Goal: Task Accomplishment & Management: Use online tool/utility

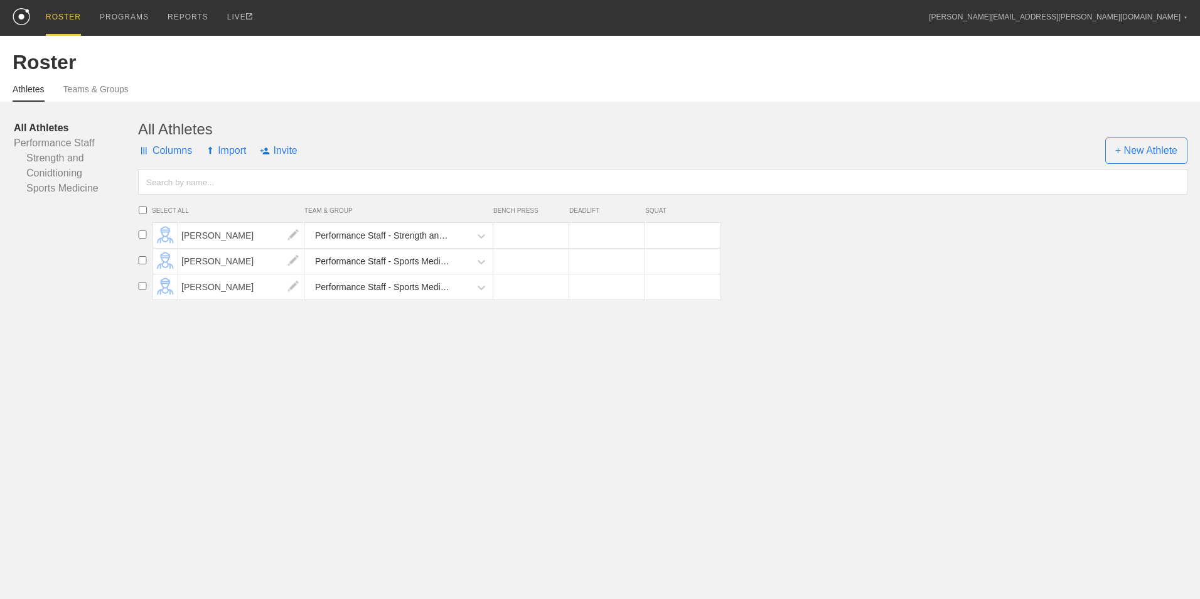
click at [33, 127] on link "All Athletes" at bounding box center [76, 128] width 124 height 15
click at [98, 94] on link "Teams & Groups" at bounding box center [95, 93] width 65 height 18
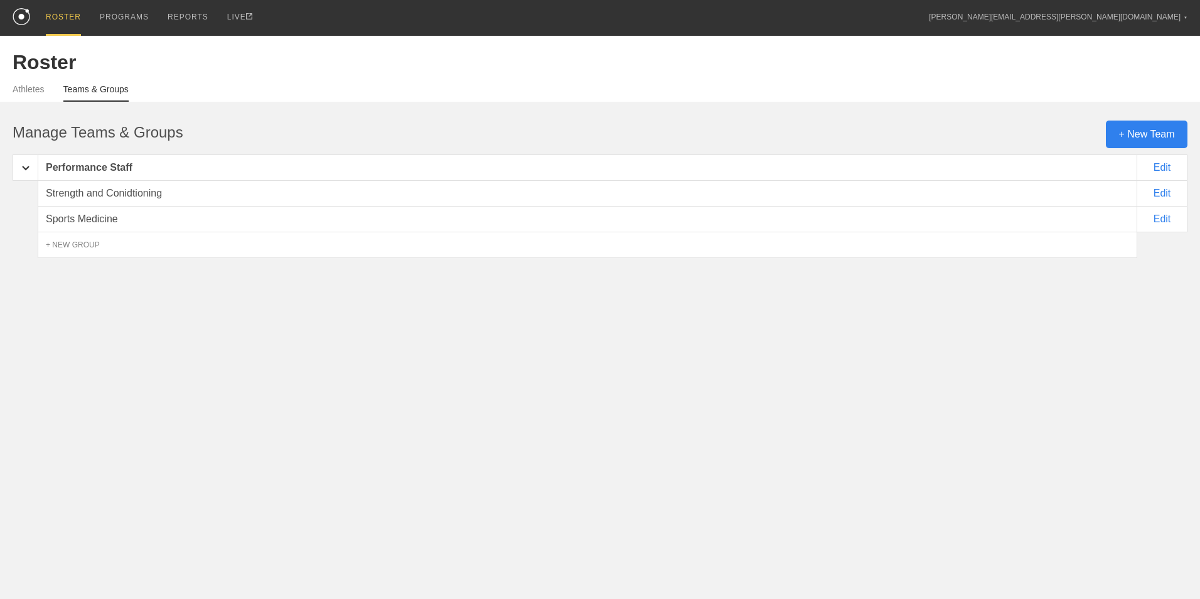
click at [1138, 141] on div "+ New Team" at bounding box center [1147, 135] width 82 height 28
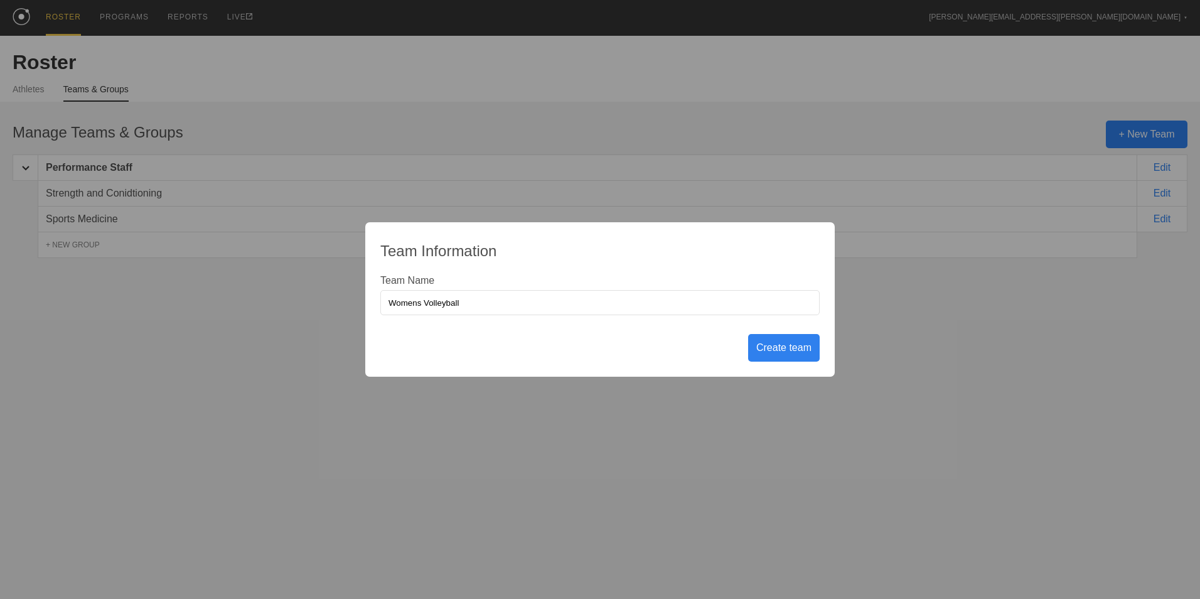
type input "Womens Volleyball"
click at [796, 350] on div "Create team" at bounding box center [784, 348] width 72 height 28
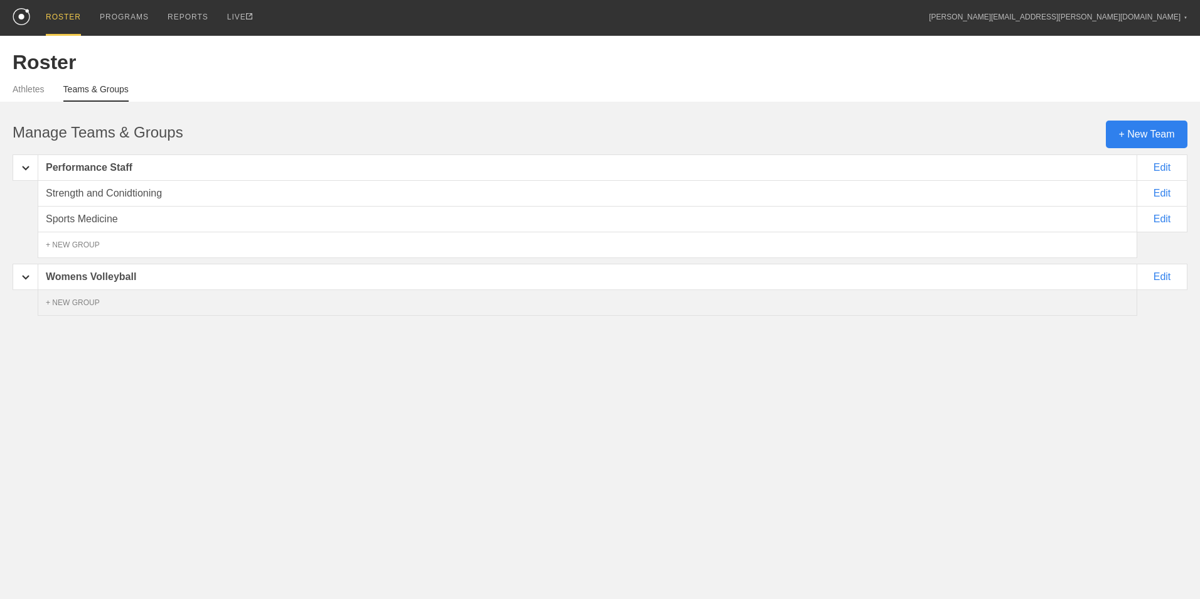
click at [117, 315] on div "+ NEW GROUP" at bounding box center [588, 302] width 1100 height 26
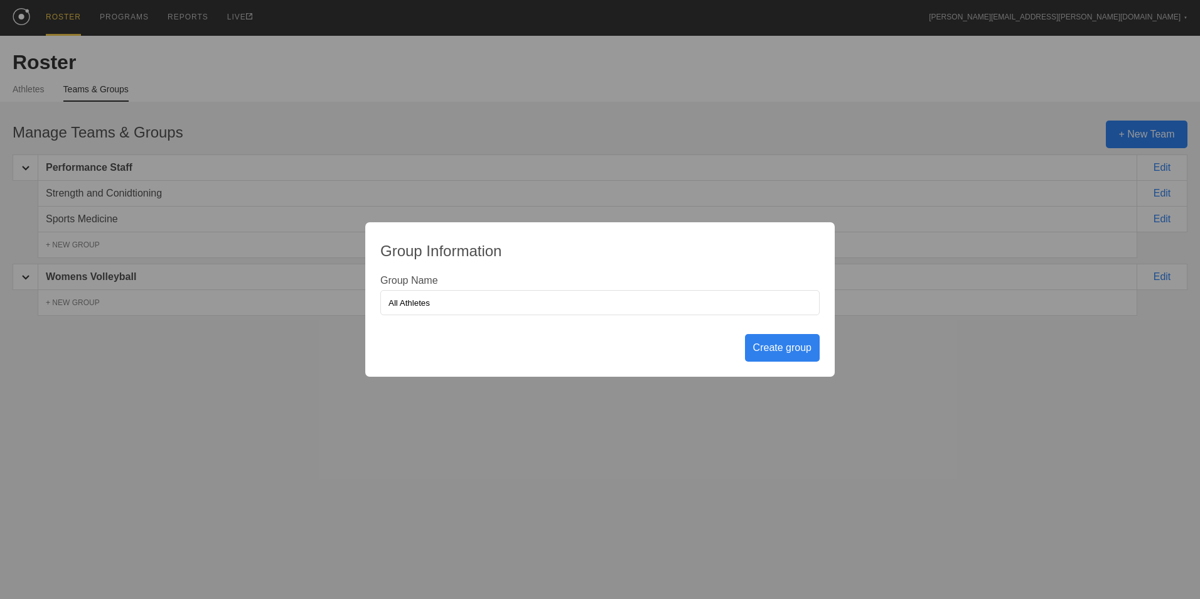
type input "All Athletes"
click at [770, 345] on div "Create group" at bounding box center [782, 348] width 75 height 28
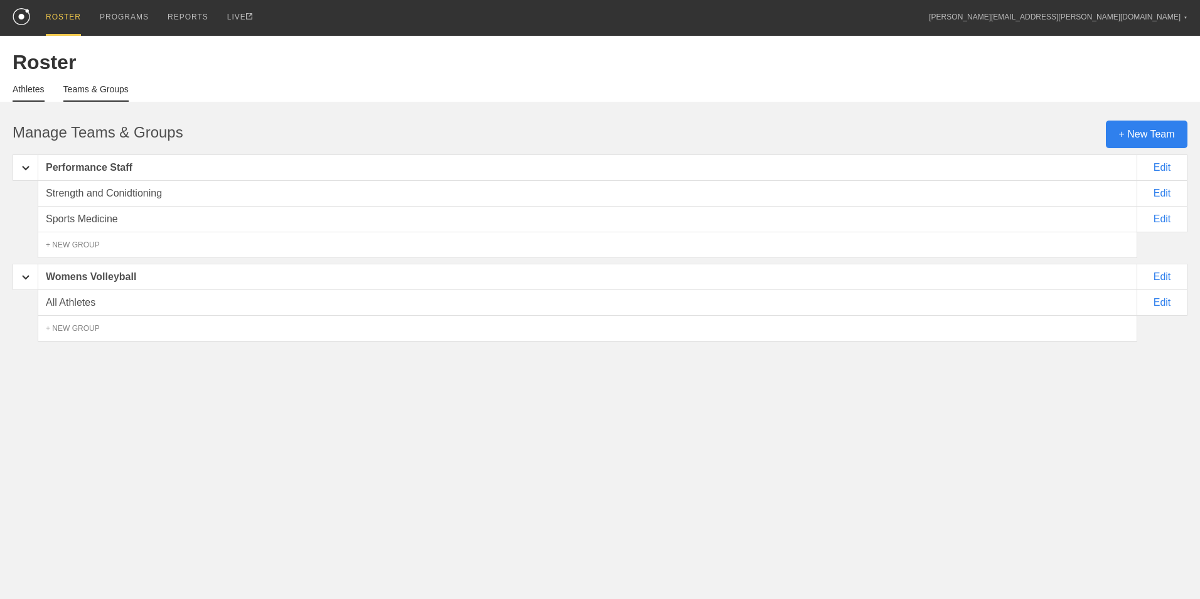
click at [28, 88] on link "Athletes" at bounding box center [29, 93] width 32 height 18
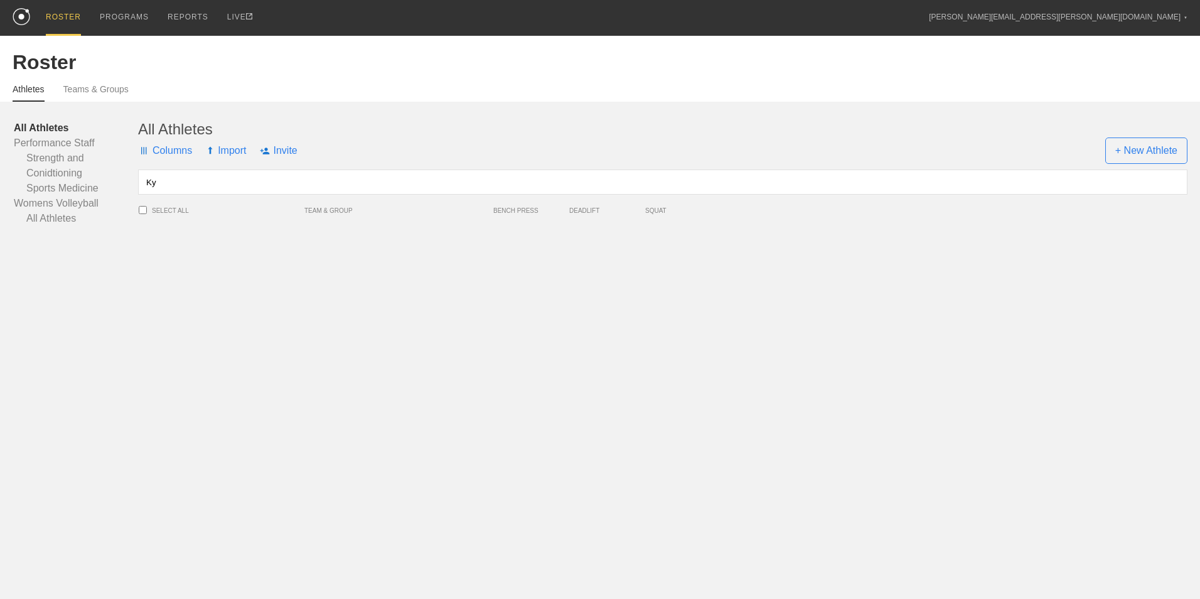
type input "K"
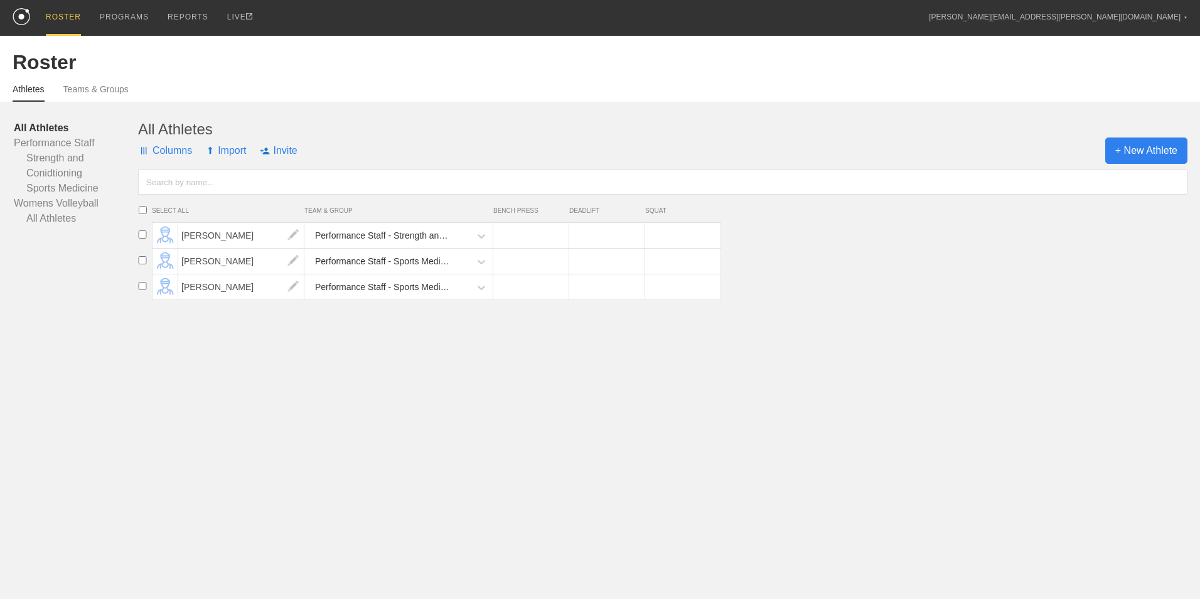
click at [1146, 142] on span "+ New Athlete" at bounding box center [1147, 150] width 82 height 26
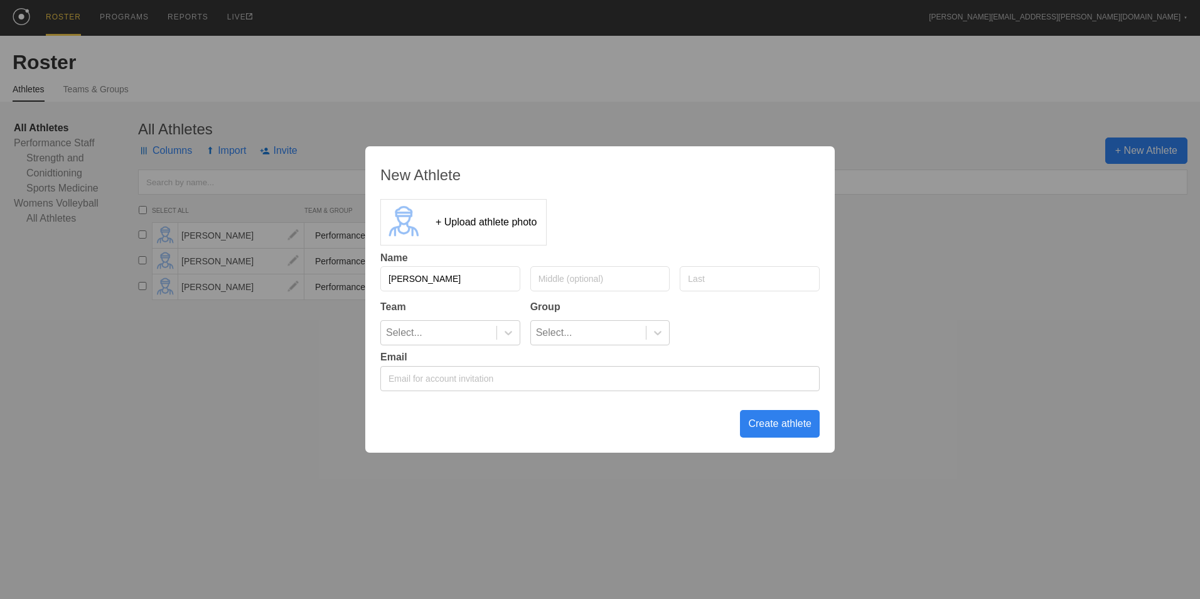
type input "[PERSON_NAME]"
click at [505, 335] on icon at bounding box center [508, 332] width 13 height 13
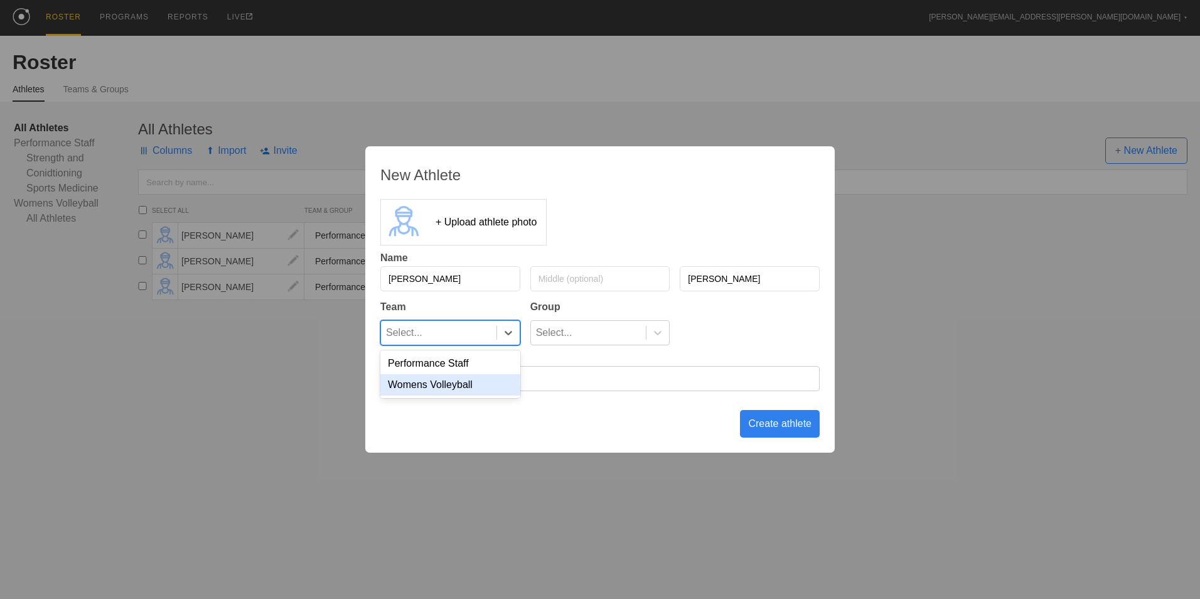
click at [470, 390] on div "Womens Volleyball" at bounding box center [450, 384] width 140 height 21
click at [660, 333] on icon at bounding box center [659, 333] width 8 height 4
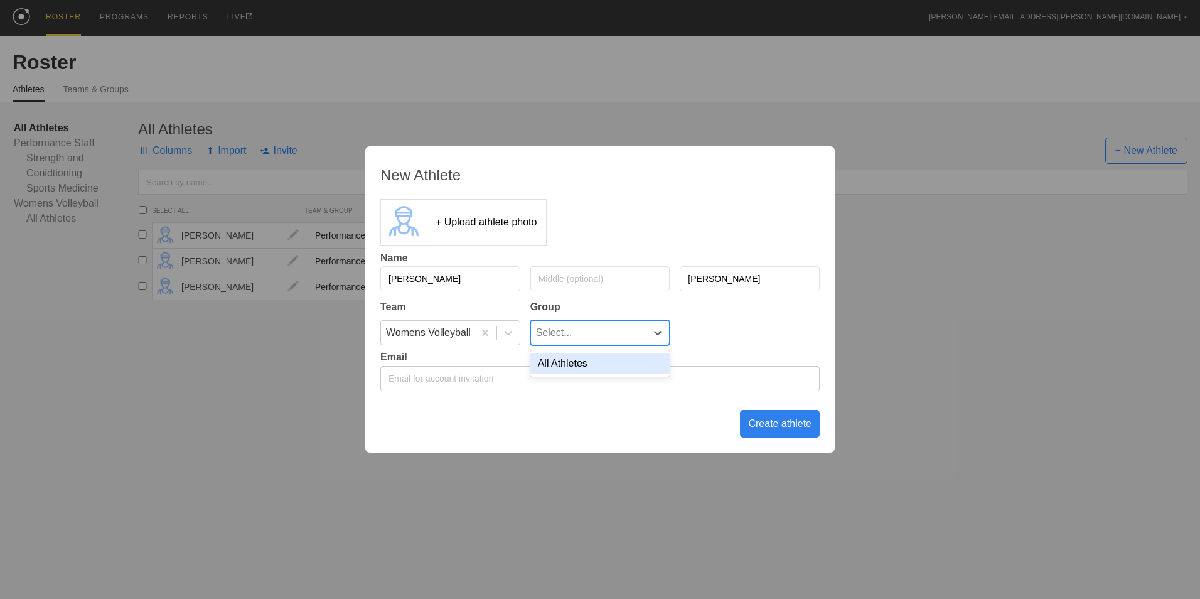
click at [620, 366] on div "All Athletes" at bounding box center [601, 363] width 140 height 21
click at [770, 431] on div "Create athlete" at bounding box center [780, 424] width 80 height 28
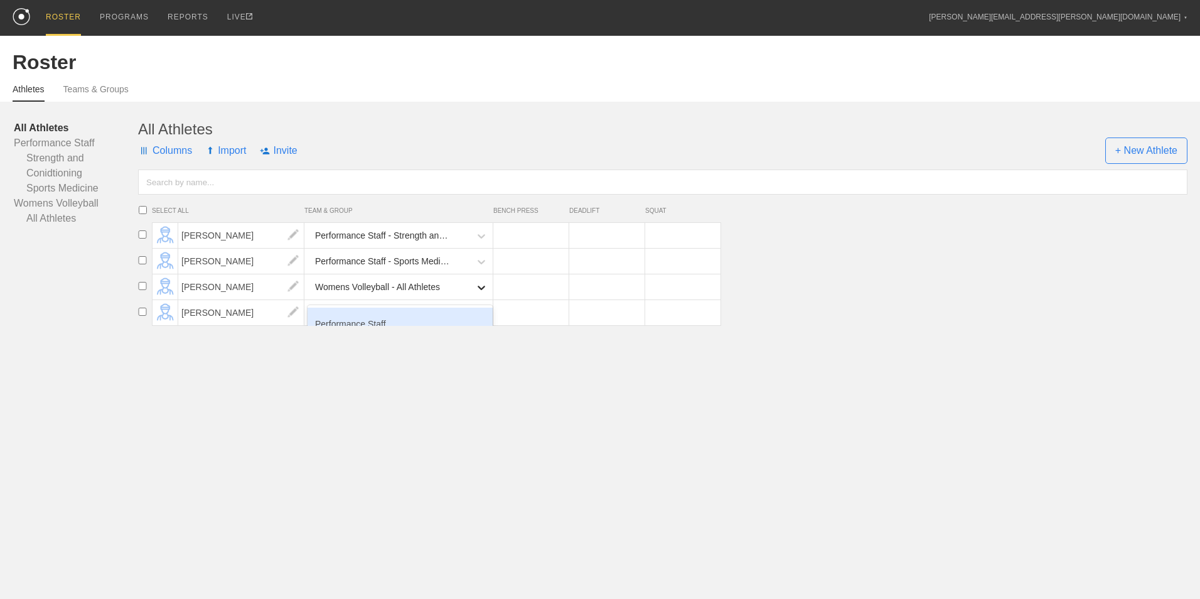
click at [482, 290] on icon at bounding box center [481, 287] width 13 height 13
click at [1157, 142] on span "+ New Athlete" at bounding box center [1147, 150] width 82 height 26
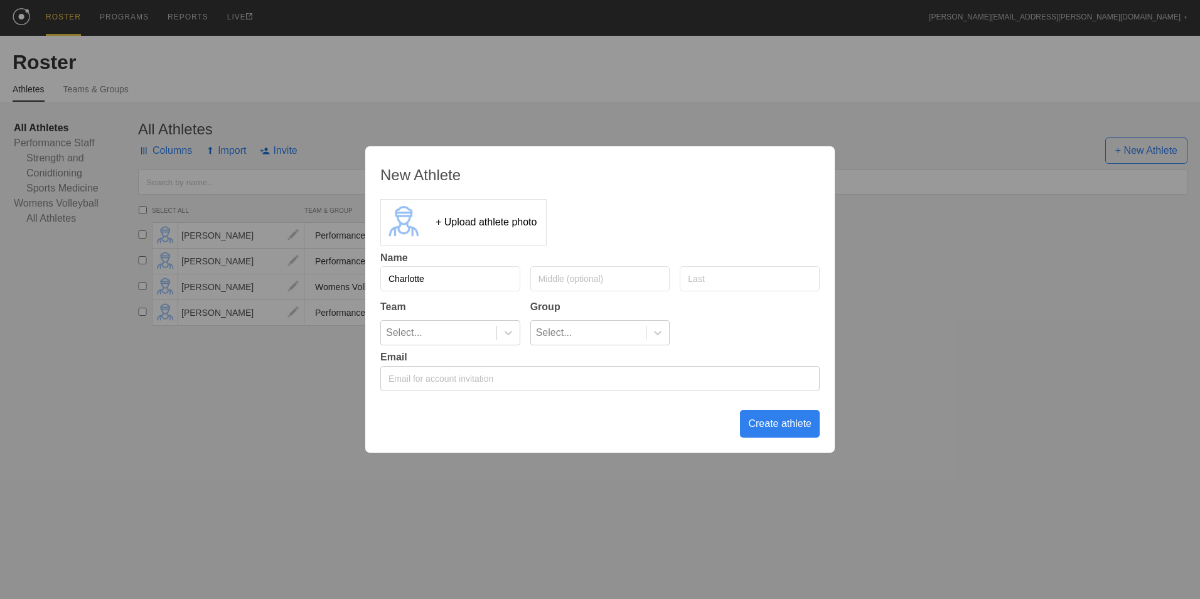
type input "Charlotte"
type input "[PERSON_NAME]"
click at [503, 337] on icon at bounding box center [508, 332] width 13 height 13
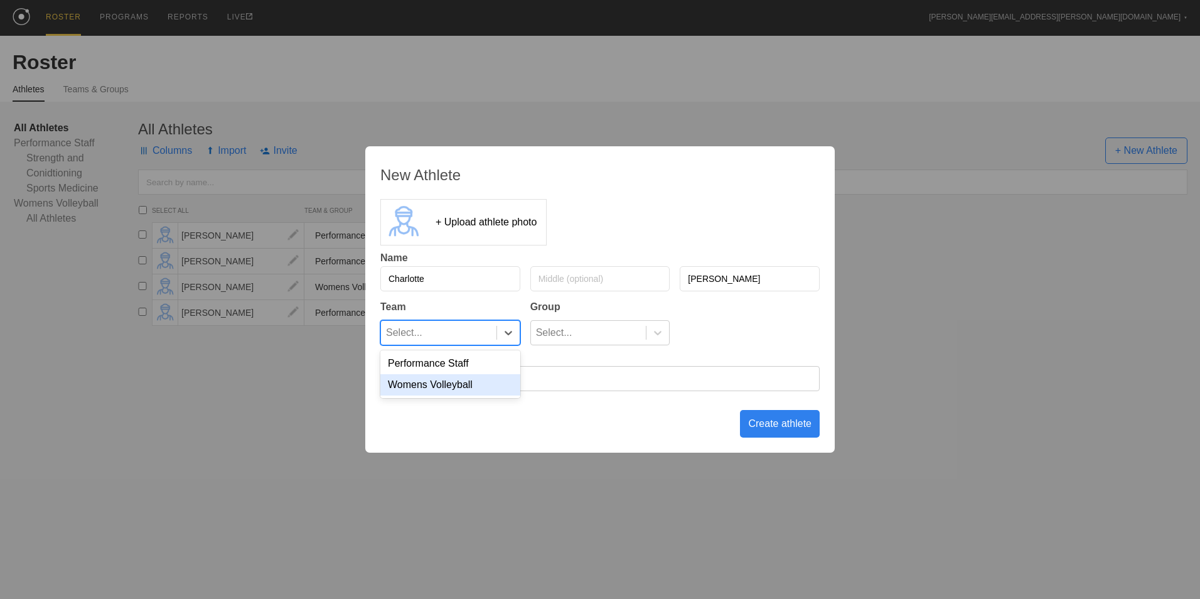
click at [474, 389] on div "Womens Volleyball" at bounding box center [450, 384] width 140 height 21
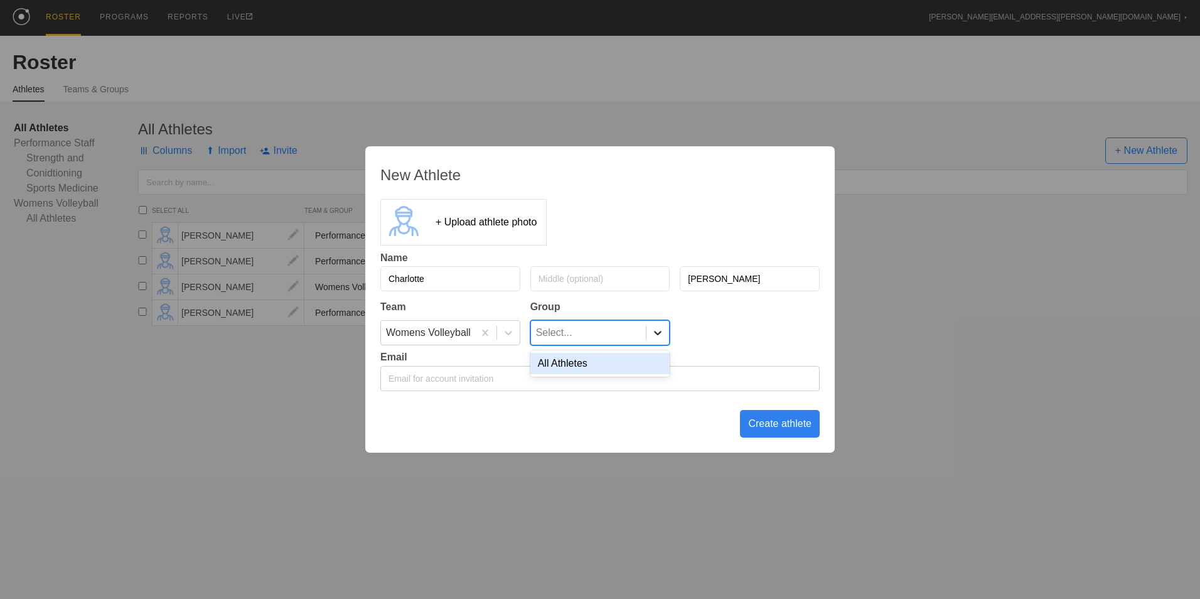
click at [647, 333] on div at bounding box center [658, 332] width 23 height 13
click at [625, 367] on div "All Athletes" at bounding box center [601, 363] width 140 height 21
click at [768, 429] on div "Create athlete" at bounding box center [780, 424] width 80 height 28
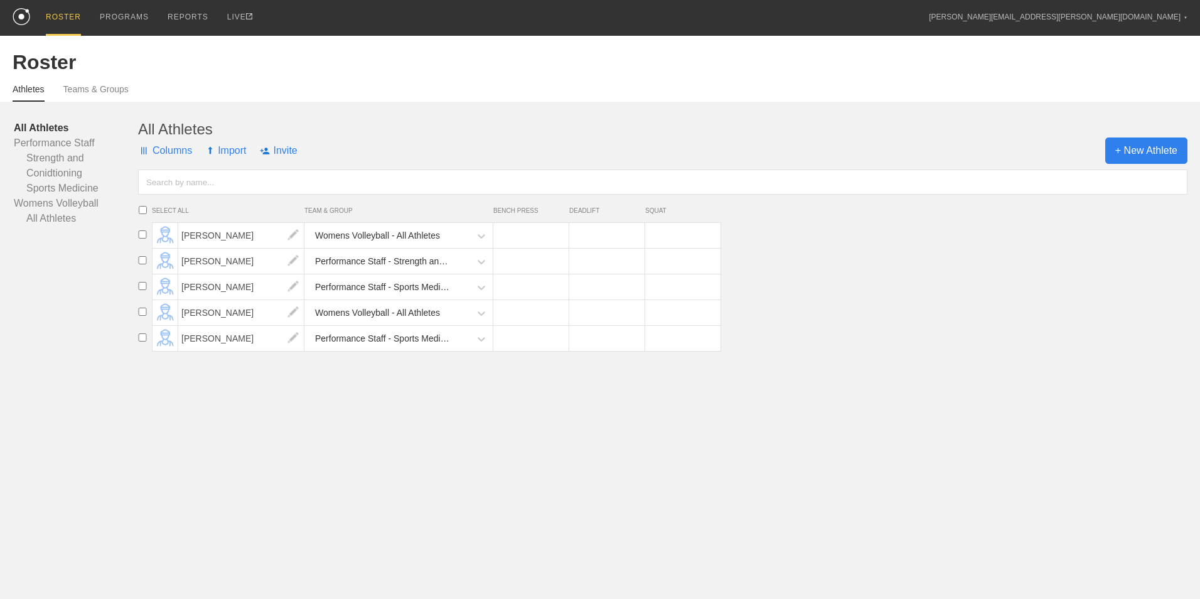
click at [1164, 149] on span "+ New Athlete" at bounding box center [1147, 150] width 82 height 26
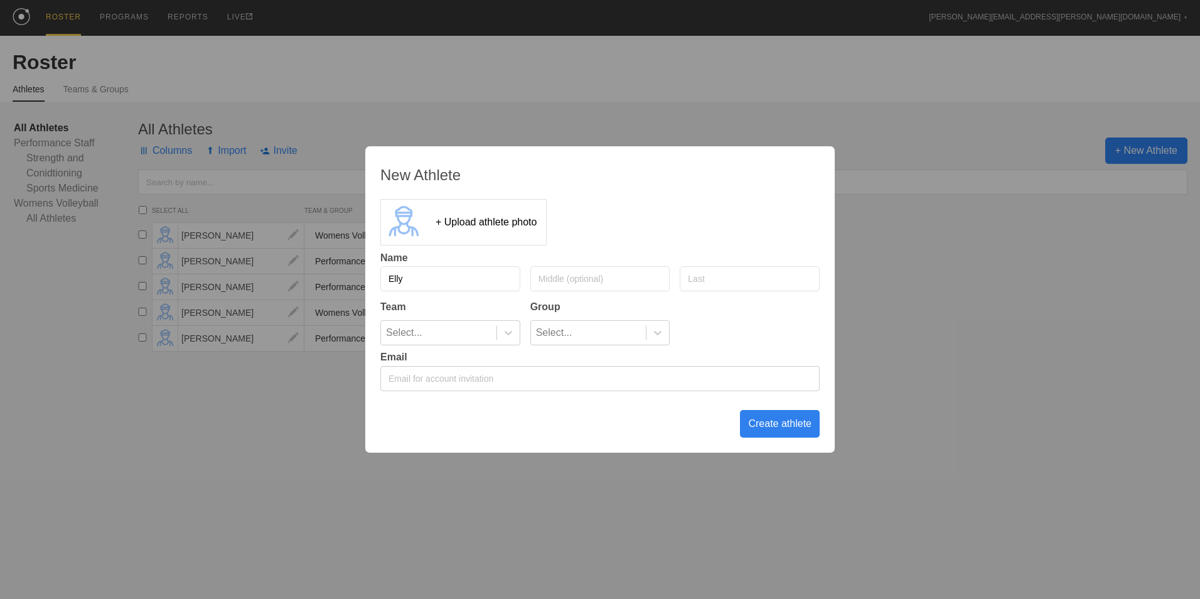
type input "Elly"
type input "[PERSON_NAME]"
click at [504, 338] on icon at bounding box center [508, 332] width 13 height 13
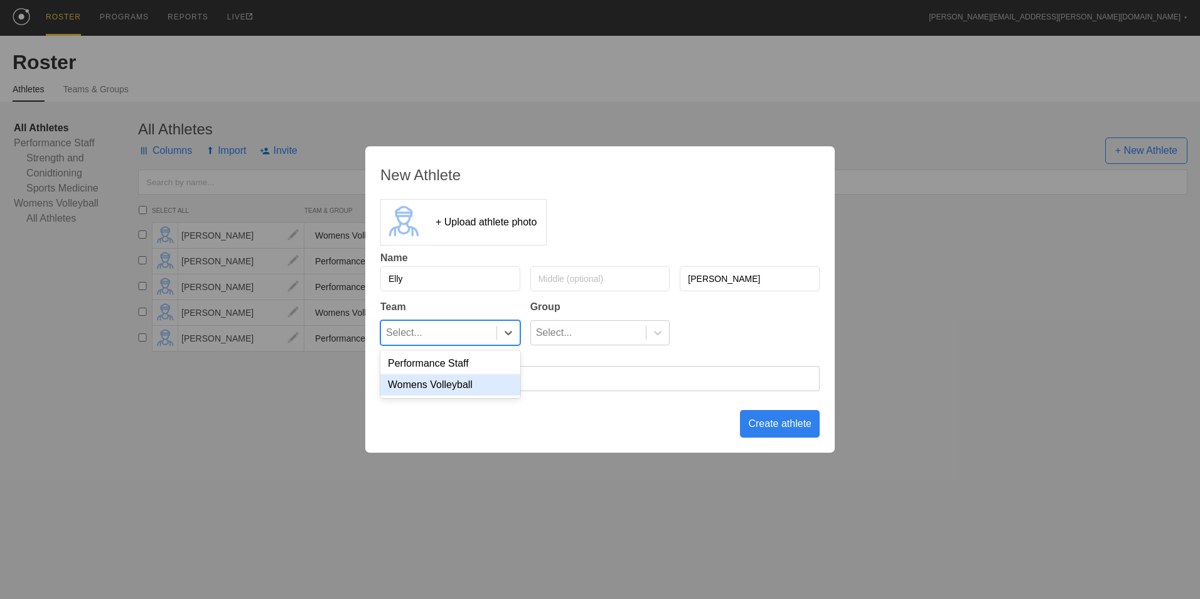
click at [488, 383] on div "Womens Volleyball" at bounding box center [450, 384] width 140 height 21
click at [654, 324] on div at bounding box center [657, 333] width 23 height 24
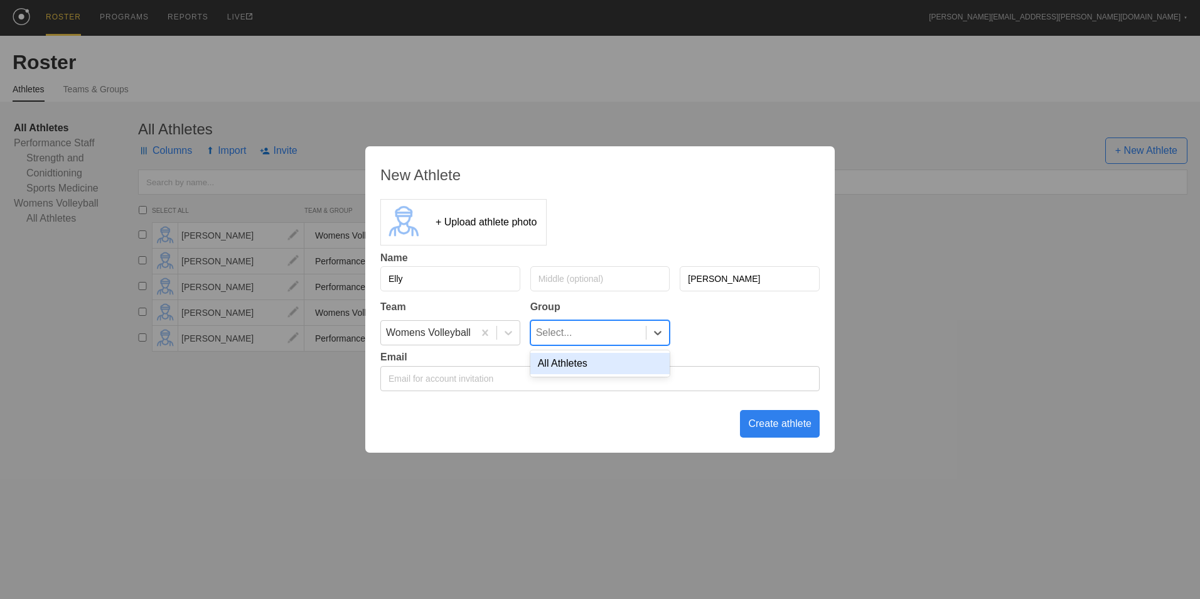
click at [625, 364] on div "All Athletes" at bounding box center [601, 363] width 140 height 21
click at [768, 426] on div "Create athlete" at bounding box center [780, 424] width 80 height 28
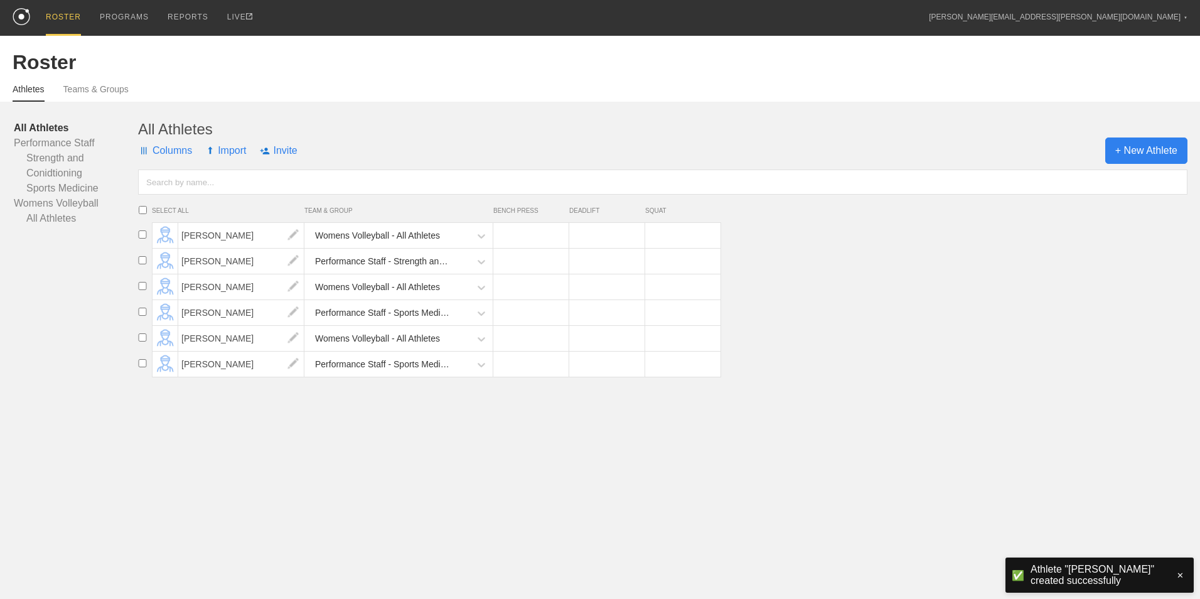
click at [1114, 148] on span "+ New Athlete" at bounding box center [1147, 150] width 82 height 26
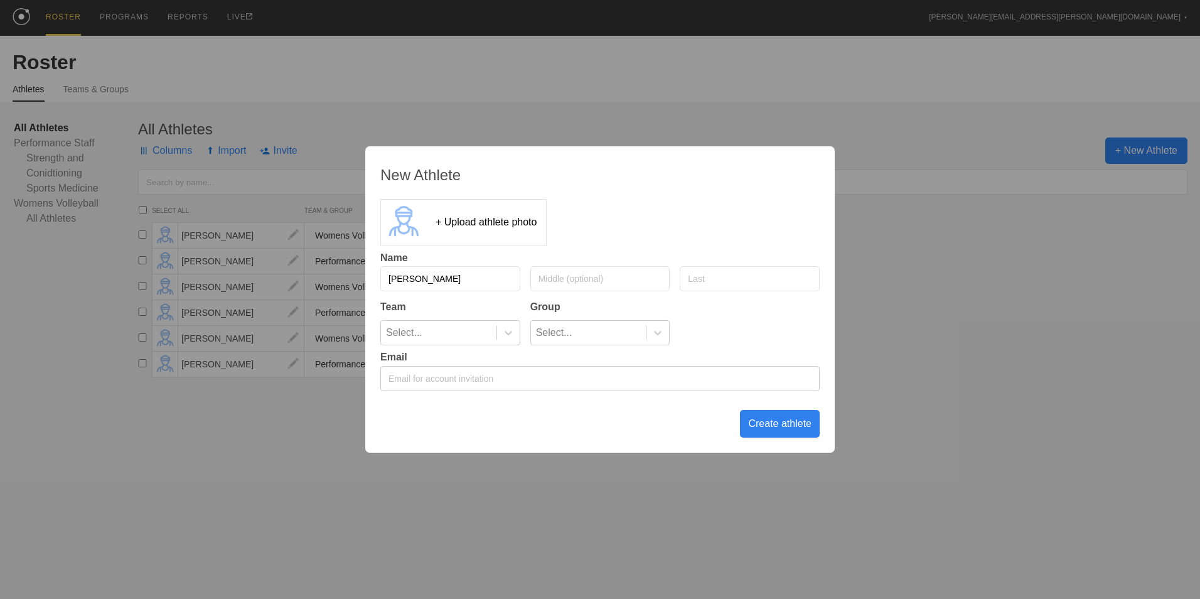
type input "[PERSON_NAME]"
click at [484, 331] on div "Select..." at bounding box center [439, 333] width 116 height 24
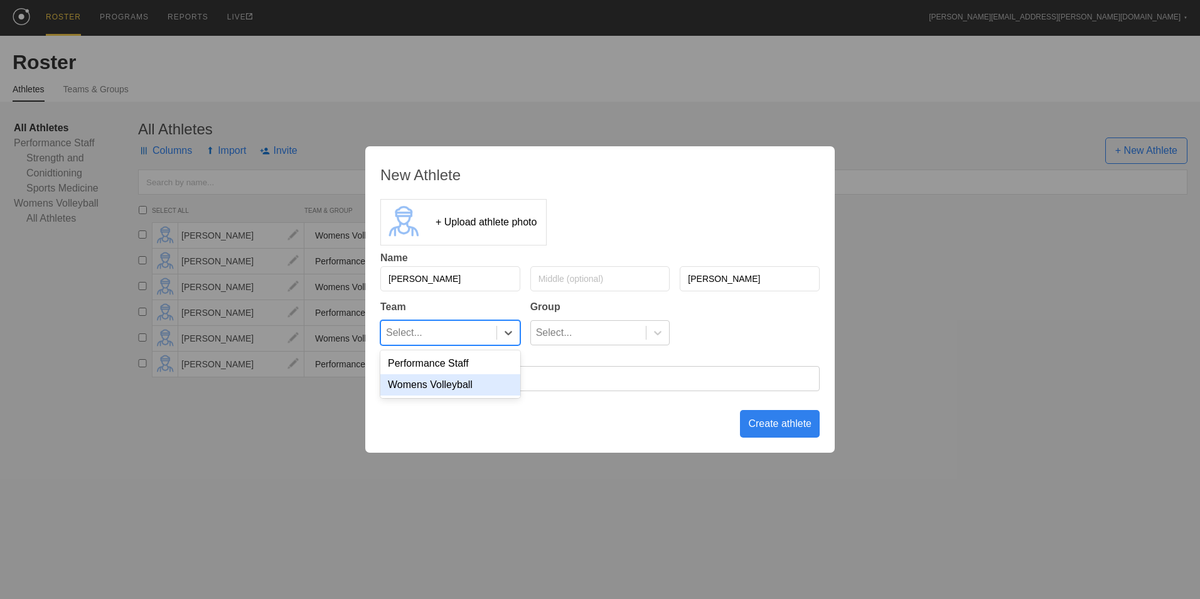
click at [454, 385] on div "Womens Volleyball" at bounding box center [450, 384] width 140 height 21
click at [641, 336] on div "Select..." at bounding box center [589, 333] width 116 height 24
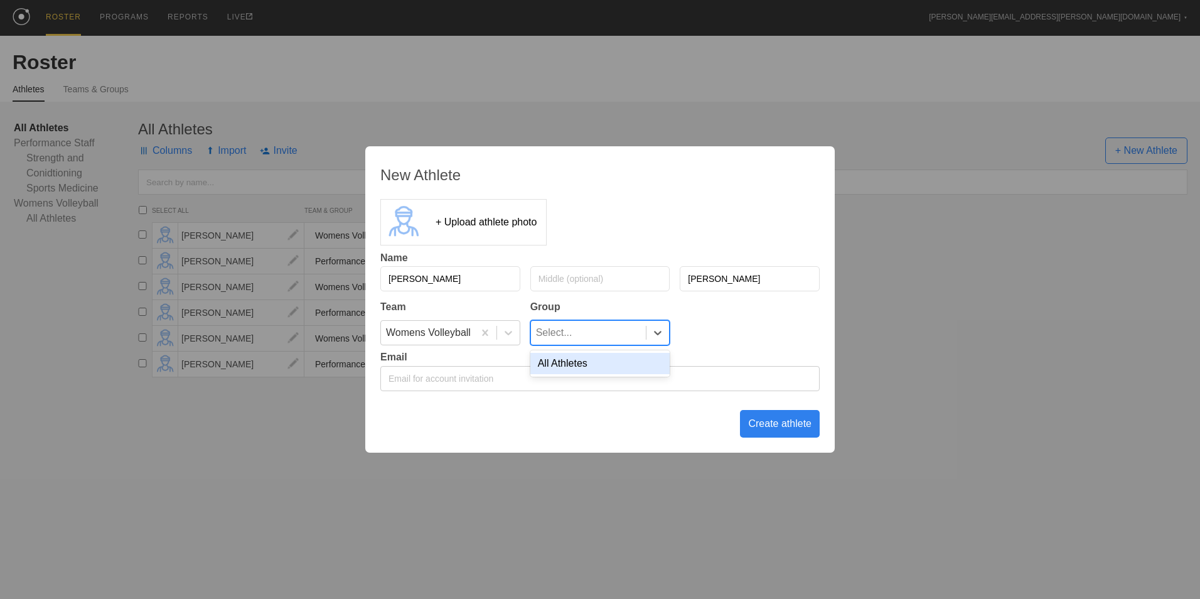
click at [583, 365] on div "All Athletes" at bounding box center [601, 363] width 140 height 21
click at [768, 427] on div "Create athlete" at bounding box center [780, 424] width 80 height 28
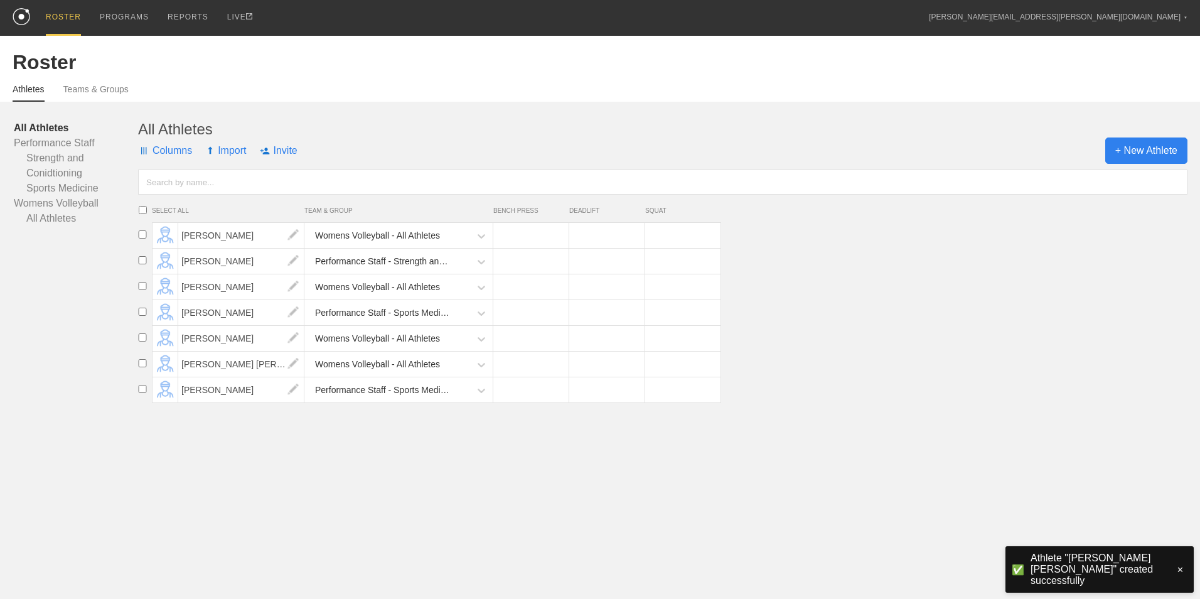
click at [1135, 155] on span "+ New Athlete" at bounding box center [1147, 150] width 82 height 26
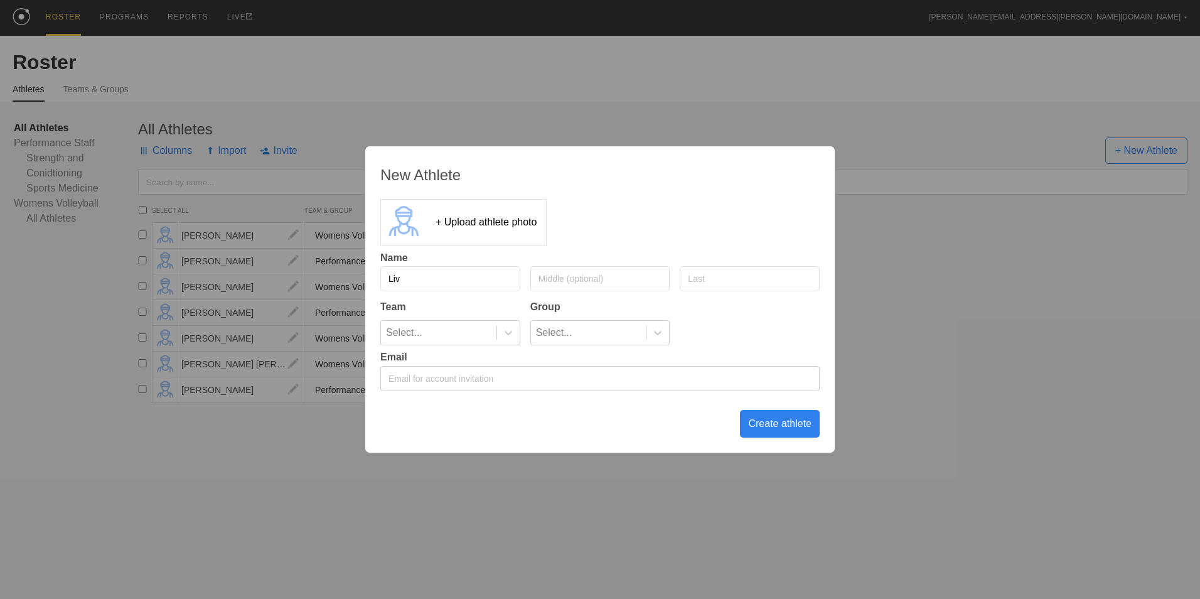
type input "Liv"
type input "[PERSON_NAME]"
click at [788, 427] on div "Create athlete" at bounding box center [780, 424] width 80 height 28
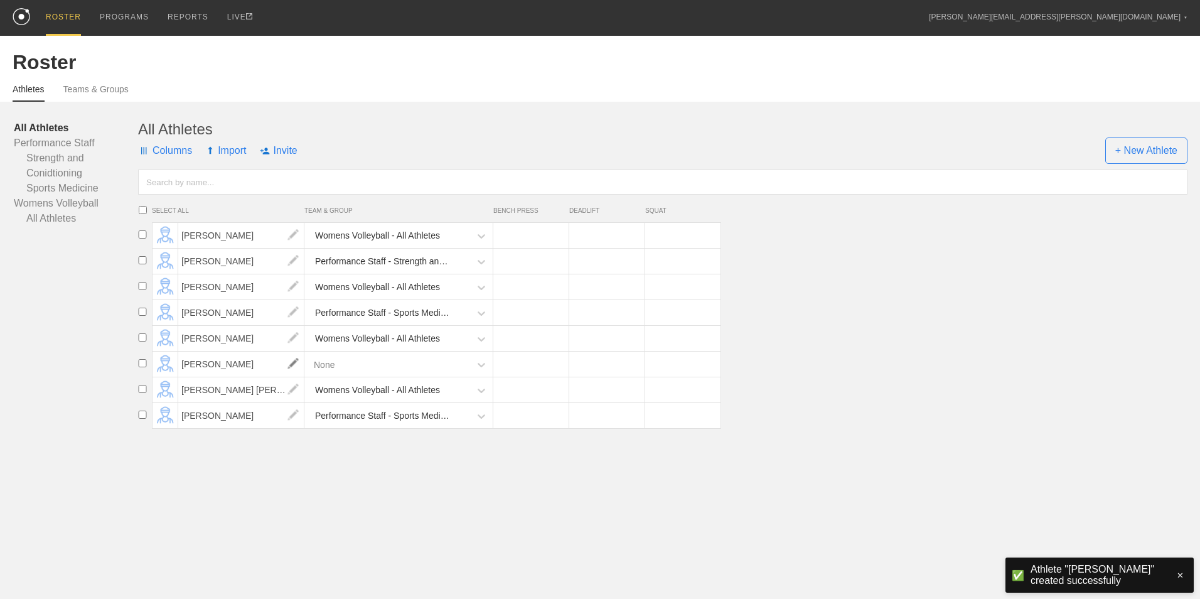
click at [291, 366] on img at bounding box center [293, 364] width 25 height 25
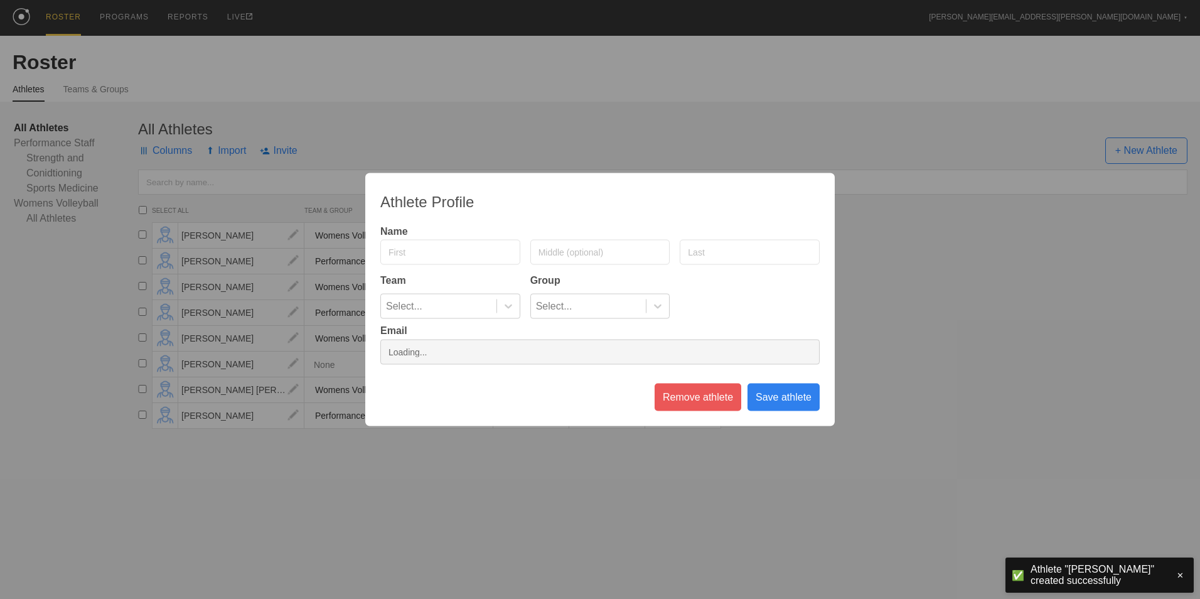
type input "Liv"
type input "[PERSON_NAME]"
click at [507, 302] on icon at bounding box center [508, 306] width 13 height 13
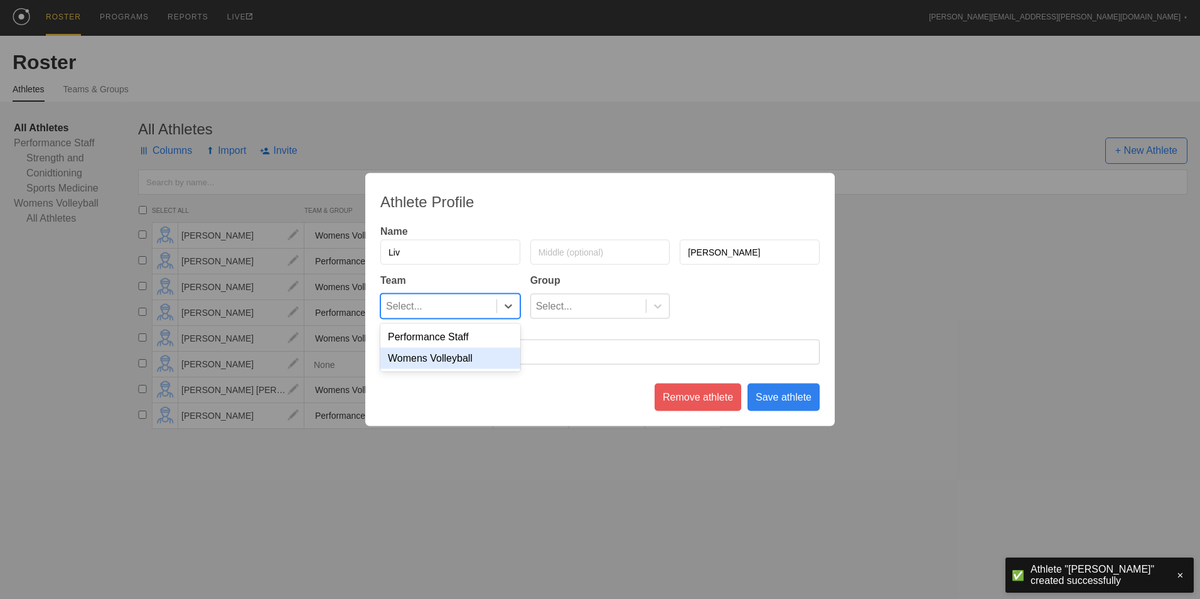
click at [465, 370] on div "Performance Staff Womens Volleyball" at bounding box center [450, 348] width 140 height 48
click at [468, 360] on div "Womens Volleyball" at bounding box center [450, 358] width 140 height 21
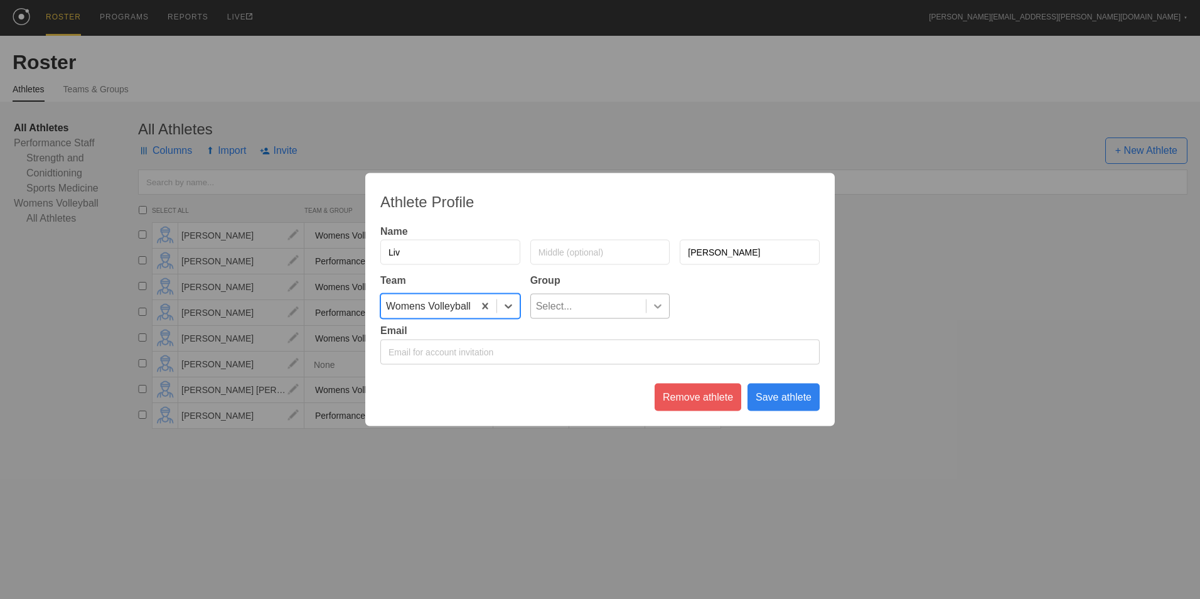
click at [663, 307] on icon at bounding box center [658, 306] width 13 height 13
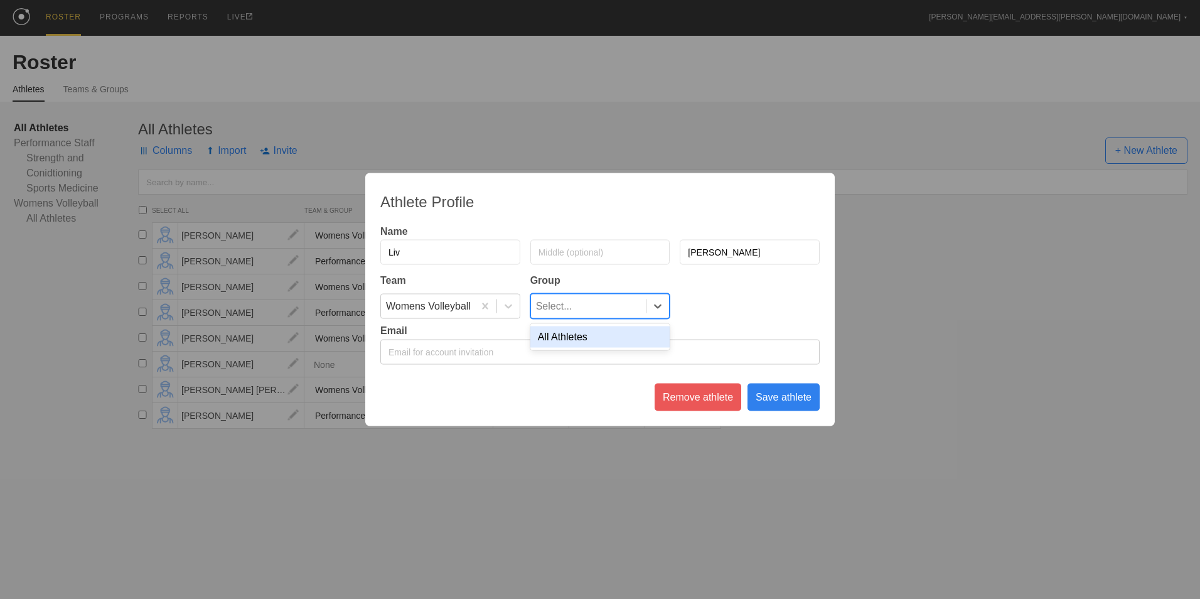
click at [620, 339] on div "All Athletes" at bounding box center [601, 336] width 140 height 21
click at [785, 398] on div "Save athlete" at bounding box center [784, 398] width 72 height 28
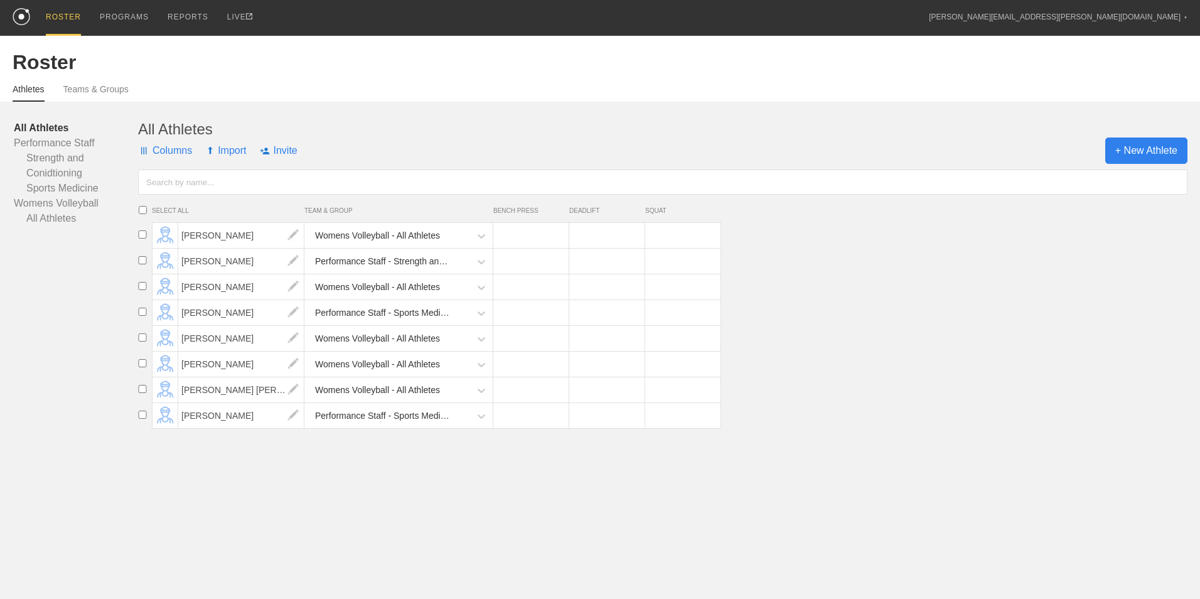
click at [1138, 156] on span "+ New Athlete" at bounding box center [1147, 150] width 82 height 26
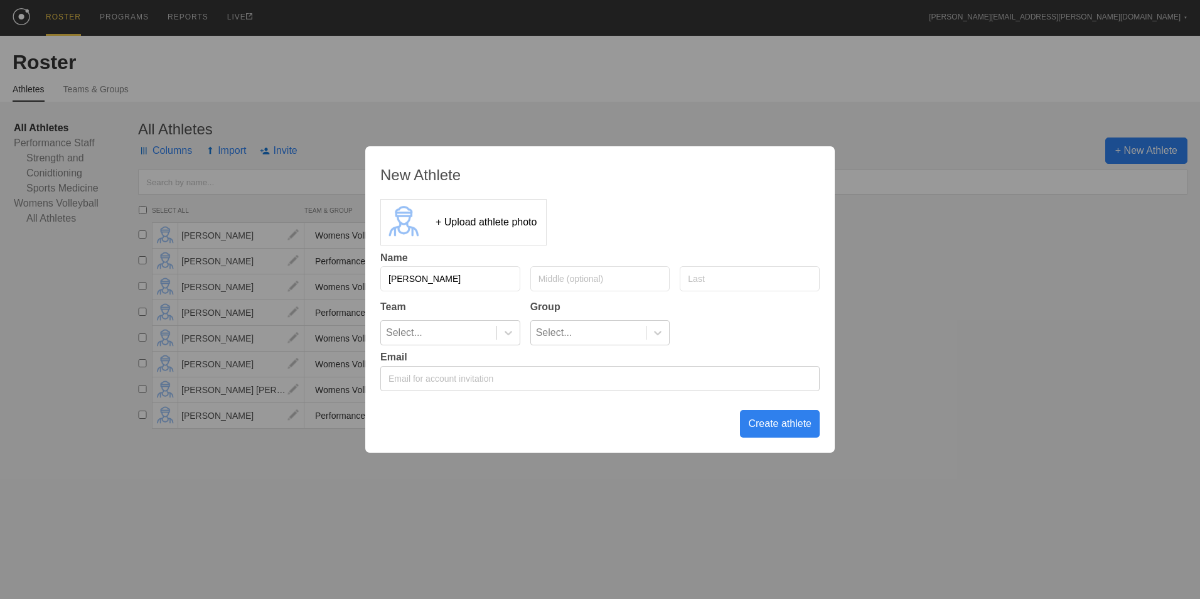
type input "[PERSON_NAME]"
type input "Vandoverschelde"
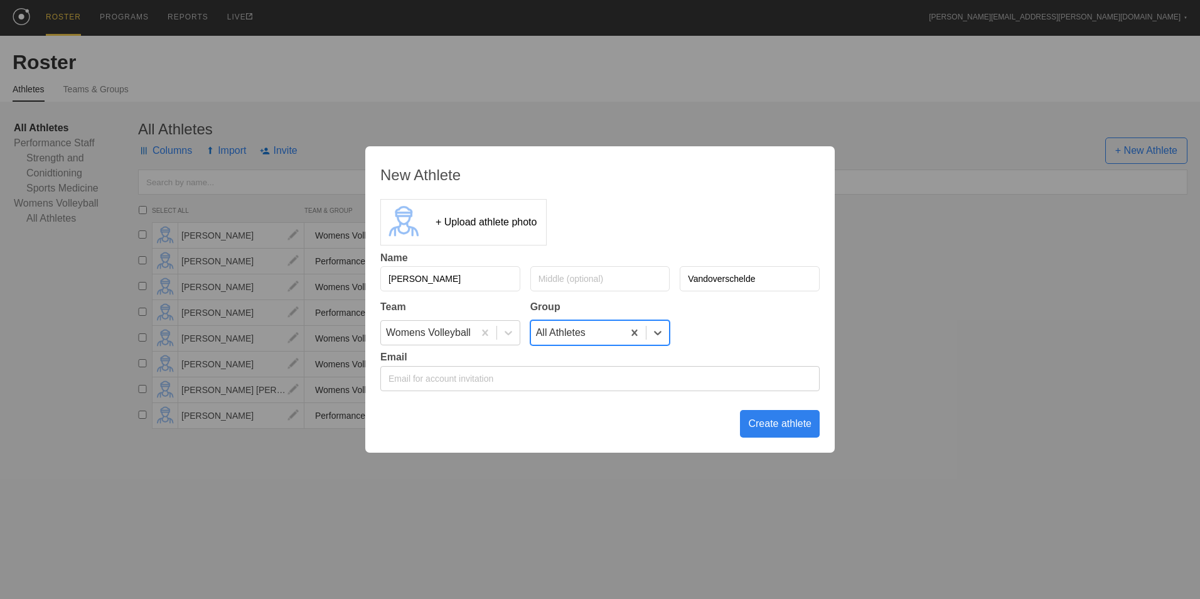
click at [772, 424] on div "Create athlete" at bounding box center [780, 424] width 80 height 28
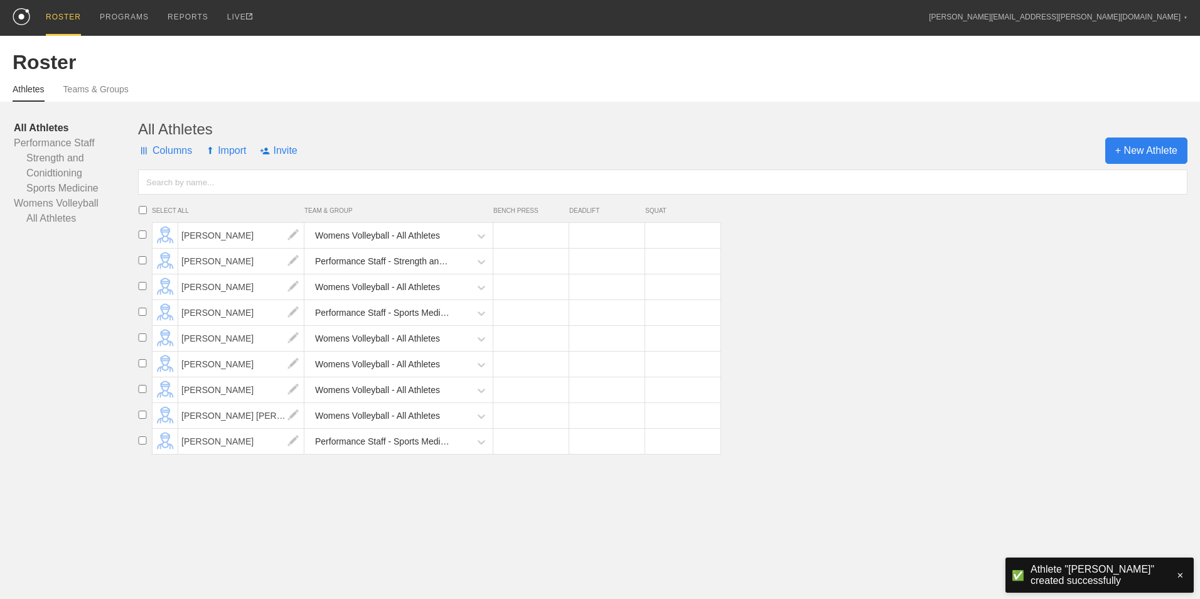
click at [1134, 151] on span "+ New Athlete" at bounding box center [1147, 150] width 82 height 26
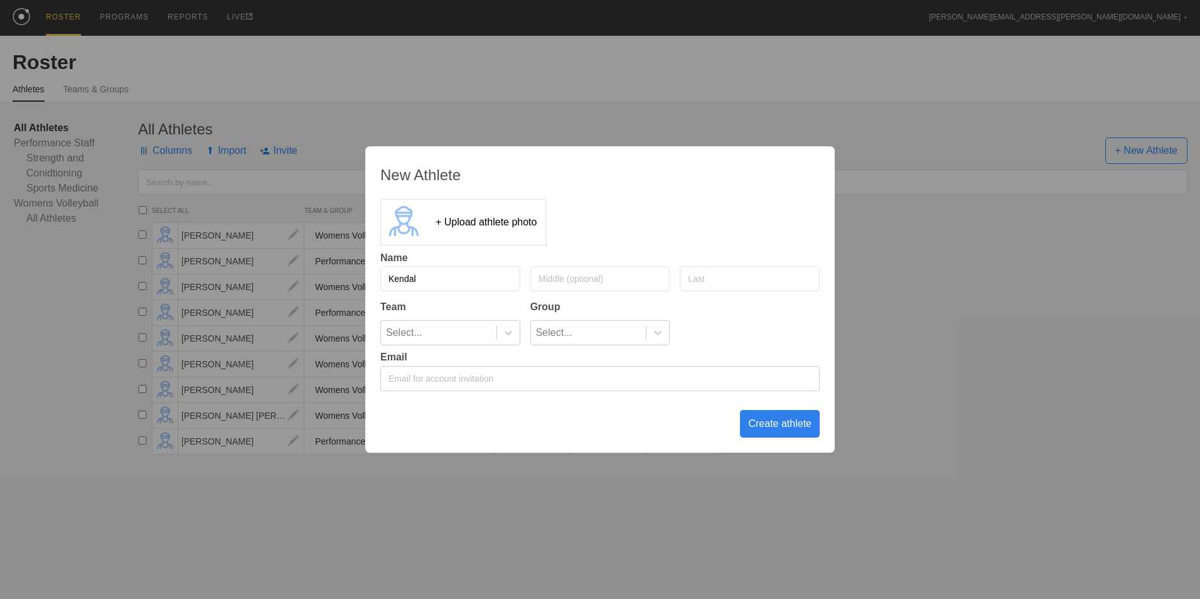
type input "Kendal"
type input "[PERSON_NAME]"
click at [510, 337] on icon at bounding box center [508, 332] width 13 height 13
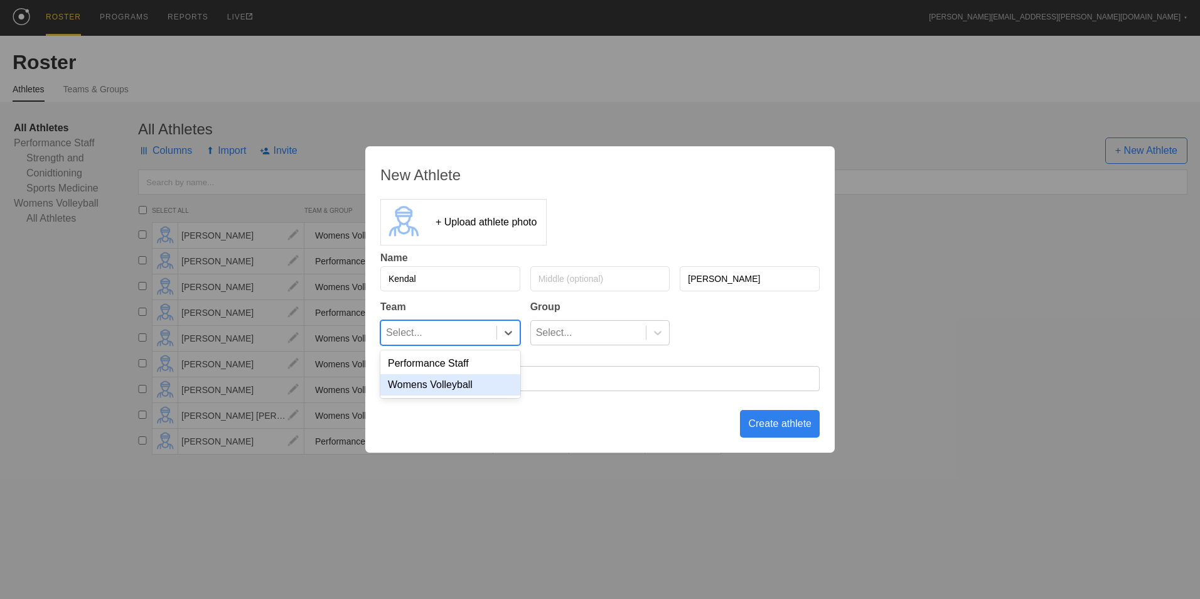
click at [482, 386] on div "Womens Volleyball" at bounding box center [450, 384] width 140 height 21
click at [667, 333] on div at bounding box center [658, 332] width 23 height 13
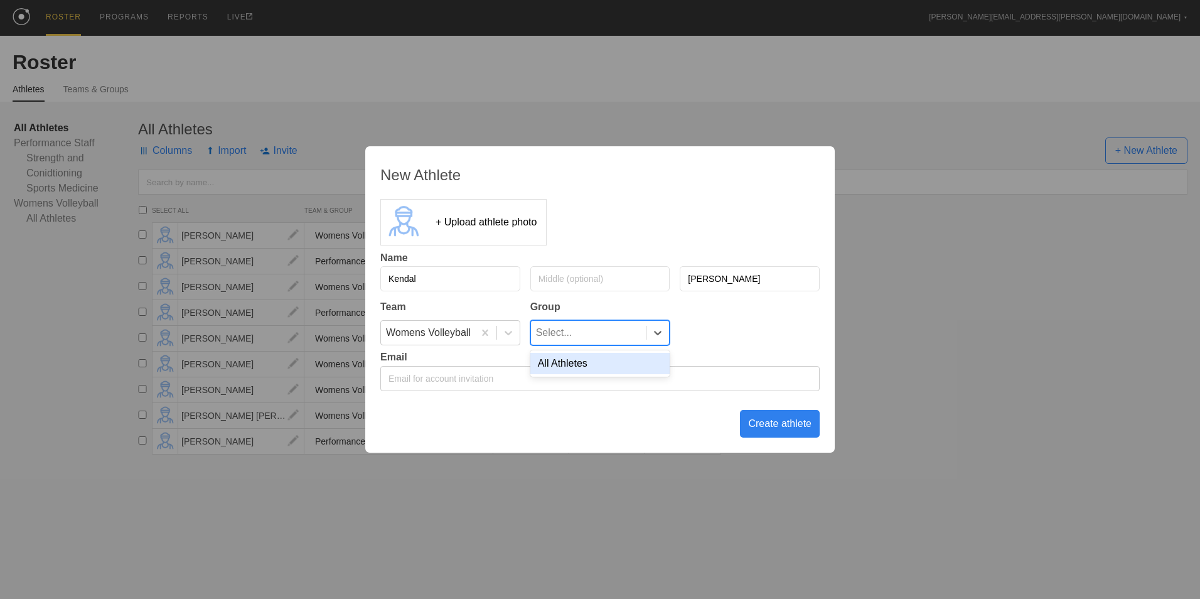
click at [615, 369] on div "All Athletes" at bounding box center [601, 363] width 140 height 21
click at [773, 426] on div "Create athlete" at bounding box center [780, 424] width 80 height 28
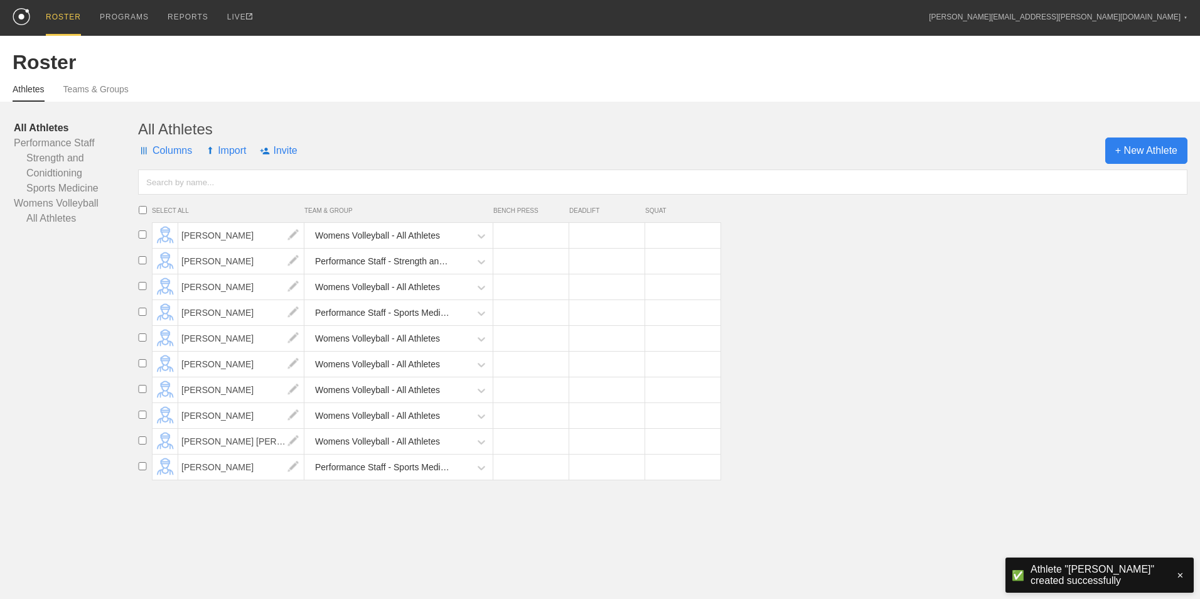
click at [1164, 154] on span "+ New Athlete" at bounding box center [1147, 150] width 82 height 26
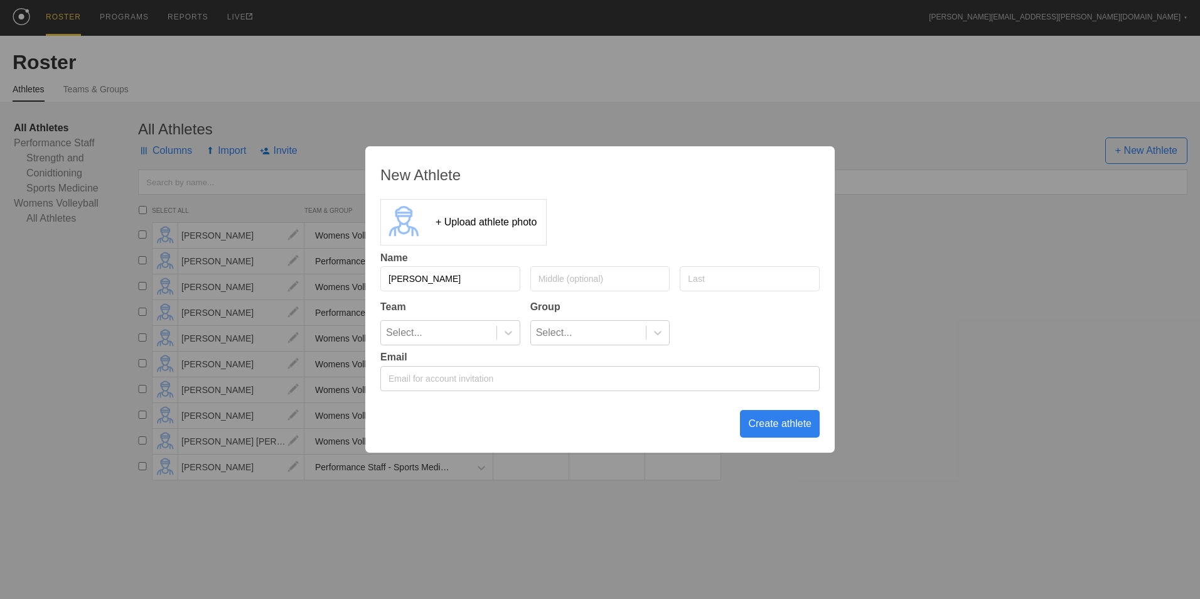
type input "[PERSON_NAME]"
type input "Z"
type input "[PERSON_NAME]"
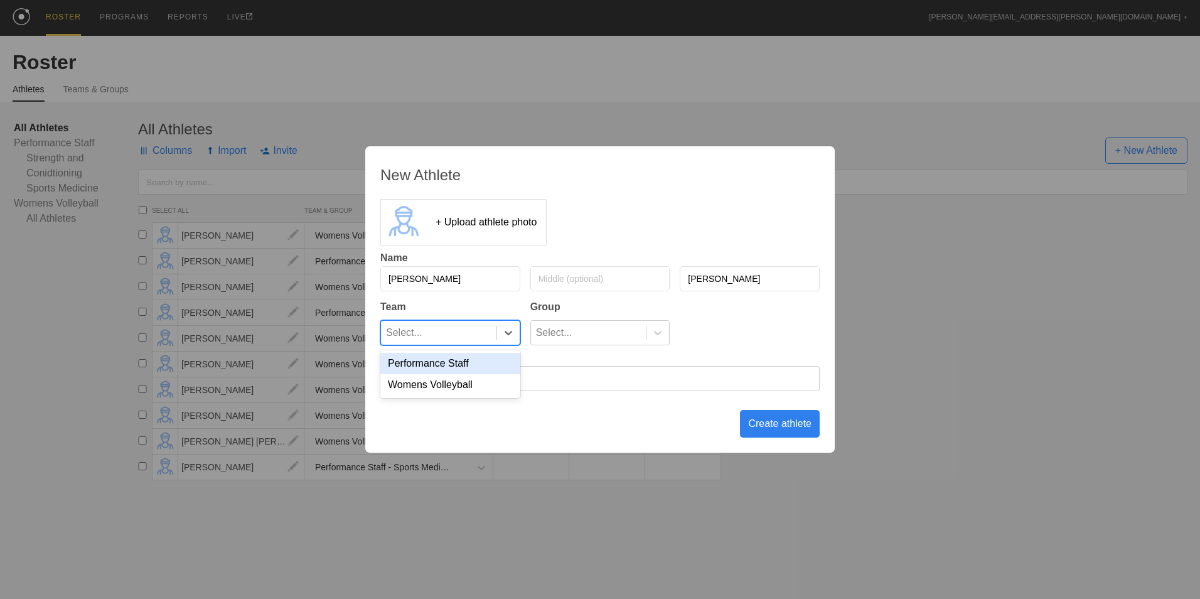
click at [429, 335] on div "Select..." at bounding box center [439, 333] width 116 height 24
click at [436, 385] on div "Womens Volleyball" at bounding box center [450, 384] width 140 height 21
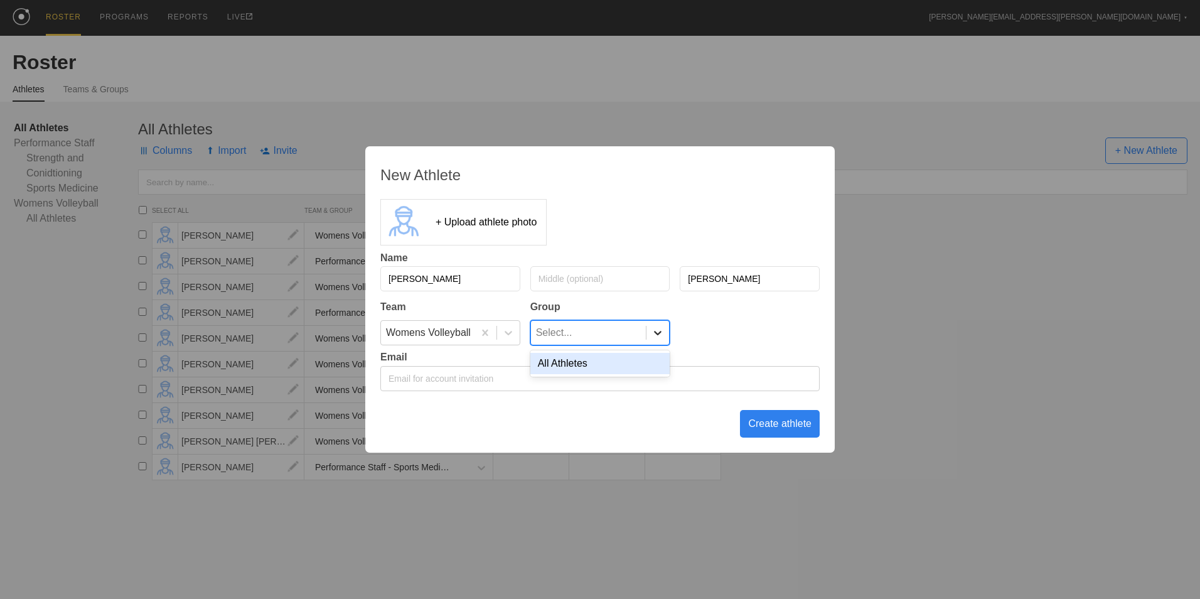
click at [666, 335] on div at bounding box center [658, 332] width 23 height 13
click at [622, 366] on div "All Athletes" at bounding box center [601, 363] width 140 height 21
click at [764, 428] on div "Create athlete" at bounding box center [780, 424] width 80 height 28
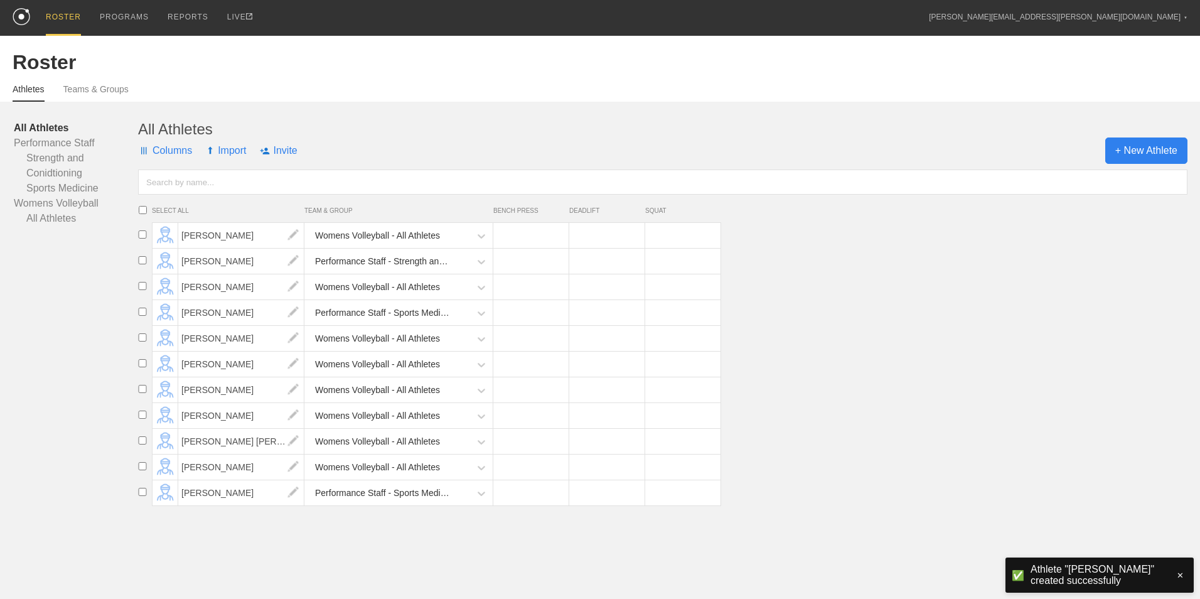
click at [1138, 156] on span "+ New Athlete" at bounding box center [1147, 150] width 82 height 26
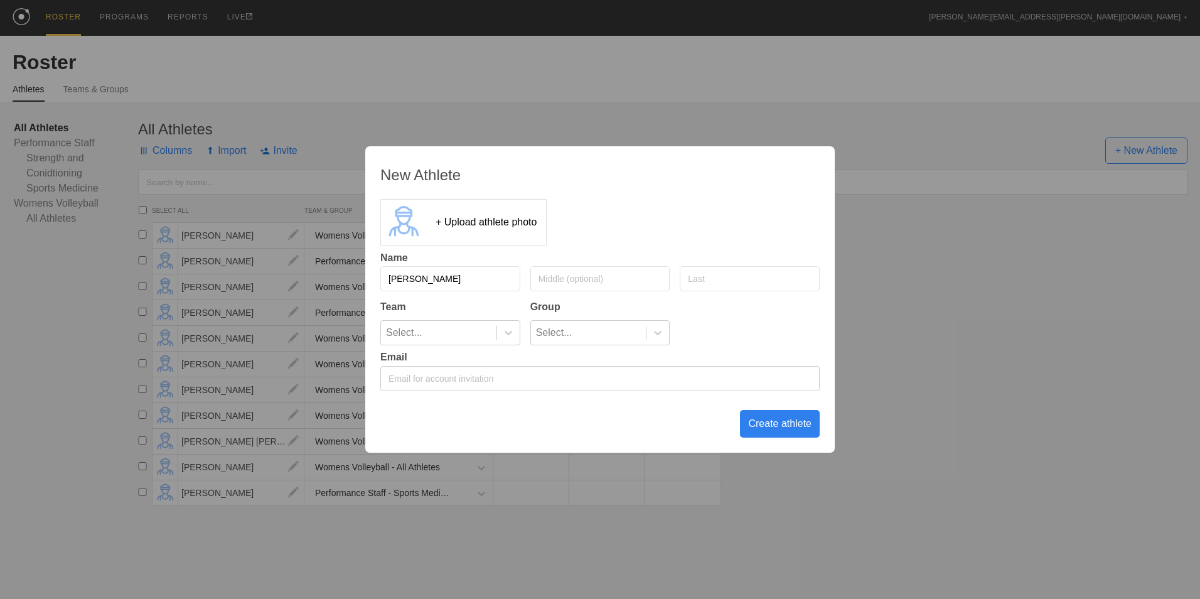
type input "[PERSON_NAME]"
click at [503, 338] on icon at bounding box center [508, 332] width 13 height 13
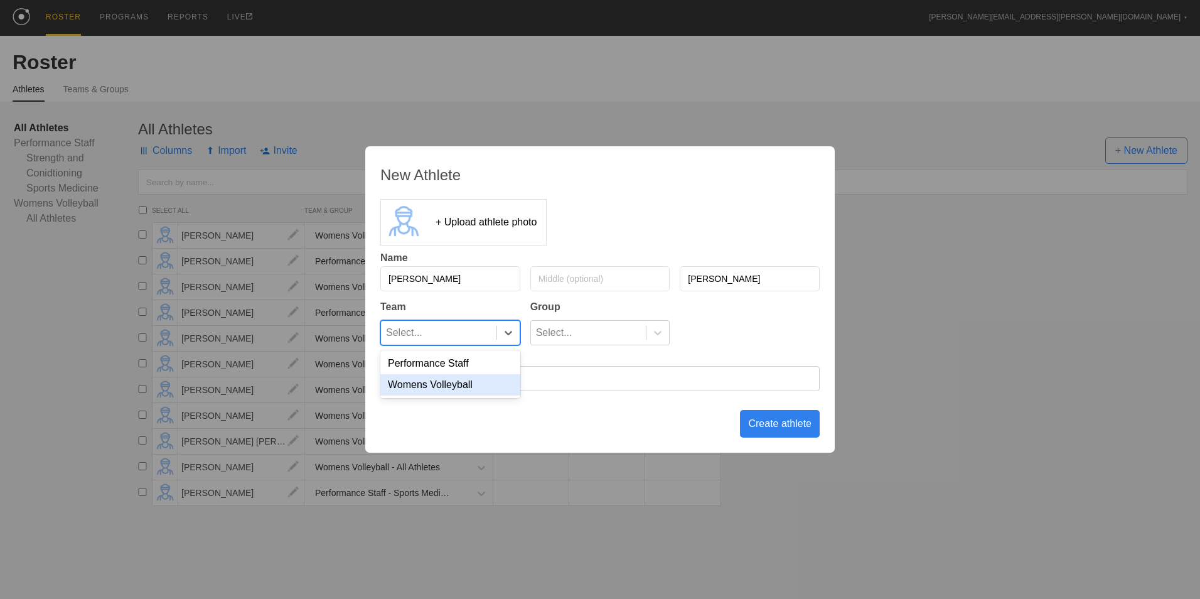
click at [483, 389] on div "Womens Volleyball" at bounding box center [450, 384] width 140 height 21
click at [654, 325] on div at bounding box center [657, 333] width 23 height 24
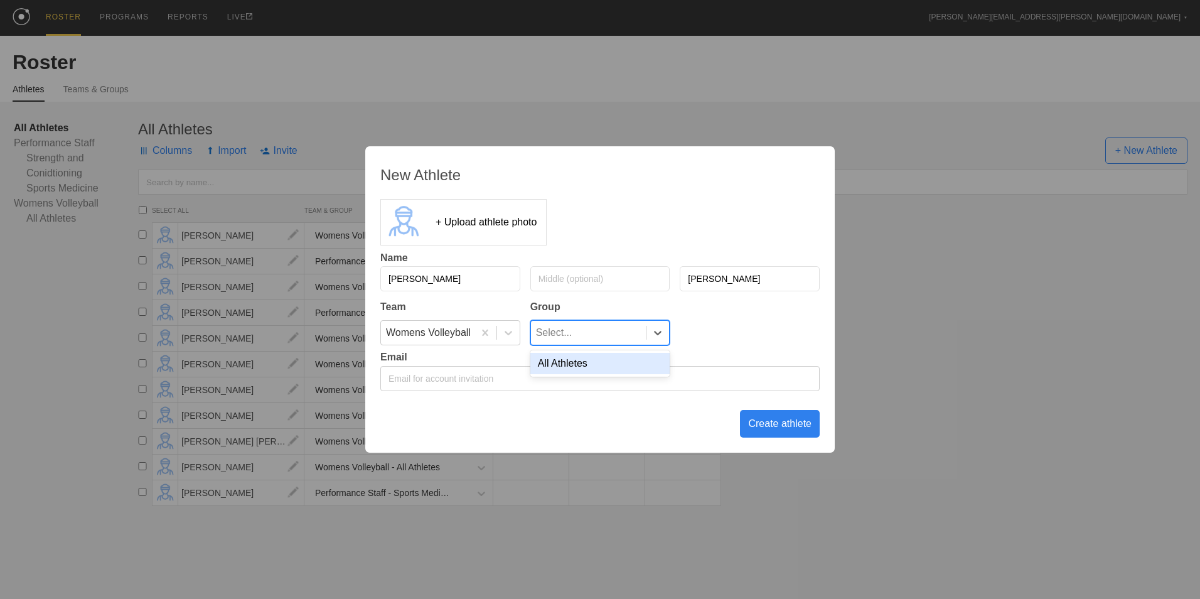
click at [627, 362] on div "All Athletes" at bounding box center [601, 363] width 140 height 21
click at [773, 427] on div "Create athlete" at bounding box center [780, 424] width 80 height 28
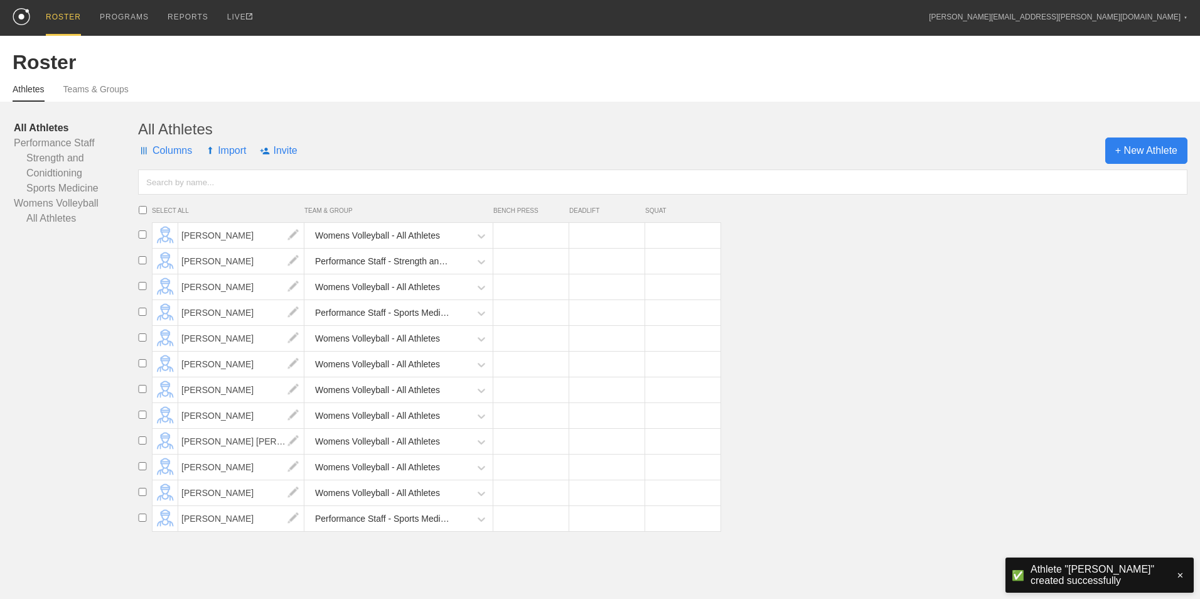
click at [1119, 148] on span "+ New Athlete" at bounding box center [1147, 150] width 82 height 26
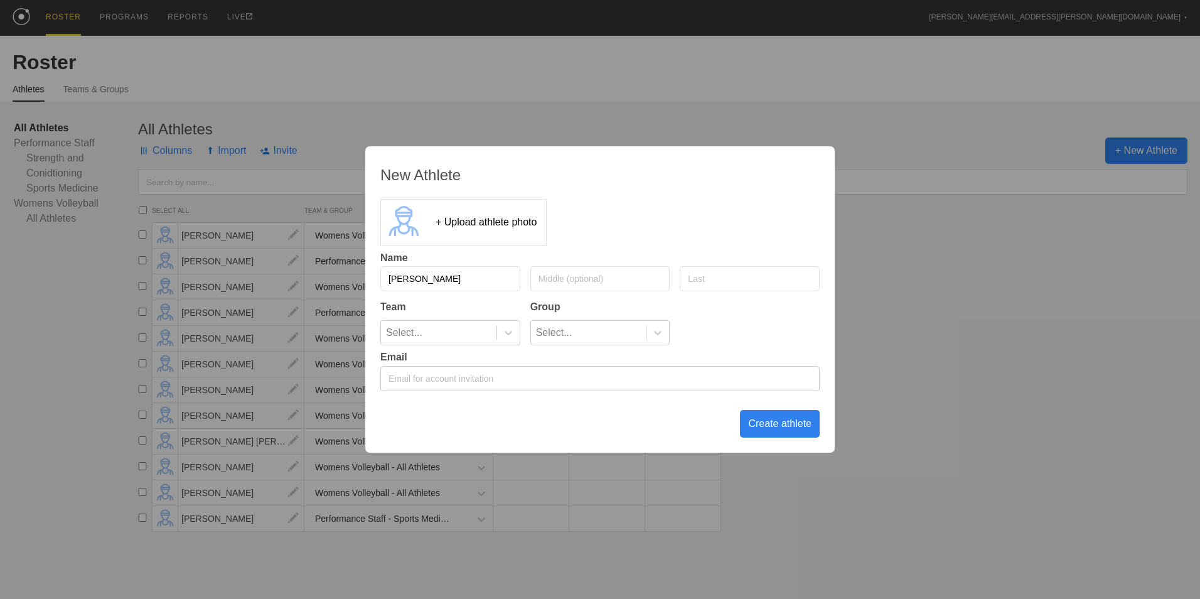
type input "[PERSON_NAME]"
click at [504, 335] on icon at bounding box center [508, 332] width 13 height 13
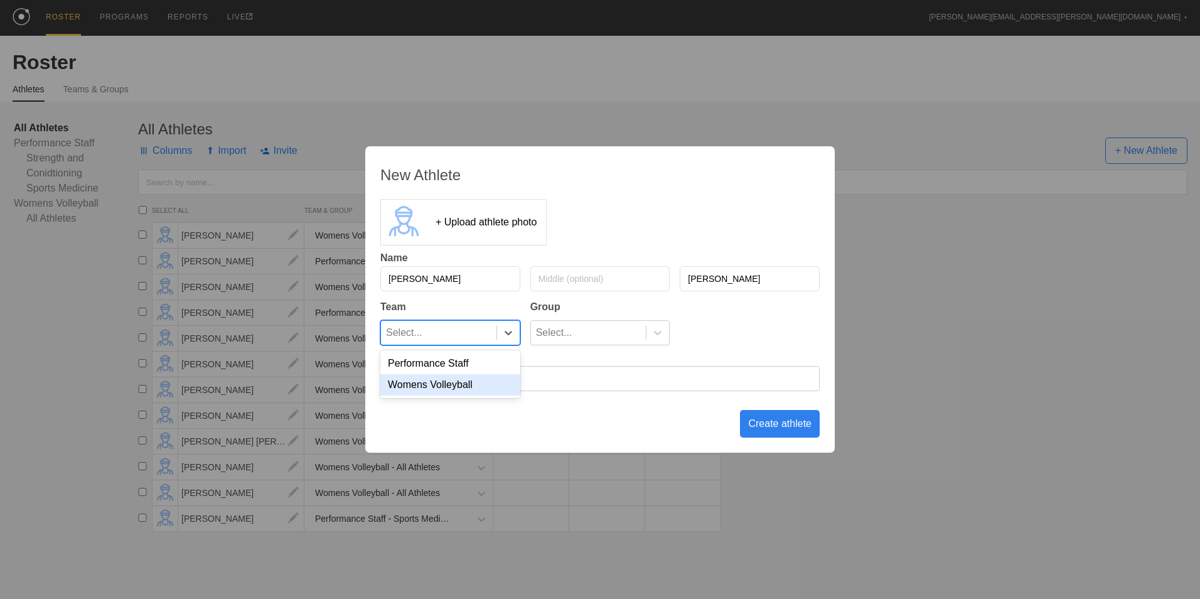
click at [488, 383] on div "Womens Volleyball" at bounding box center [450, 384] width 140 height 21
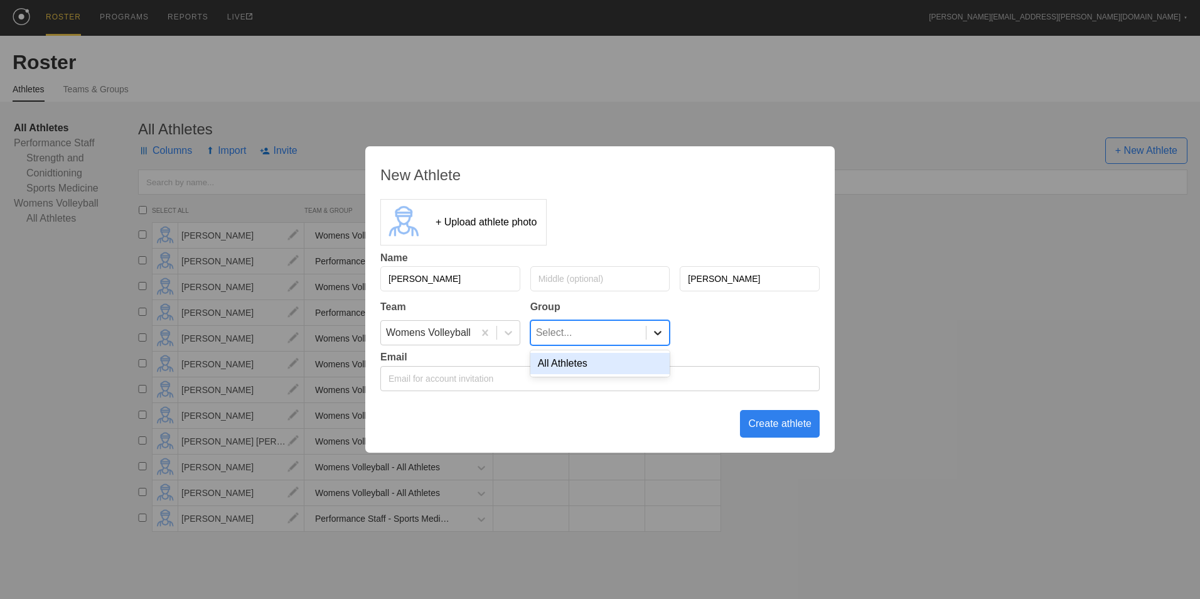
click at [654, 333] on icon at bounding box center [658, 332] width 13 height 13
click at [627, 364] on div "All Athletes" at bounding box center [601, 363] width 140 height 21
click at [773, 433] on div "Create athlete" at bounding box center [780, 424] width 80 height 28
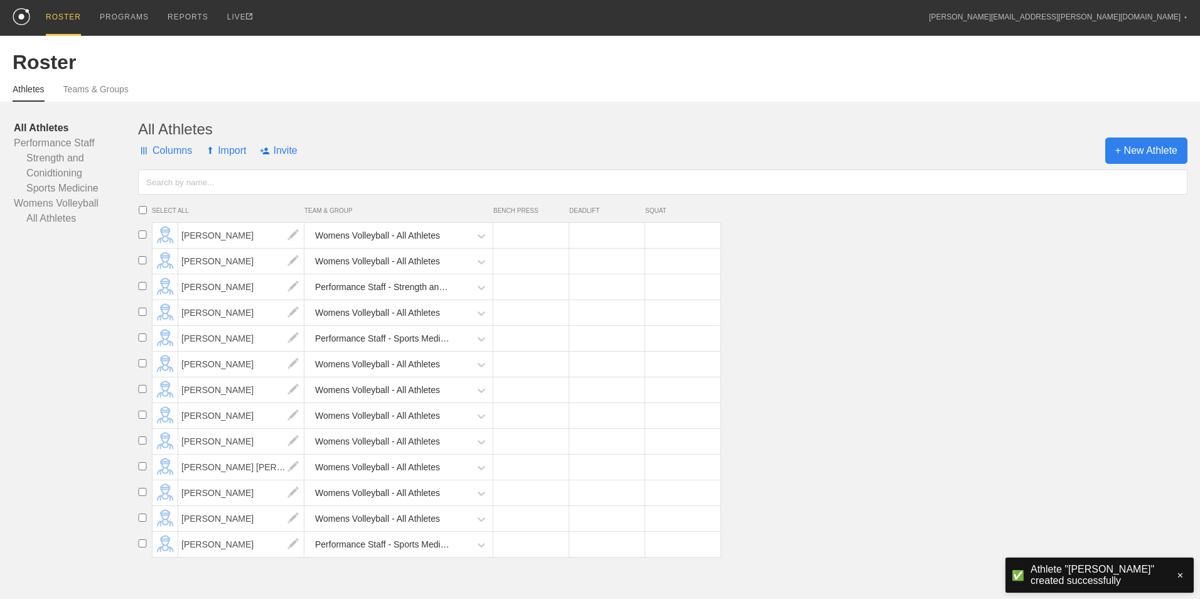
click at [1136, 158] on span "+ New Athlete" at bounding box center [1147, 150] width 82 height 26
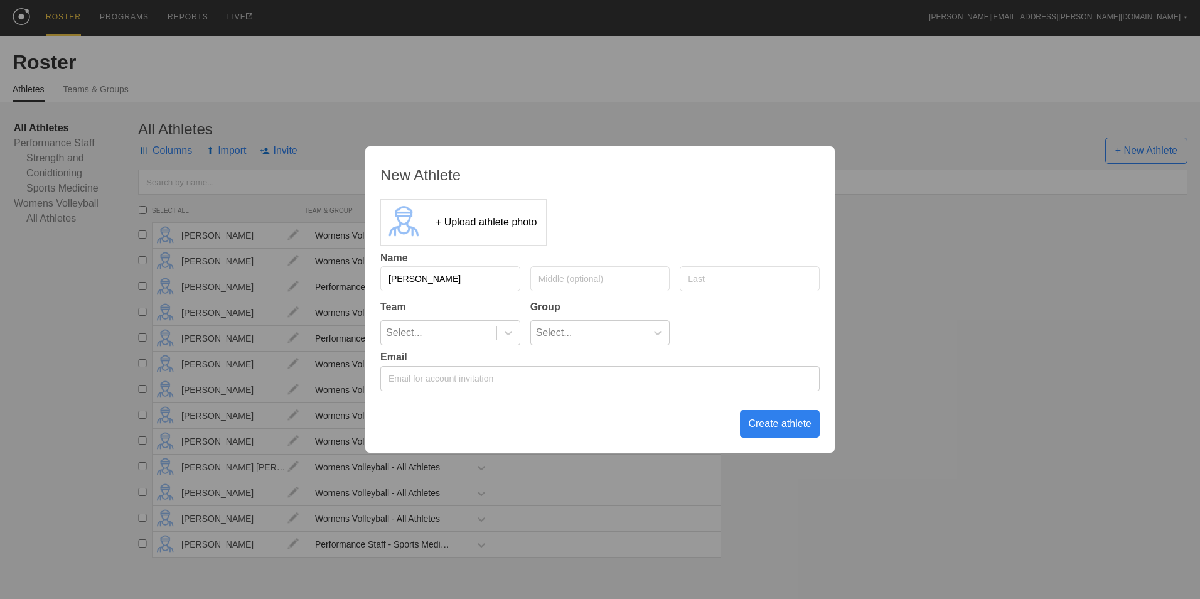
type input "[PERSON_NAME]"
type input "V"
type input "[PERSON_NAME]"
click at [504, 337] on icon at bounding box center [508, 332] width 13 height 13
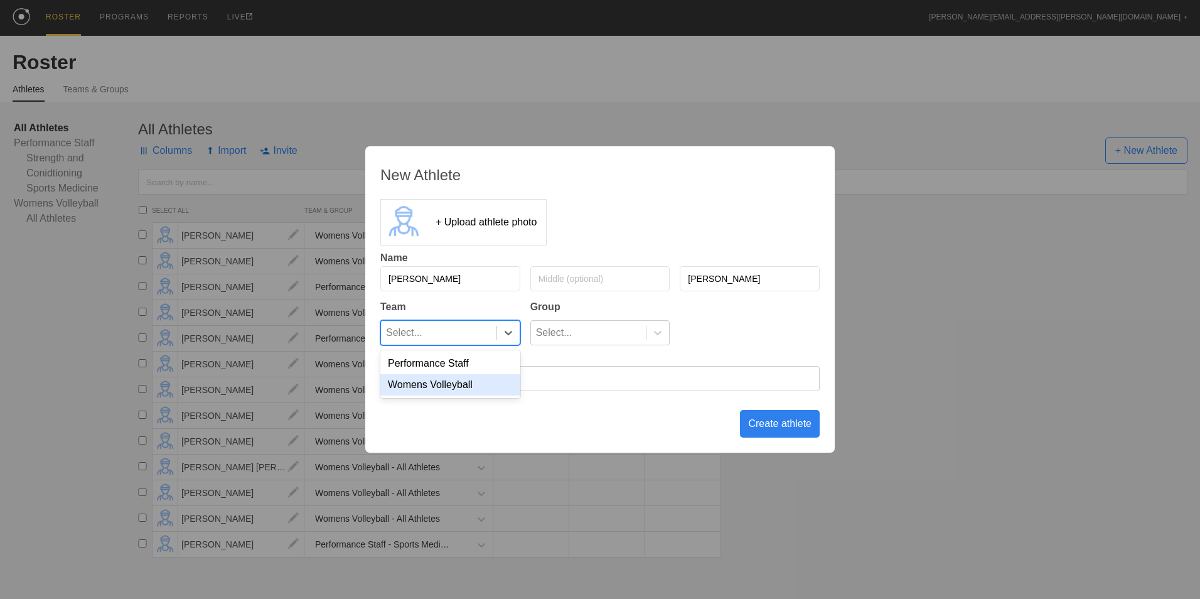
drag, startPoint x: 495, startPoint y: 376, endPoint x: 542, endPoint y: 369, distance: 48.3
click at [497, 375] on div "Womens Volleyball" at bounding box center [450, 384] width 140 height 21
click at [617, 341] on div "Select..." at bounding box center [589, 333] width 116 height 24
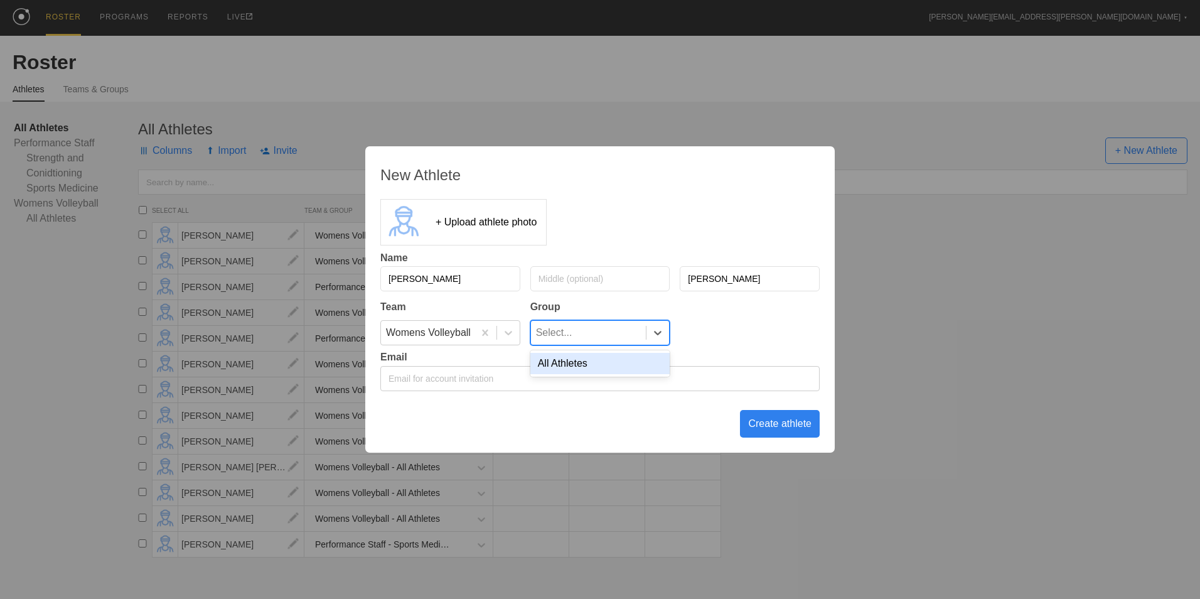
click at [606, 365] on div "All Athletes" at bounding box center [601, 363] width 140 height 21
click at [785, 425] on div "Create athlete" at bounding box center [780, 424] width 80 height 28
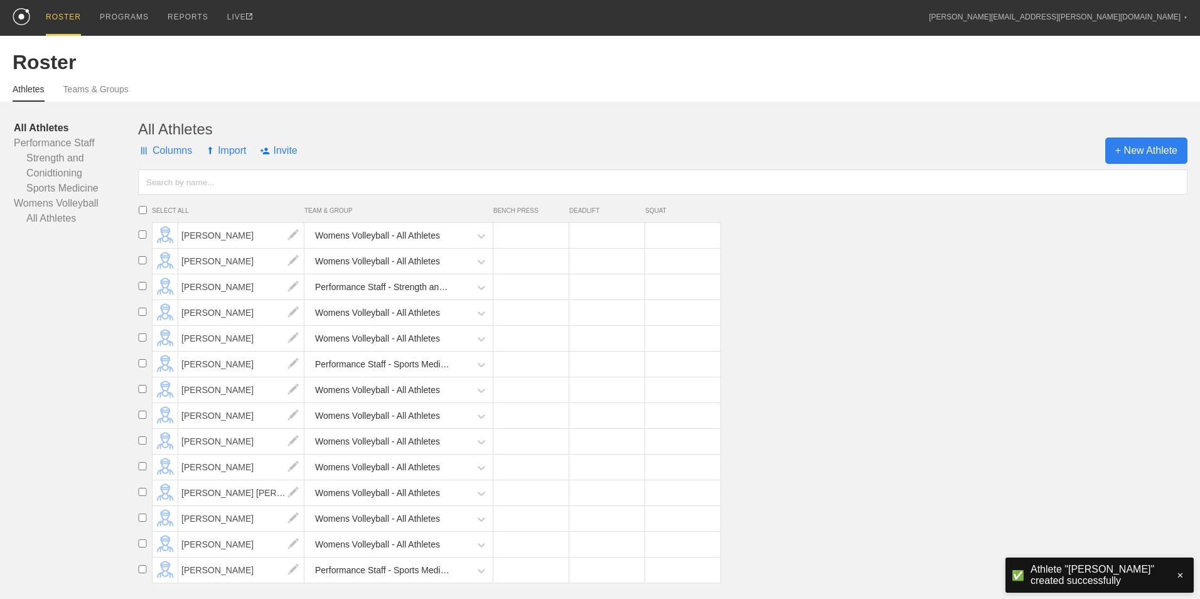
click at [1126, 148] on span "+ New Athlete" at bounding box center [1147, 150] width 82 height 26
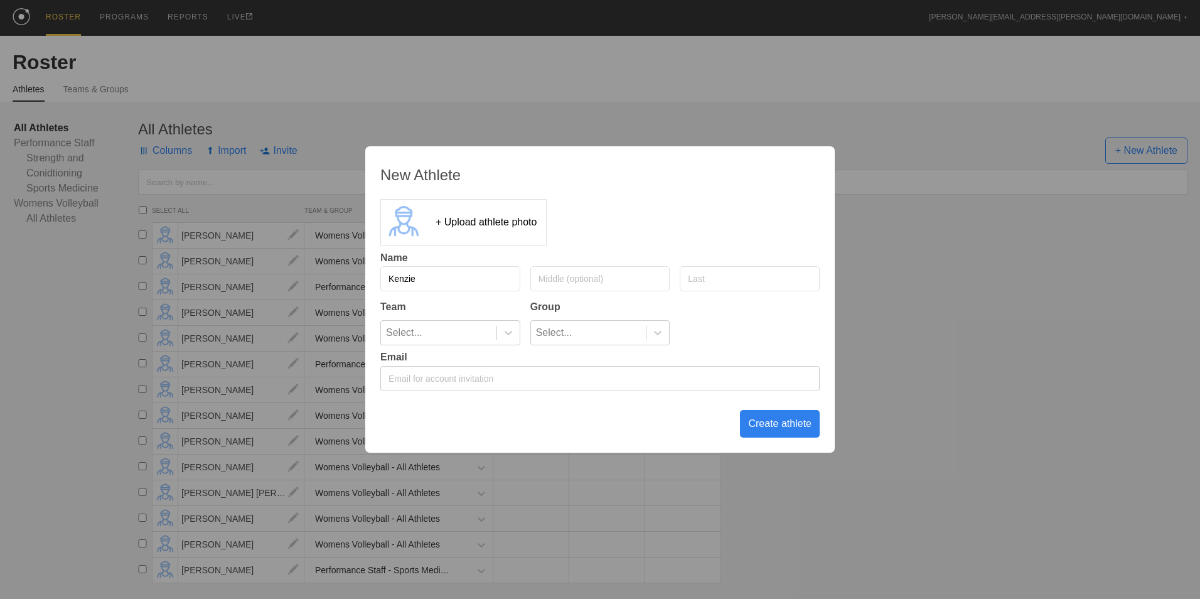
type input "Kenzie"
type input "[PERSON_NAME]"
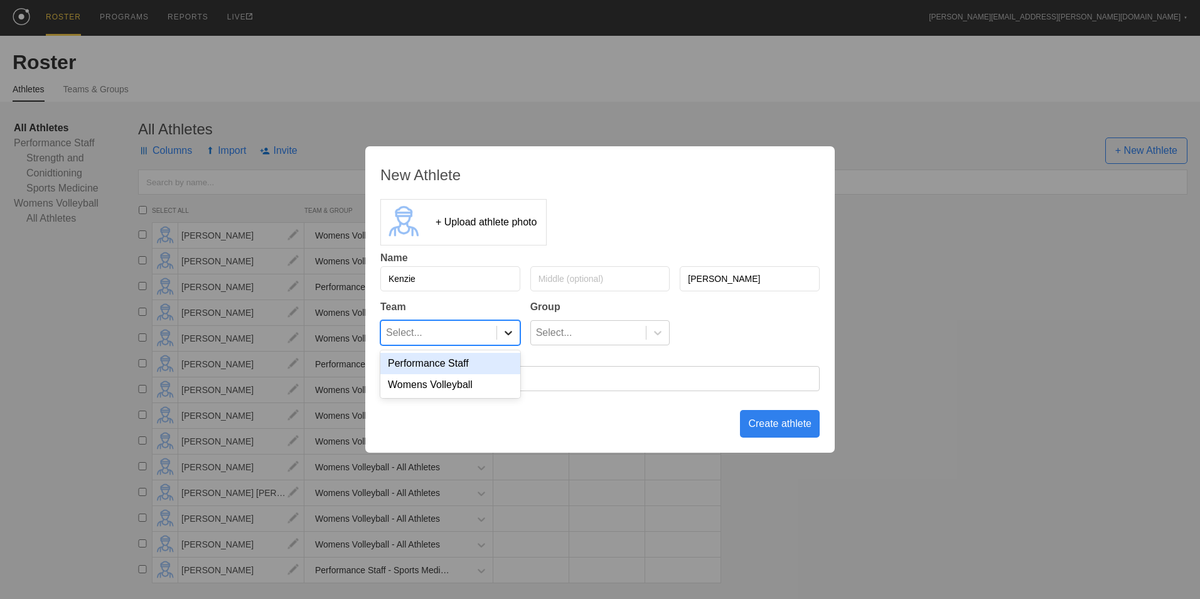
click at [510, 339] on icon at bounding box center [508, 332] width 13 height 13
click at [498, 382] on div "Womens Volleyball" at bounding box center [450, 384] width 140 height 21
click at [650, 328] on div at bounding box center [658, 332] width 23 height 13
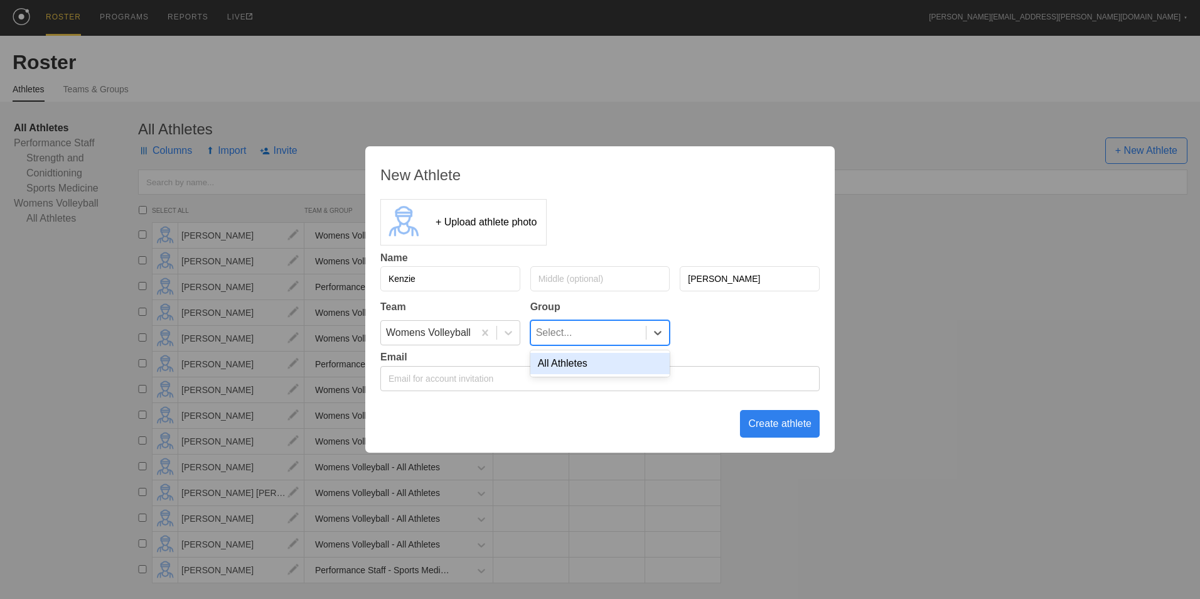
click at [640, 370] on div "All Athletes" at bounding box center [601, 363] width 140 height 21
click at [807, 428] on div "Create athlete" at bounding box center [780, 424] width 80 height 28
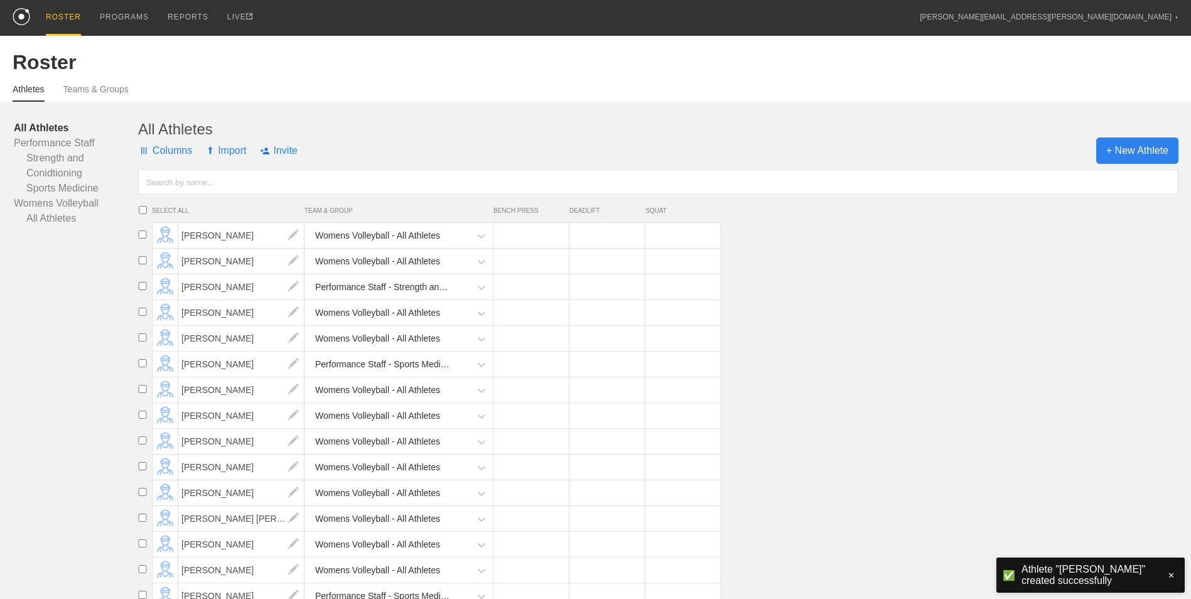
click at [1148, 154] on span "+ New Athlete" at bounding box center [1137, 150] width 82 height 26
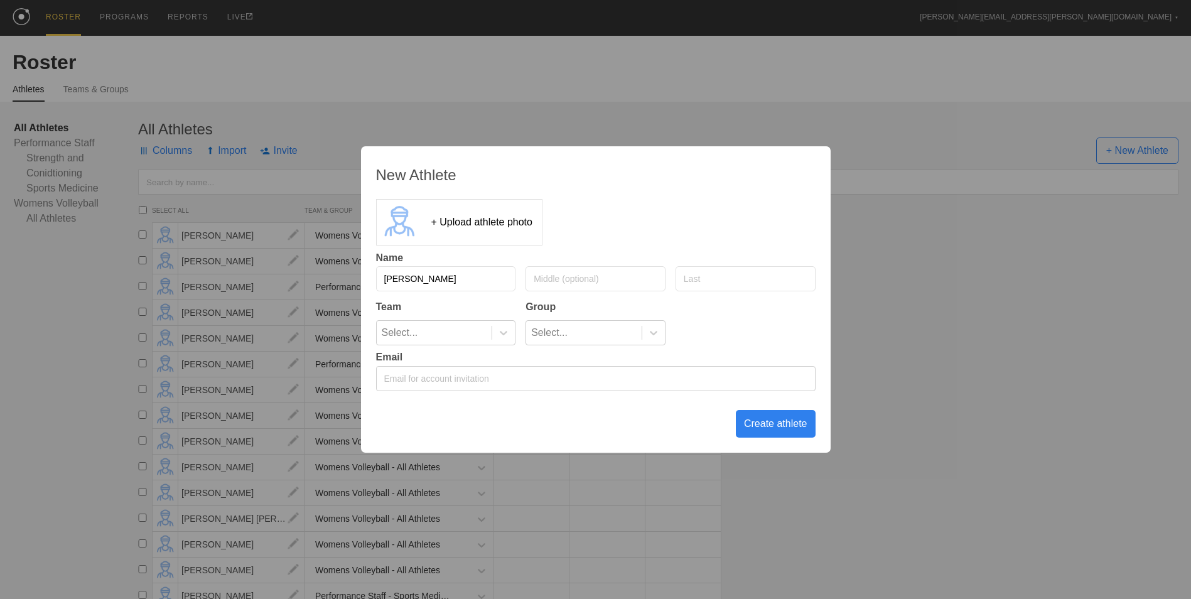
type input "[PERSON_NAME]"
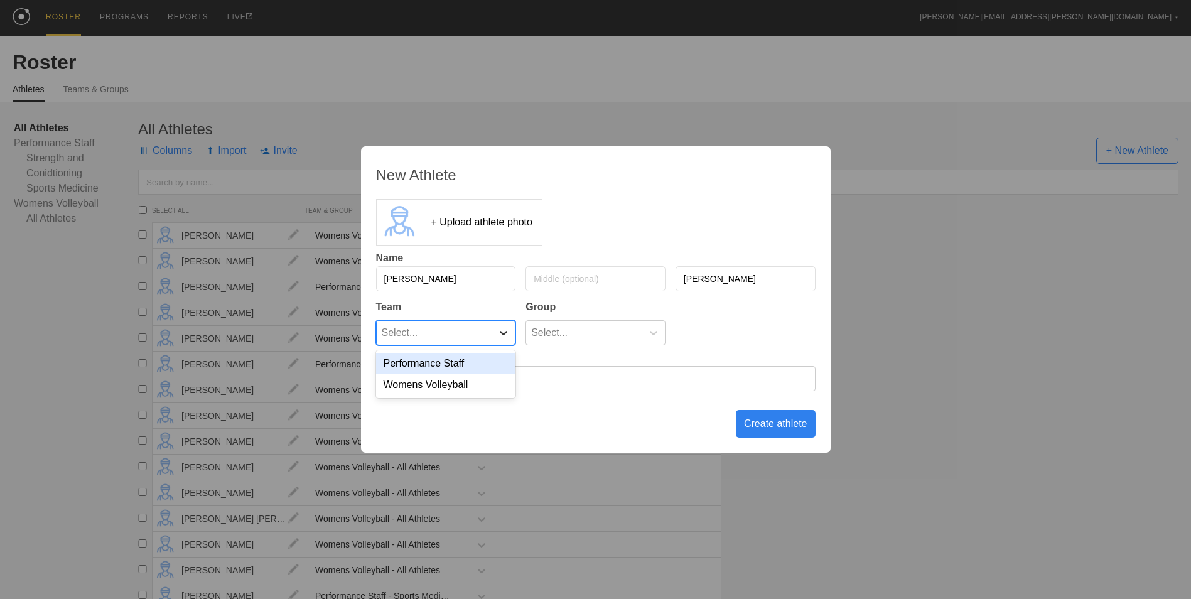
click at [498, 332] on icon at bounding box center [503, 332] width 13 height 13
click at [477, 381] on div "Womens Volleyball" at bounding box center [446, 384] width 140 height 21
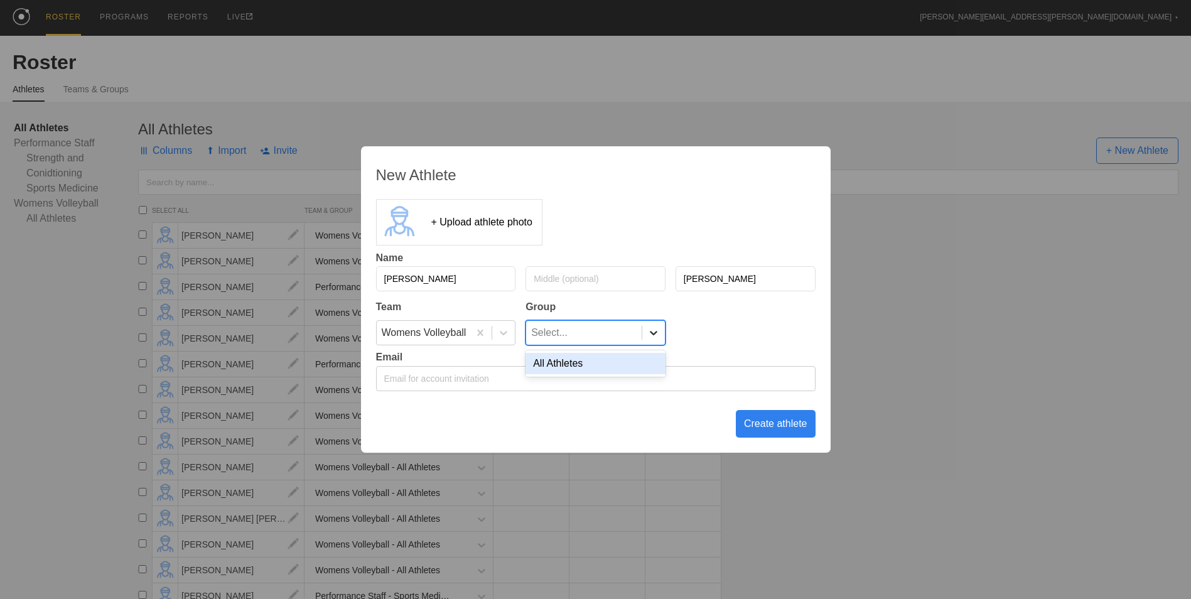
click at [652, 331] on icon at bounding box center [653, 332] width 13 height 13
click at [622, 363] on div "All Athletes" at bounding box center [595, 363] width 140 height 21
click at [760, 423] on div "Create athlete" at bounding box center [776, 424] width 80 height 28
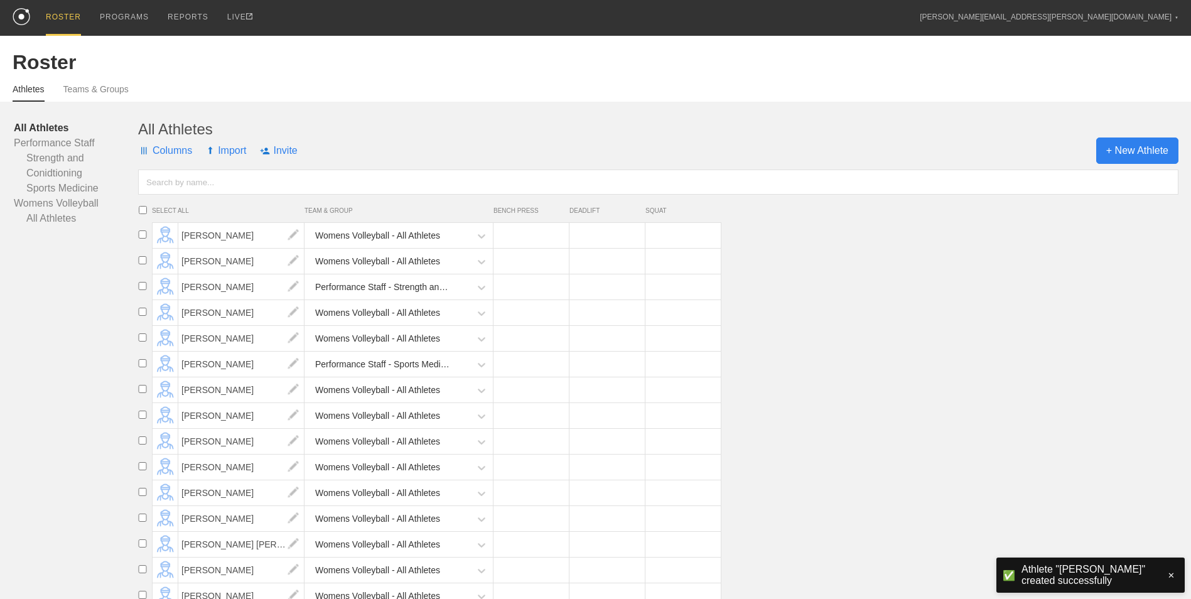
click at [1136, 146] on span "+ New Athlete" at bounding box center [1137, 150] width 82 height 26
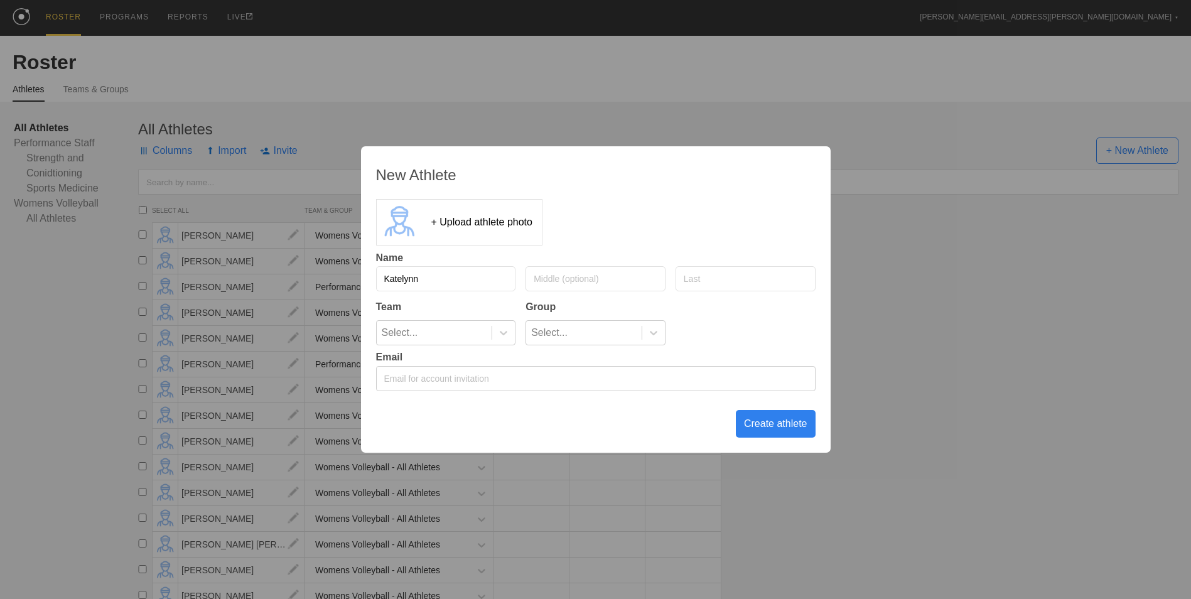
type input "Katelynn"
type input "[PERSON_NAME]"
click at [509, 334] on icon at bounding box center [503, 332] width 13 height 13
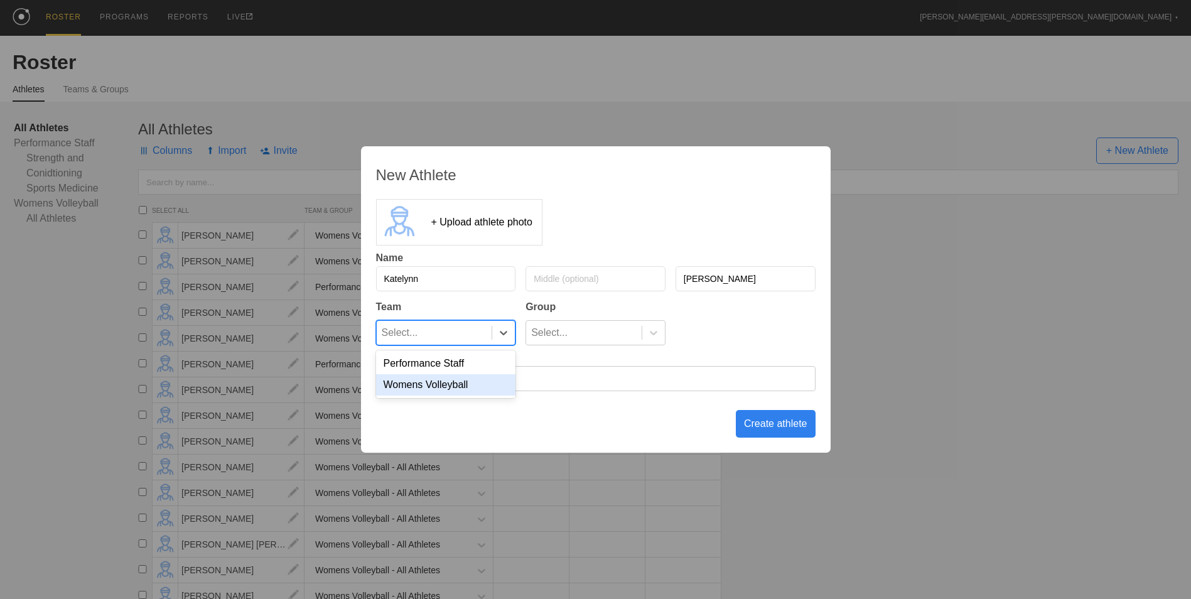
click at [484, 389] on div "Womens Volleyball" at bounding box center [446, 384] width 140 height 21
click at [655, 330] on icon at bounding box center [653, 332] width 13 height 13
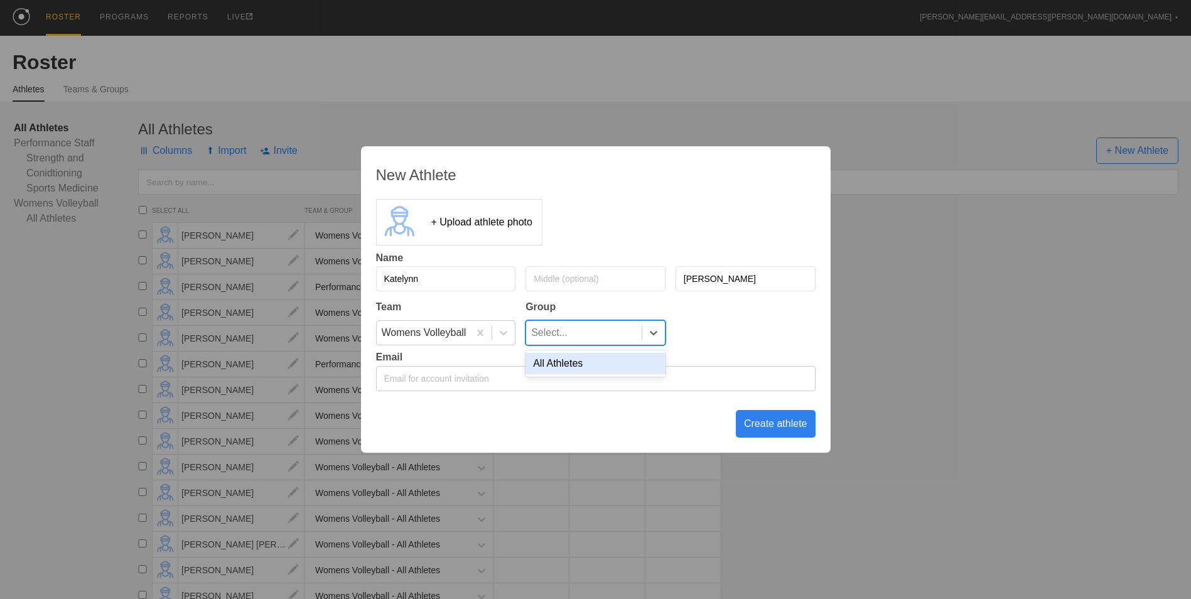
click at [639, 364] on div "All Athletes" at bounding box center [595, 363] width 140 height 21
click at [768, 428] on div "Create athlete" at bounding box center [776, 424] width 80 height 28
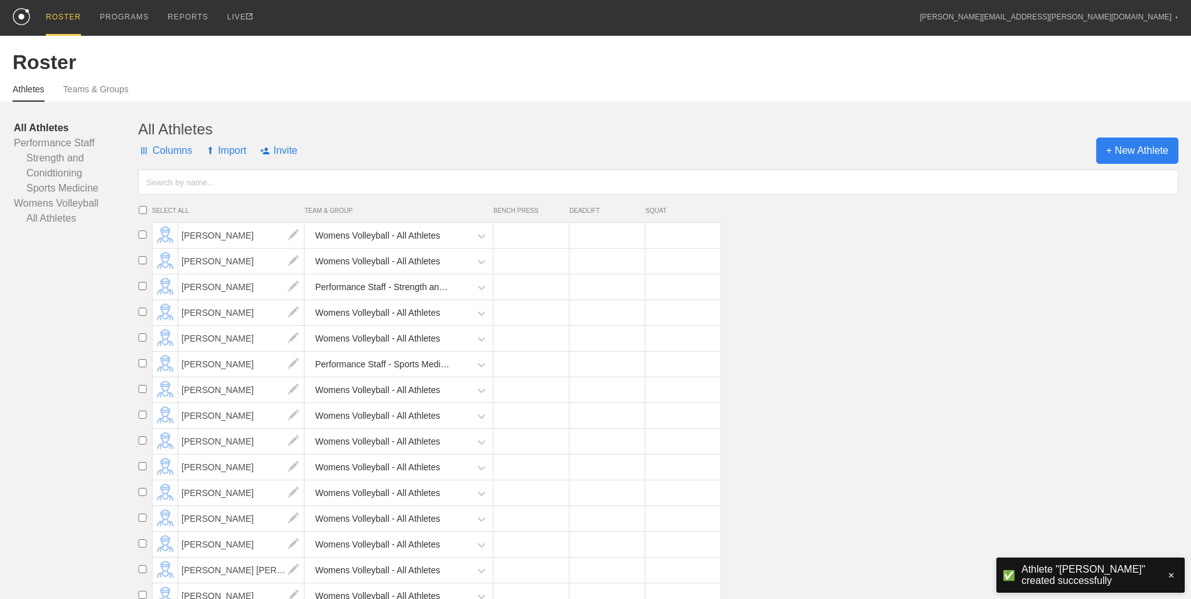
click at [1138, 157] on span "+ New Athlete" at bounding box center [1137, 150] width 82 height 26
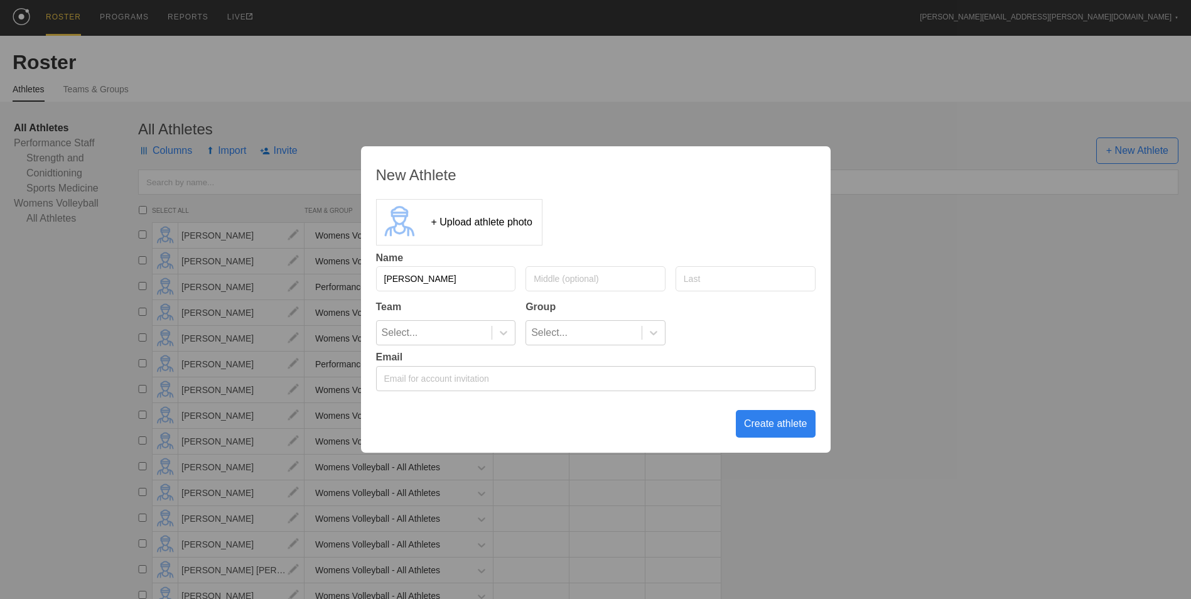
type input "[PERSON_NAME]"
click at [502, 328] on icon at bounding box center [503, 332] width 13 height 13
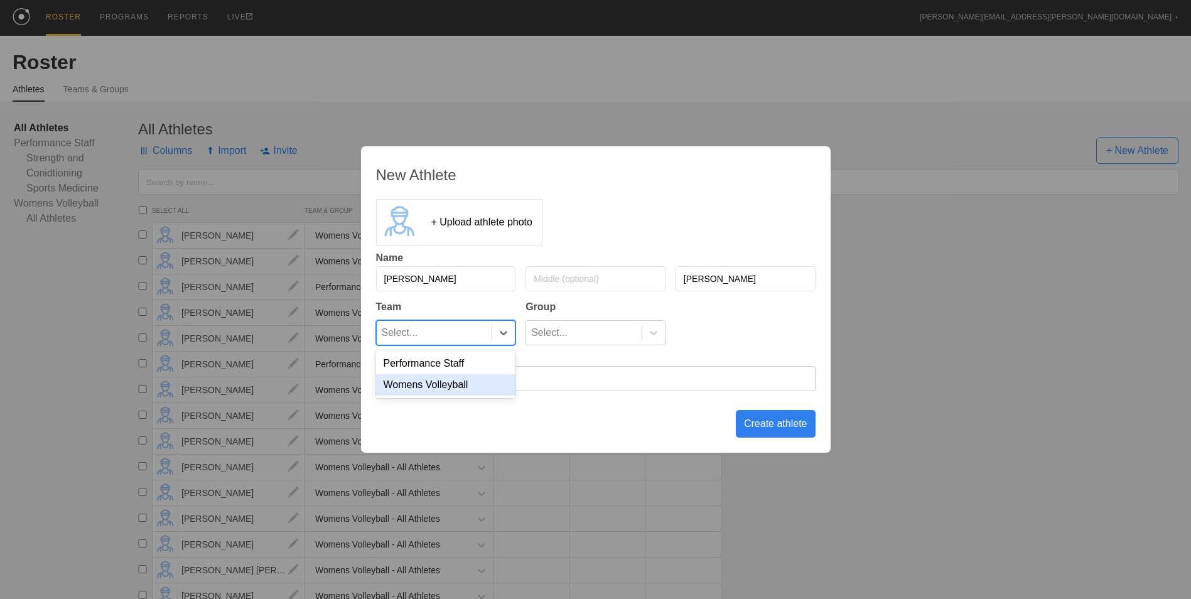
click at [490, 387] on div "Womens Volleyball" at bounding box center [446, 384] width 140 height 21
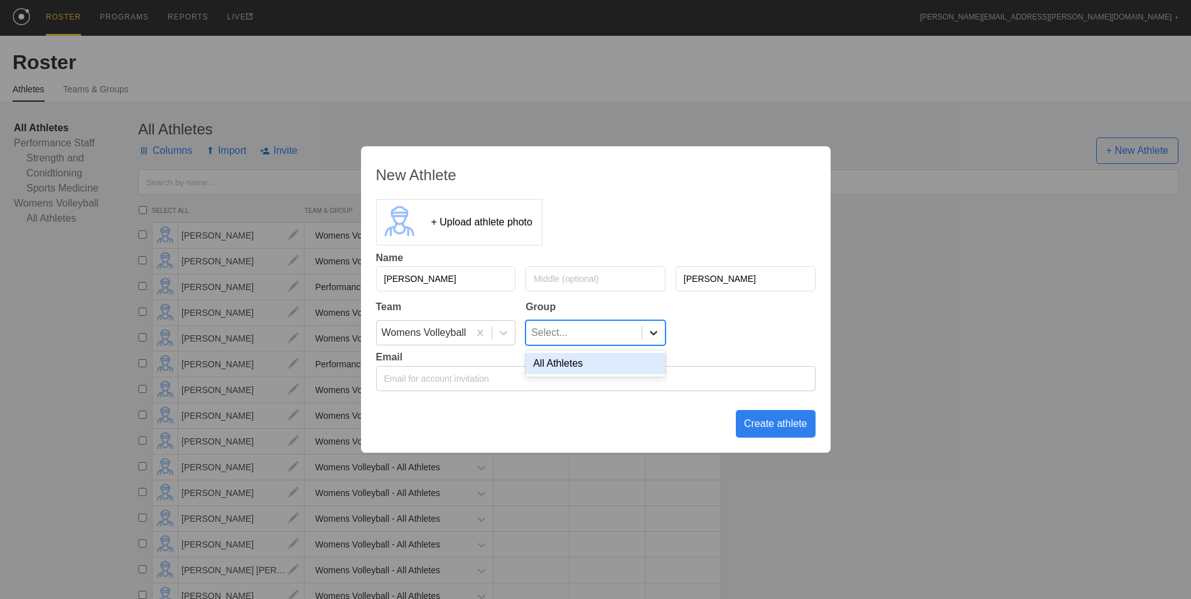
click at [654, 331] on icon at bounding box center [653, 332] width 13 height 13
click at [637, 356] on div "All Athletes" at bounding box center [595, 363] width 140 height 21
click at [758, 426] on div "Create athlete" at bounding box center [776, 424] width 80 height 28
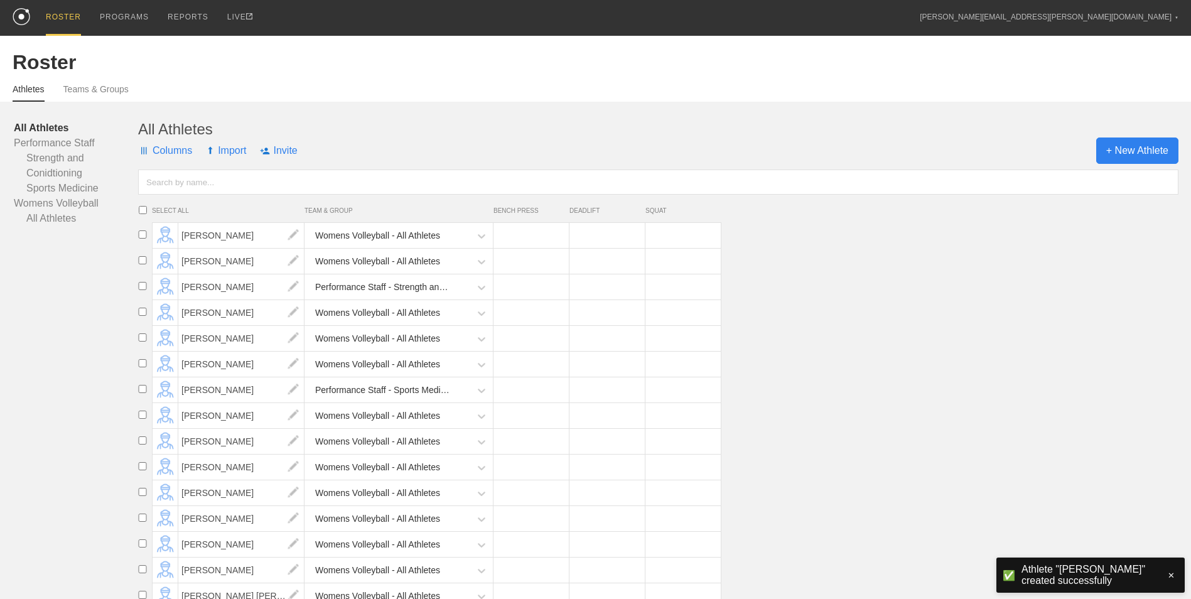
click at [1143, 157] on span "+ New Athlete" at bounding box center [1137, 150] width 82 height 26
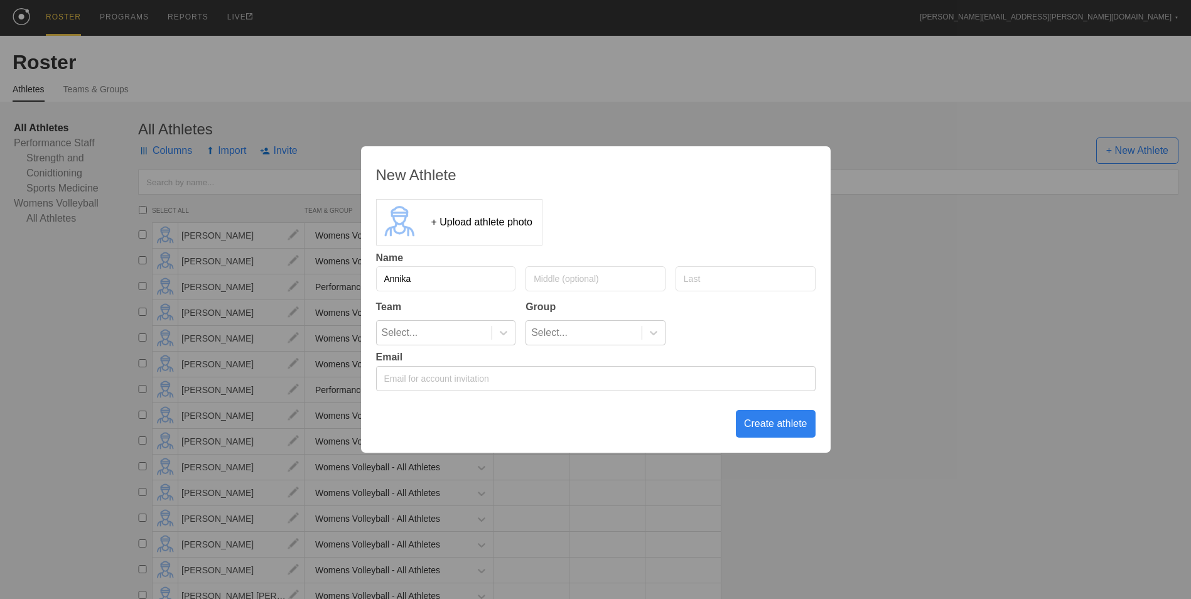
type input "Annika"
type input "[PERSON_NAME]"
click at [496, 336] on div at bounding box center [503, 332] width 23 height 13
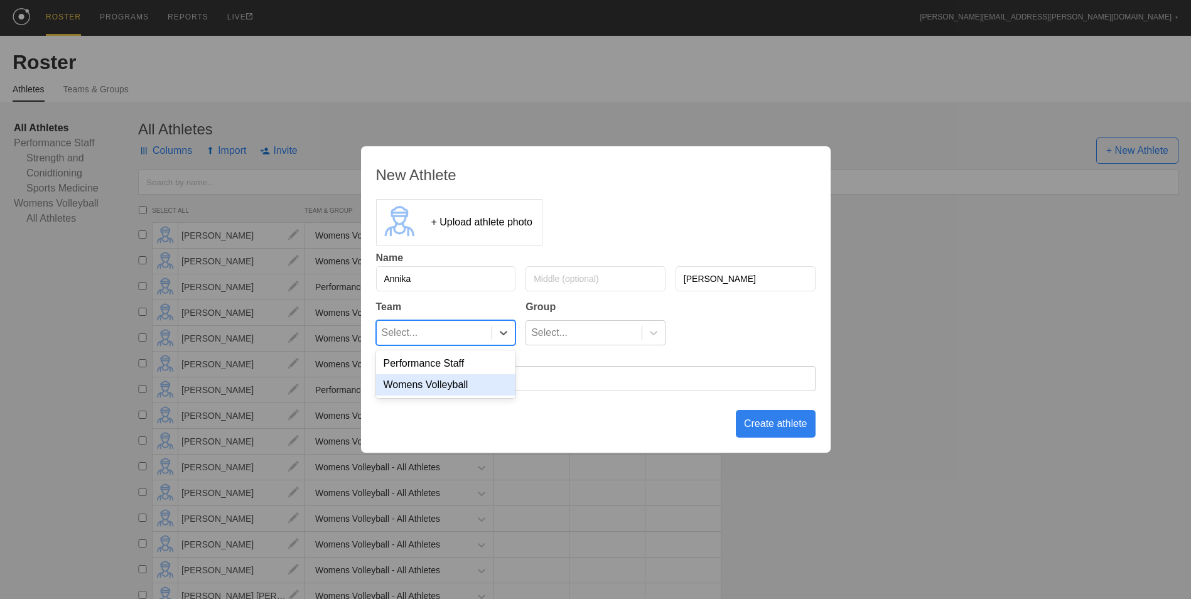
click at [492, 380] on div "Womens Volleyball" at bounding box center [446, 384] width 140 height 21
click at [601, 335] on div "Select..." at bounding box center [584, 333] width 116 height 24
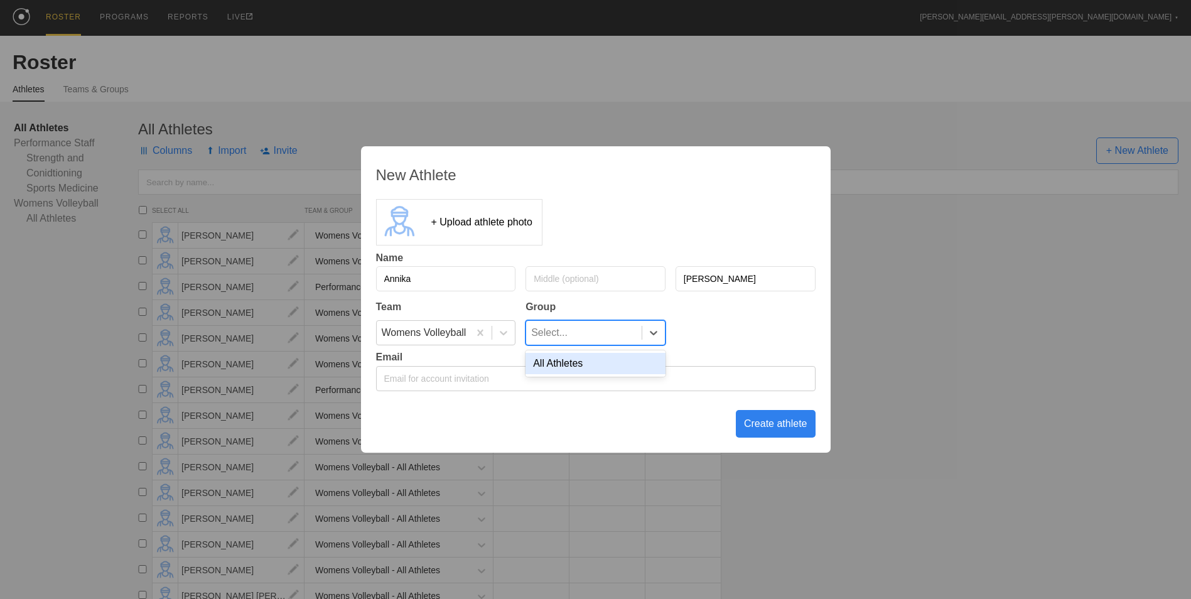
click at [601, 358] on div "All Athletes" at bounding box center [595, 363] width 140 height 21
click at [765, 423] on div "Create athlete" at bounding box center [776, 424] width 80 height 28
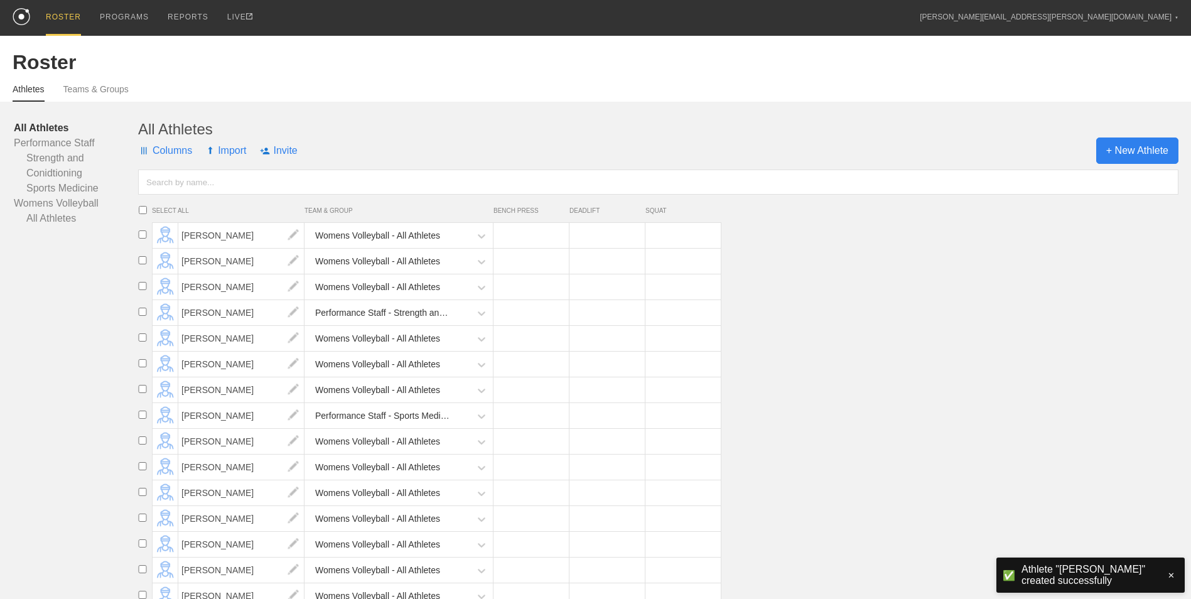
click at [1109, 152] on span "+ New Athlete" at bounding box center [1137, 150] width 82 height 26
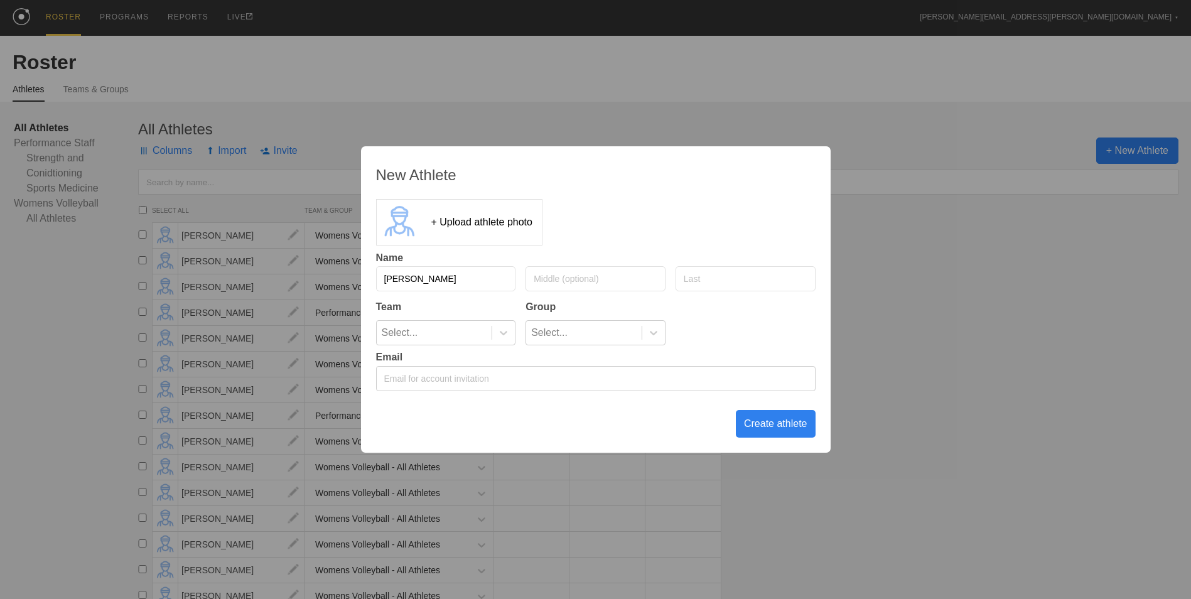
type input "[PERSON_NAME]"
click at [494, 331] on div at bounding box center [503, 332] width 23 height 13
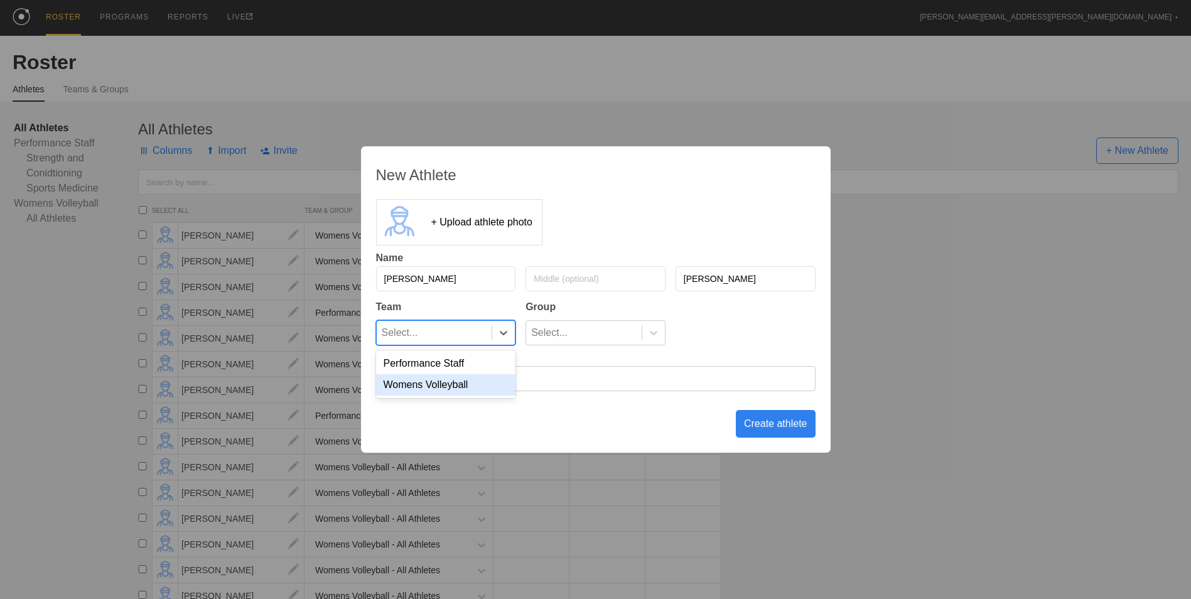
click at [479, 391] on div "Womens Volleyball" at bounding box center [446, 384] width 140 height 21
click at [626, 335] on div "Select..." at bounding box center [584, 333] width 116 height 24
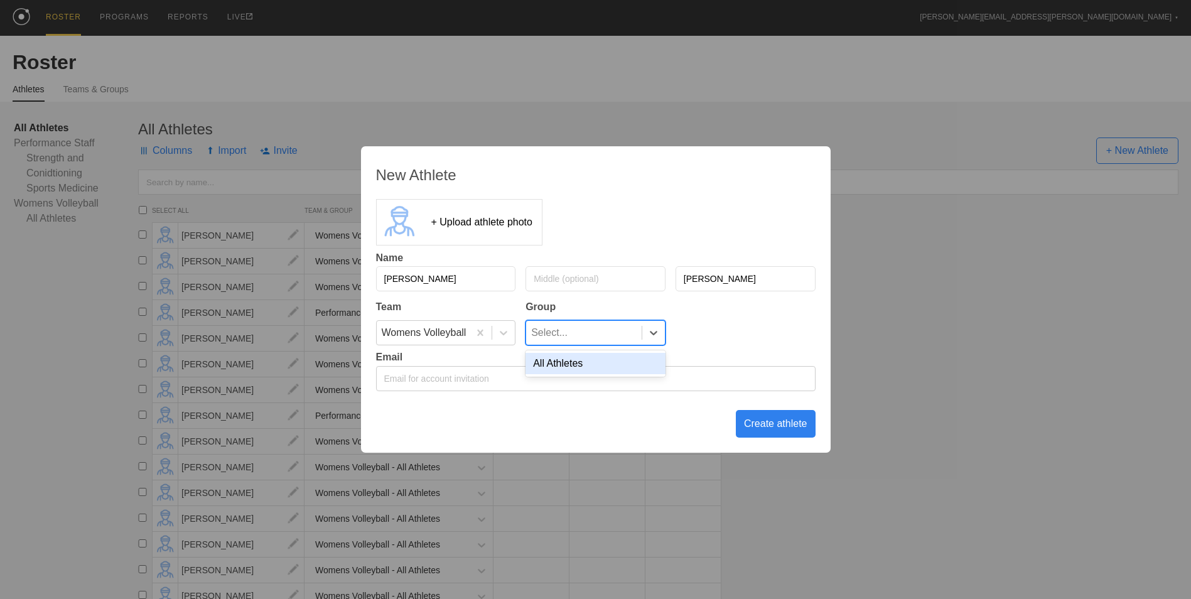
click at [609, 364] on div "All Athletes" at bounding box center [595, 363] width 140 height 21
click at [766, 429] on div "Create athlete" at bounding box center [776, 424] width 80 height 28
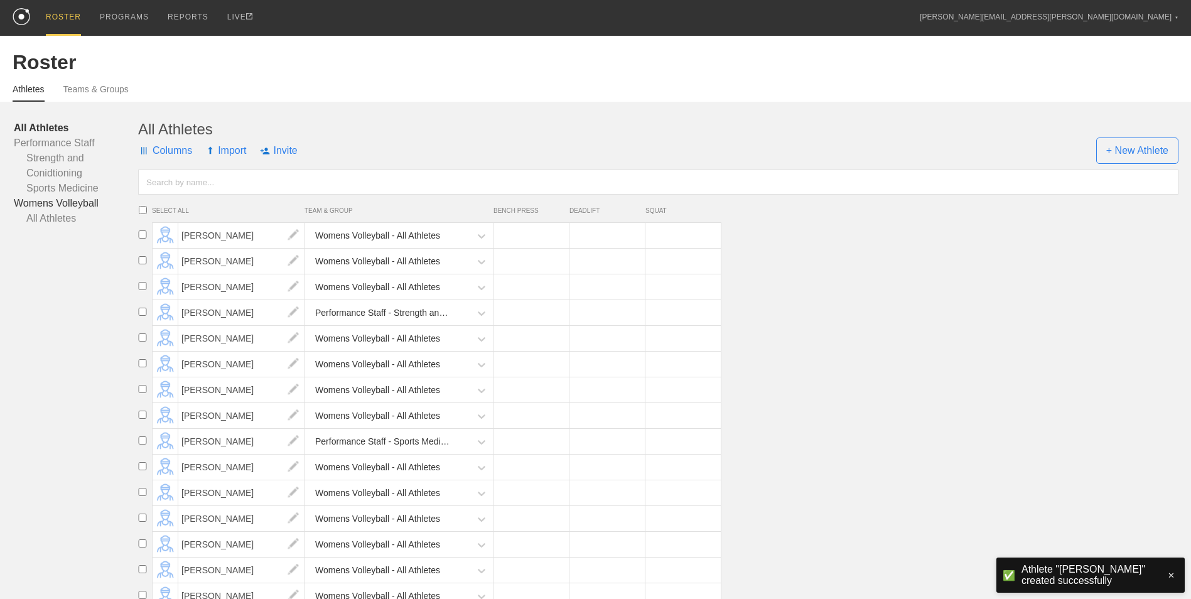
click at [51, 204] on link "Womens Volleyball" at bounding box center [76, 203] width 124 height 15
click at [1132, 157] on span "+ New Athlete" at bounding box center [1137, 150] width 82 height 26
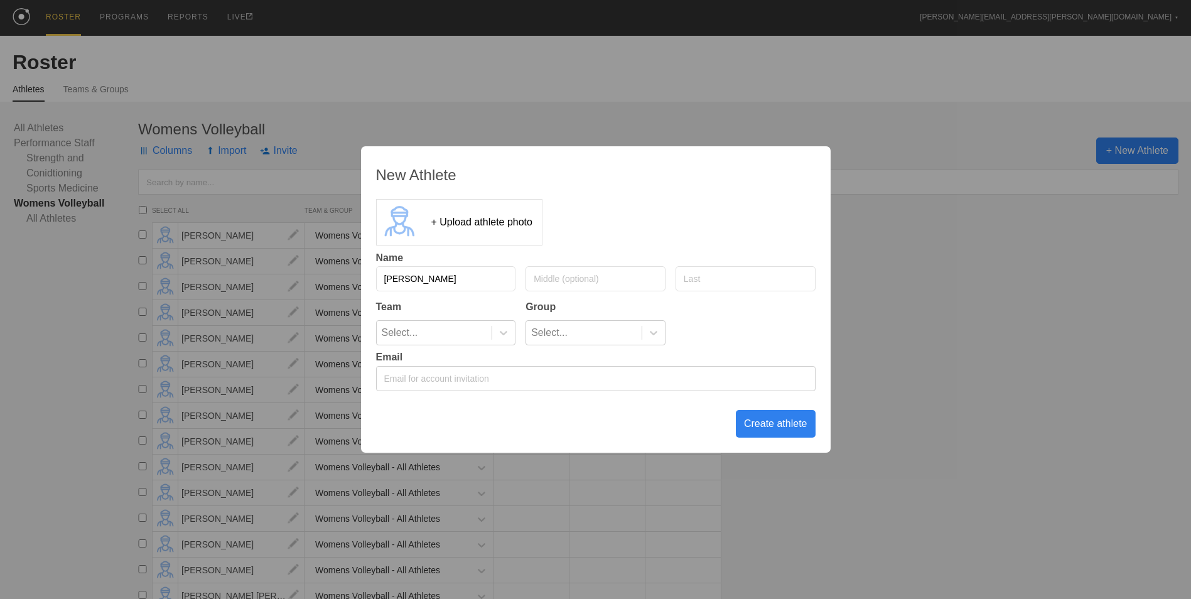
type input "[PERSON_NAME]"
click at [510, 337] on div at bounding box center [503, 332] width 23 height 13
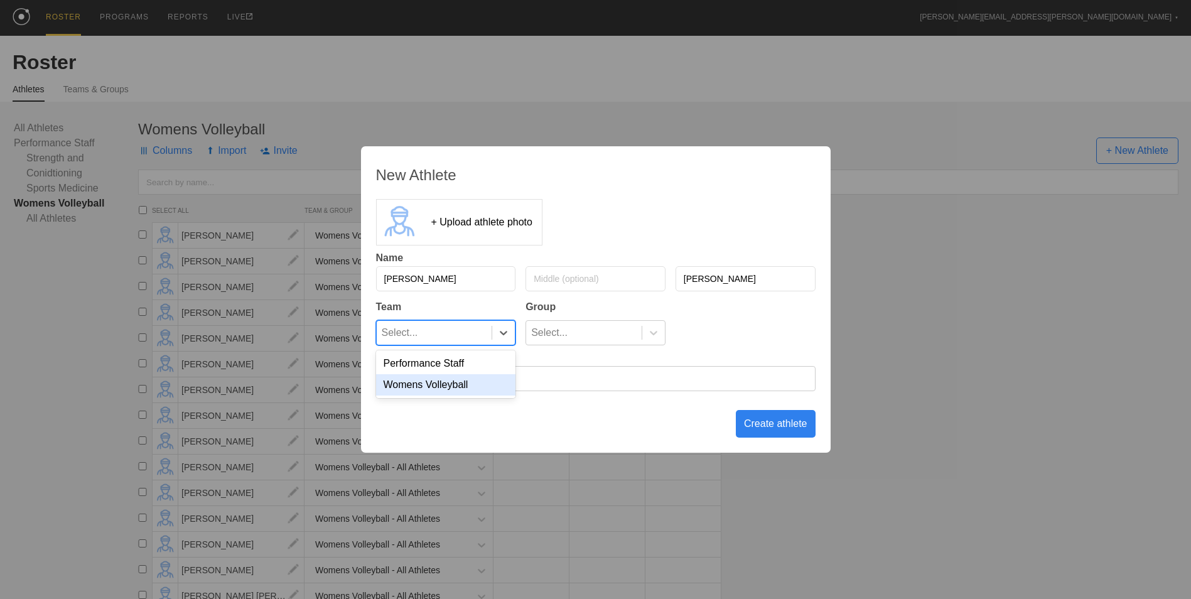
click at [478, 383] on div "Womens Volleyball" at bounding box center [446, 384] width 140 height 21
click at [591, 335] on div "Select..." at bounding box center [584, 333] width 116 height 24
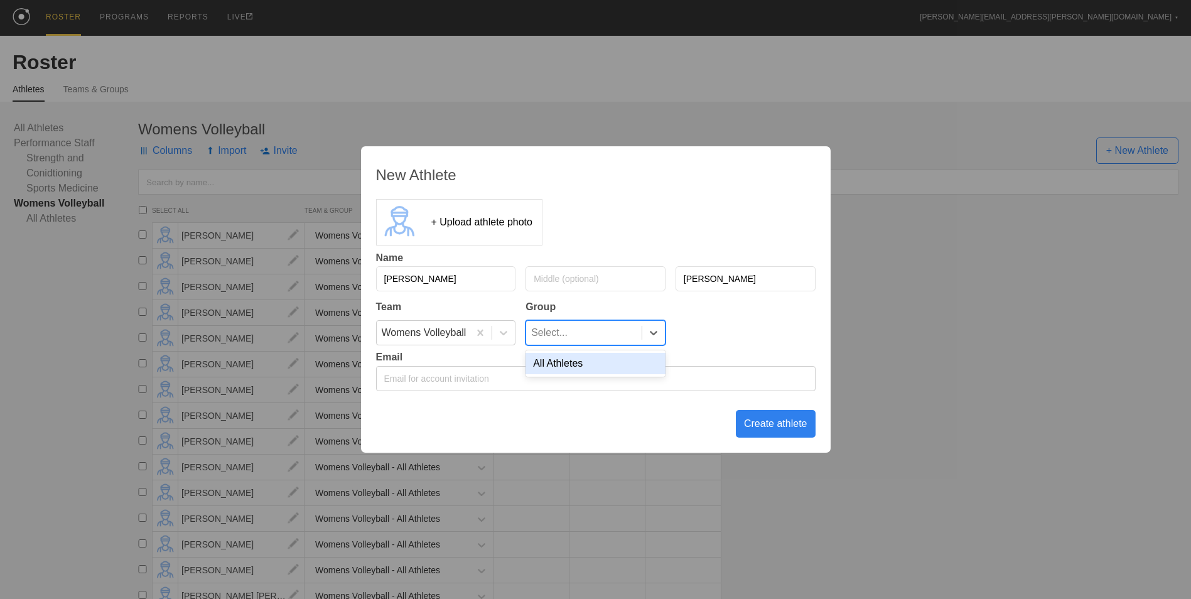
click at [590, 360] on div "All Athletes" at bounding box center [595, 363] width 140 height 21
click at [766, 432] on div "Create athlete" at bounding box center [776, 424] width 80 height 28
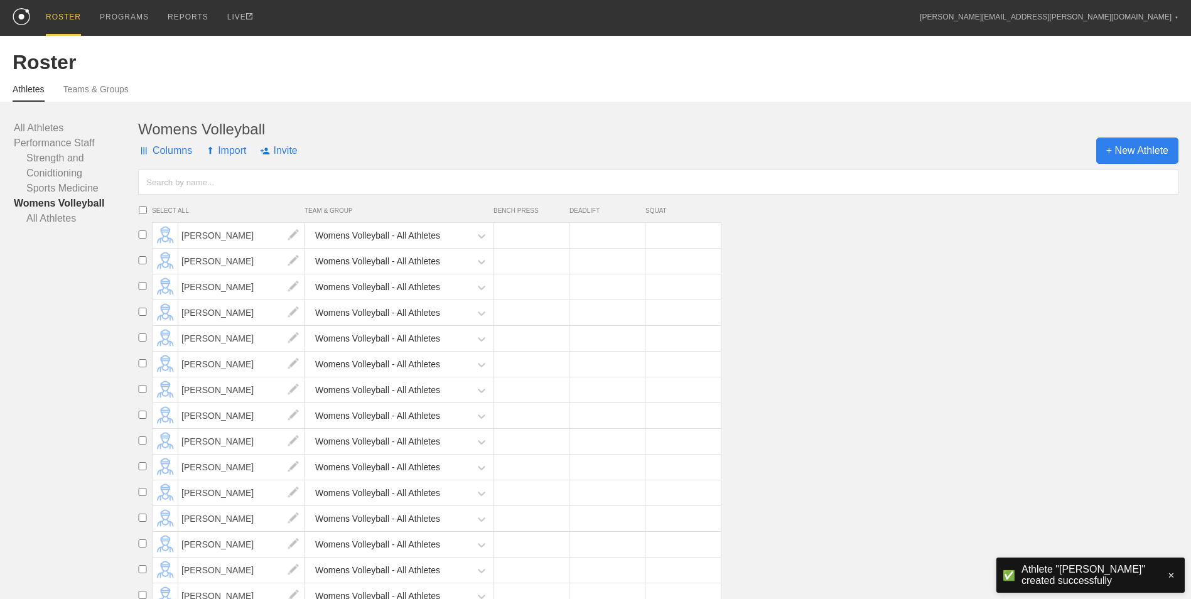
click at [1145, 148] on span "+ New Athlete" at bounding box center [1137, 150] width 82 height 26
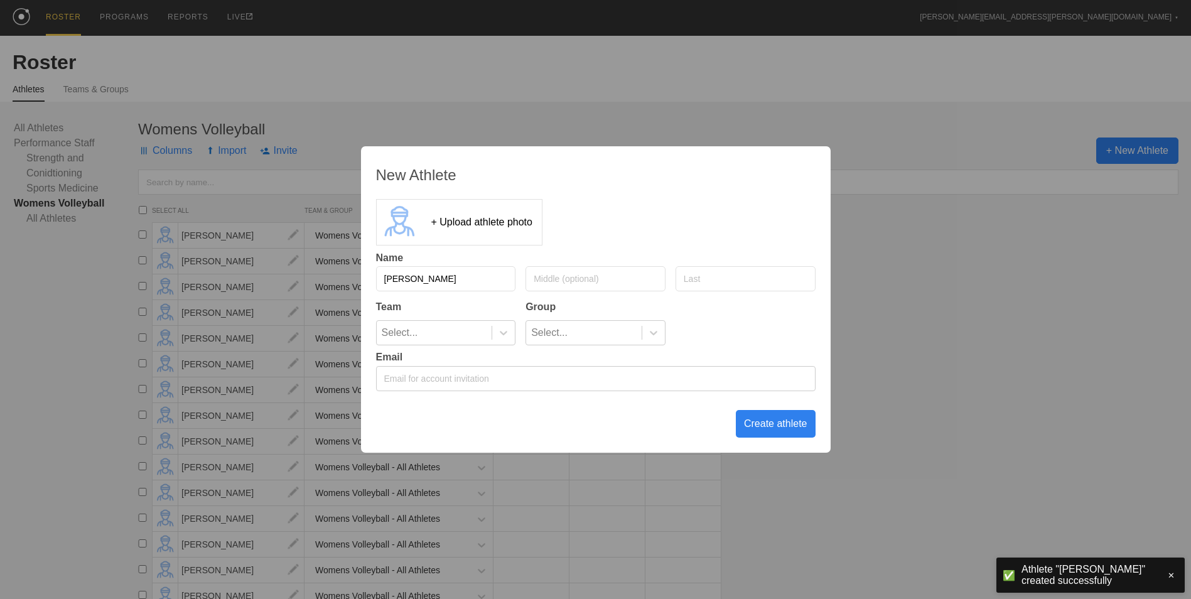
type input "[PERSON_NAME]"
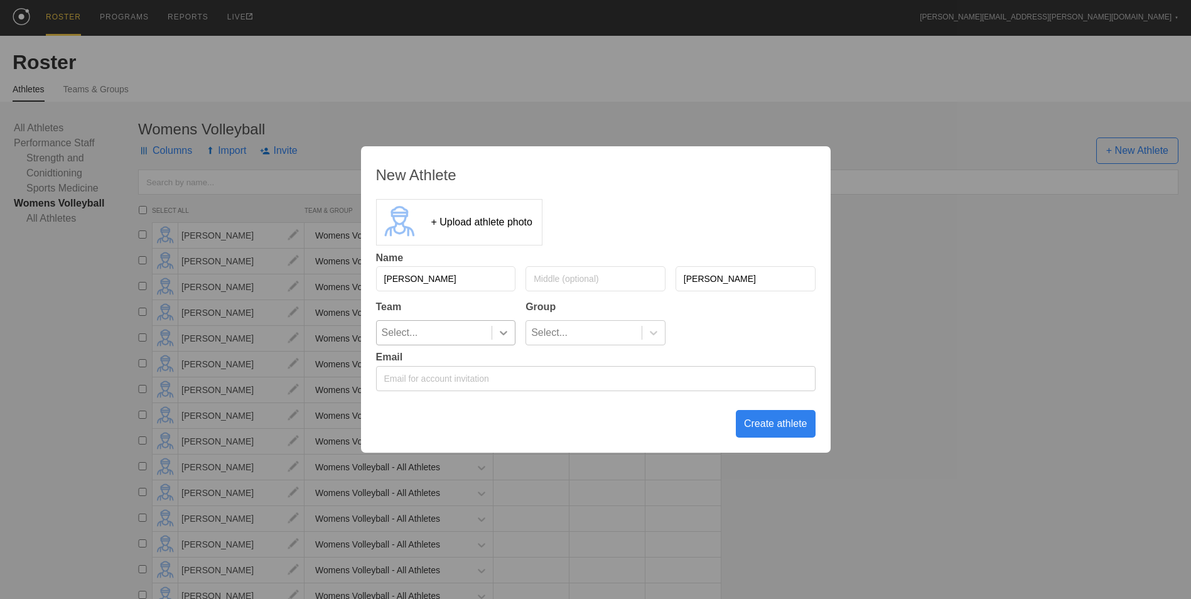
type input "[PERSON_NAME]"
click at [506, 332] on icon at bounding box center [504, 333] width 8 height 4
click at [485, 387] on div "Womens Volleyball" at bounding box center [446, 384] width 140 height 21
click at [588, 339] on div "Select..." at bounding box center [584, 333] width 116 height 24
click at [581, 368] on div "All Athletes" at bounding box center [595, 363] width 140 height 21
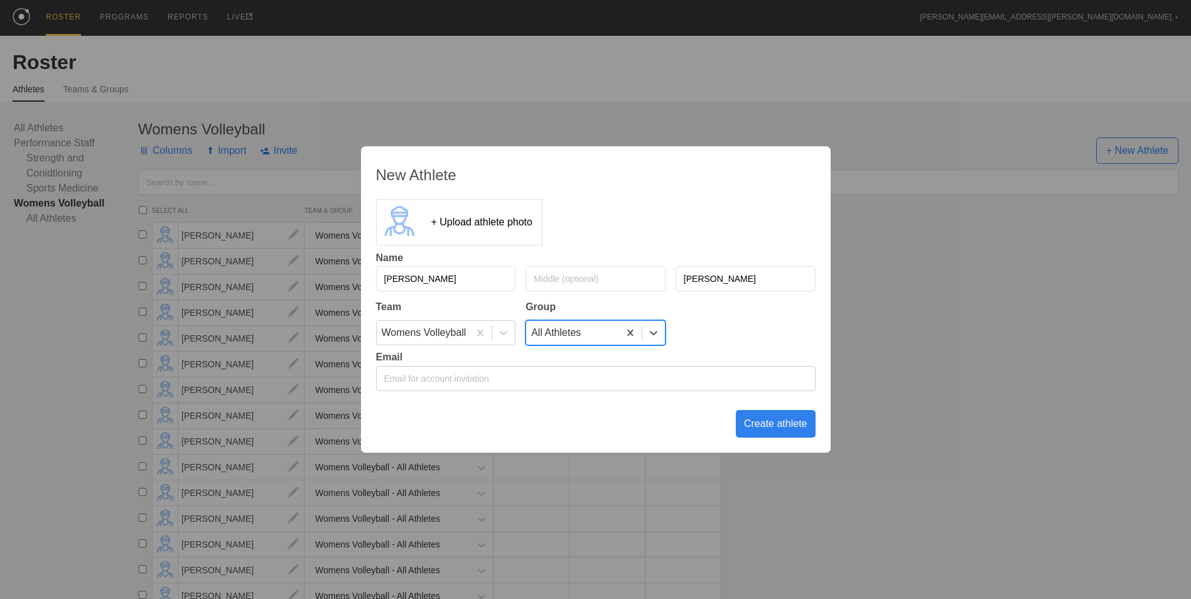
click at [755, 429] on div "Create athlete" at bounding box center [776, 424] width 80 height 28
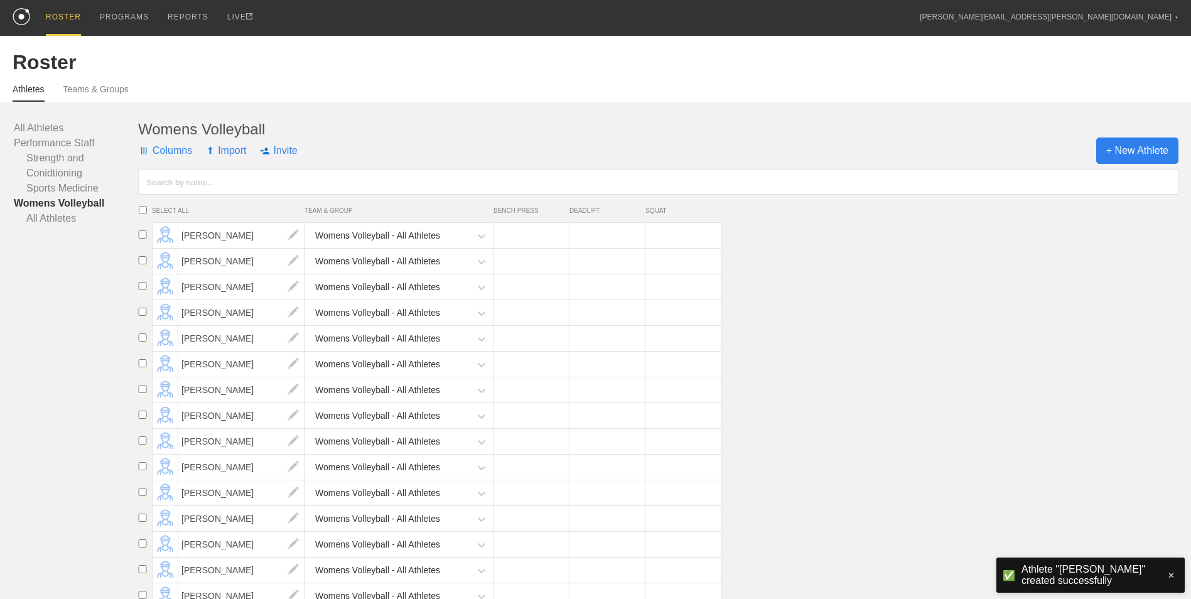
click at [1146, 154] on span "+ New Athlete" at bounding box center [1137, 150] width 82 height 26
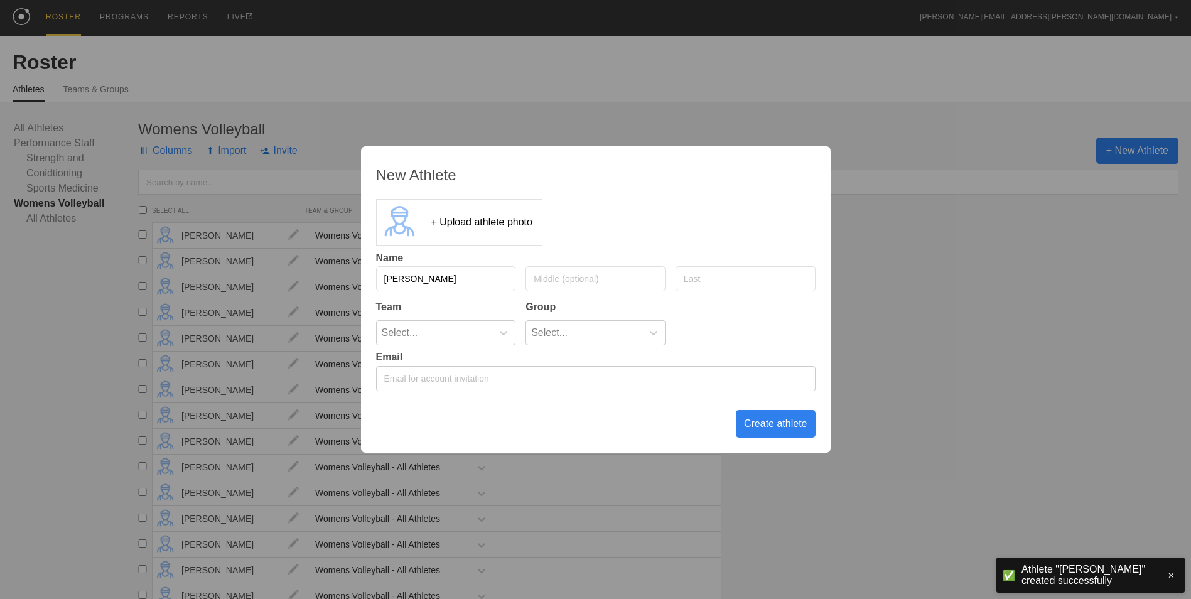
type input "[PERSON_NAME]"
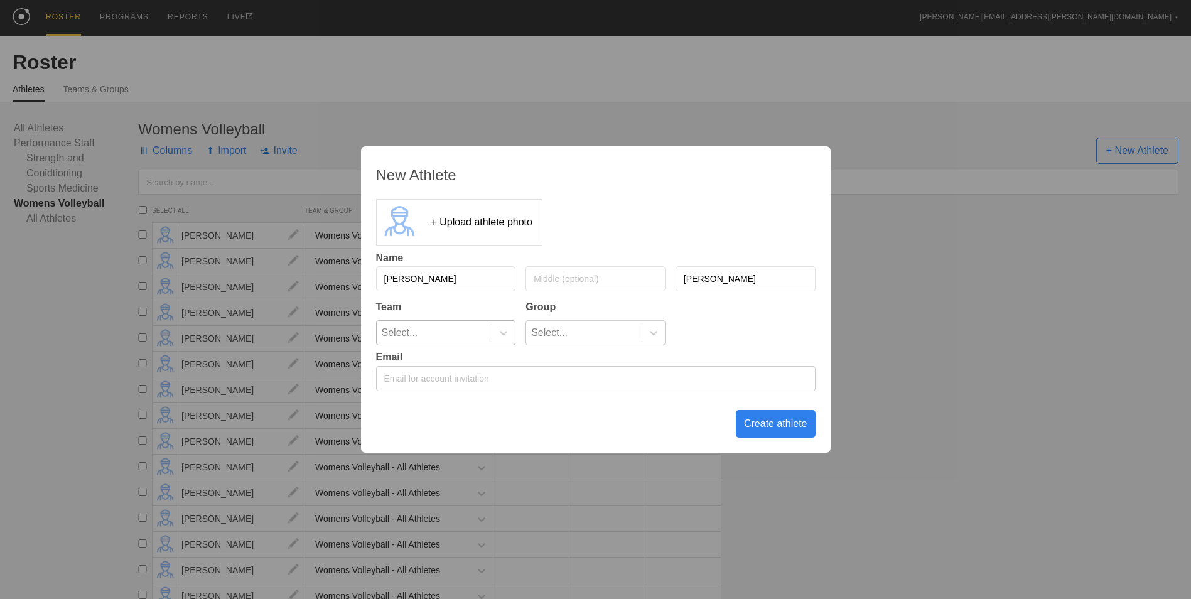
type input "[PERSON_NAME]"
click at [479, 334] on div "Select..." at bounding box center [435, 333] width 116 height 24
click at [465, 387] on div "Womens Volleyball" at bounding box center [446, 384] width 140 height 21
click at [583, 333] on div "Select..." at bounding box center [584, 333] width 116 height 24
click at [570, 365] on div "All Athletes" at bounding box center [595, 363] width 140 height 21
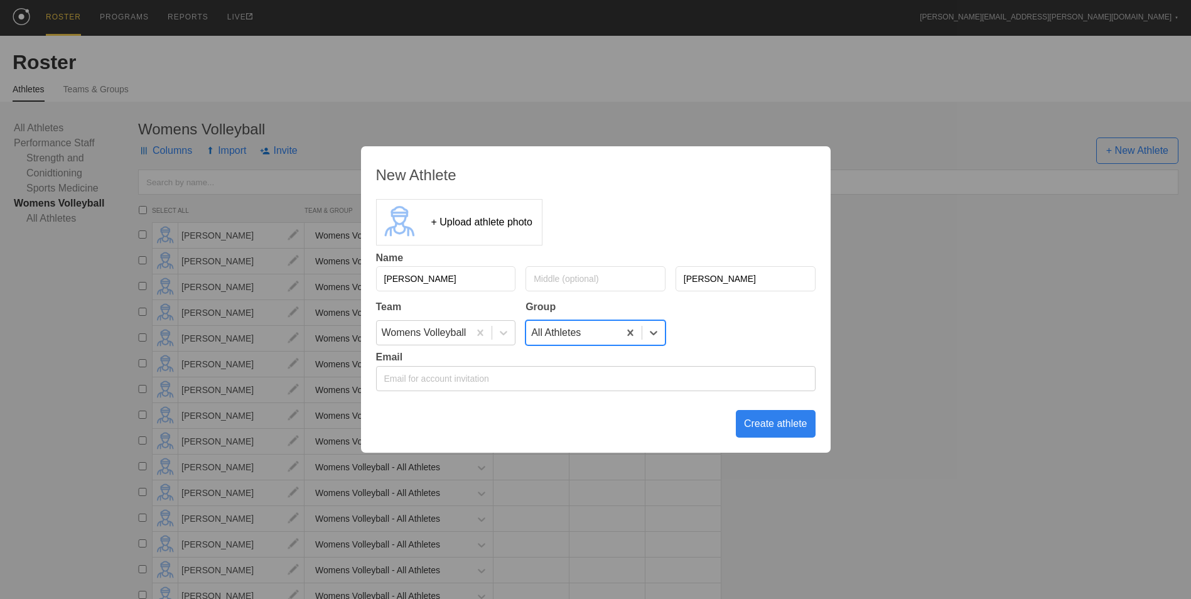
click at [773, 427] on div "Create athlete" at bounding box center [776, 424] width 80 height 28
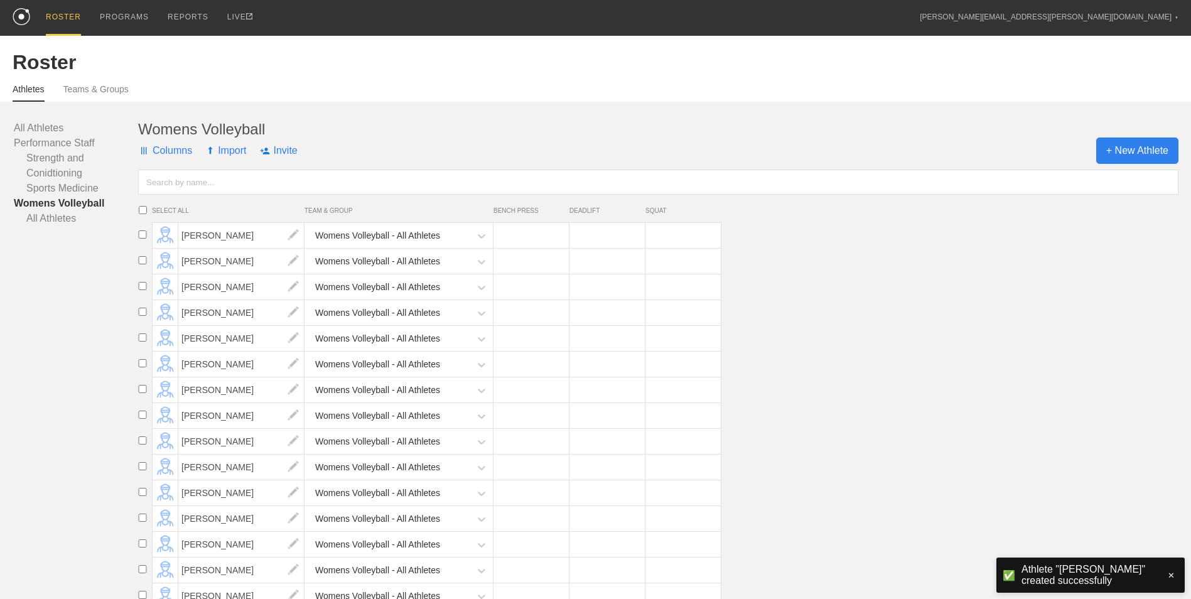
click at [1122, 148] on span "+ New Athlete" at bounding box center [1137, 150] width 82 height 26
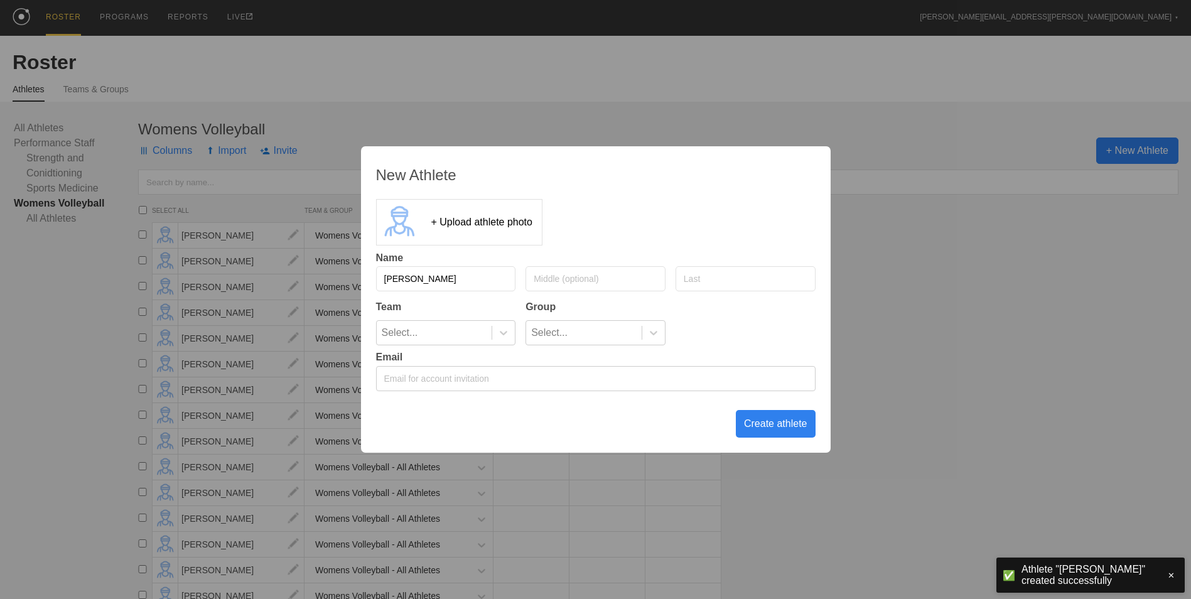
type input "[PERSON_NAME]"
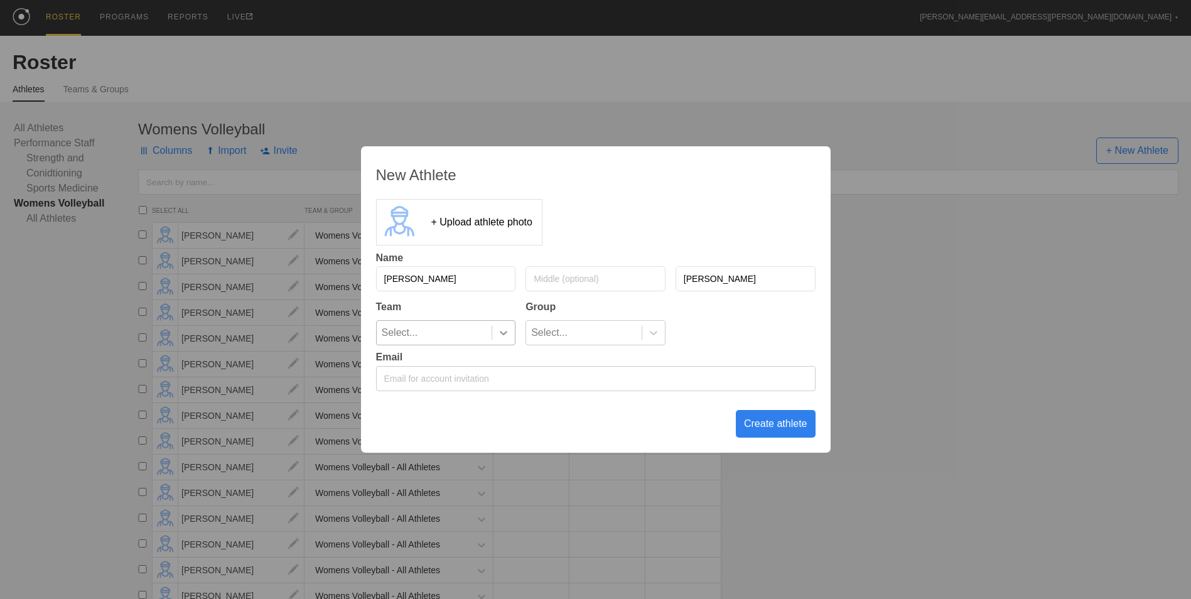
type input "[PERSON_NAME]"
click at [507, 337] on icon at bounding box center [503, 332] width 13 height 13
click at [482, 388] on div "Womens Volleyball" at bounding box center [446, 384] width 140 height 21
click at [573, 336] on div "Select..." at bounding box center [584, 333] width 116 height 24
click at [572, 363] on div "All Athletes" at bounding box center [595, 363] width 140 height 21
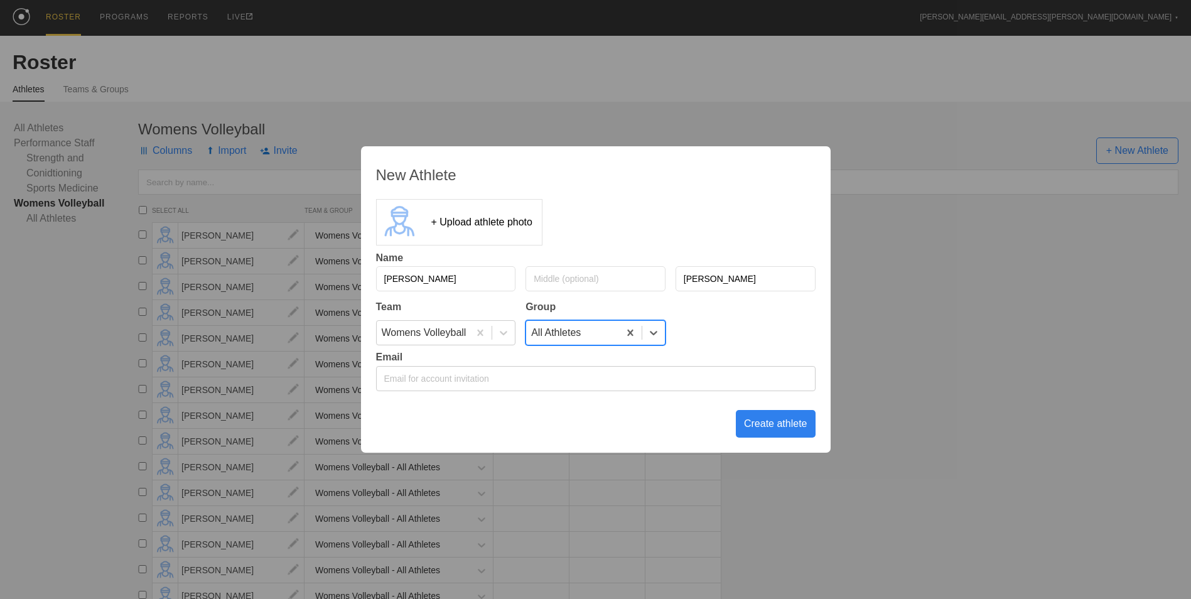
click at [772, 422] on div "Create athlete" at bounding box center [776, 424] width 80 height 28
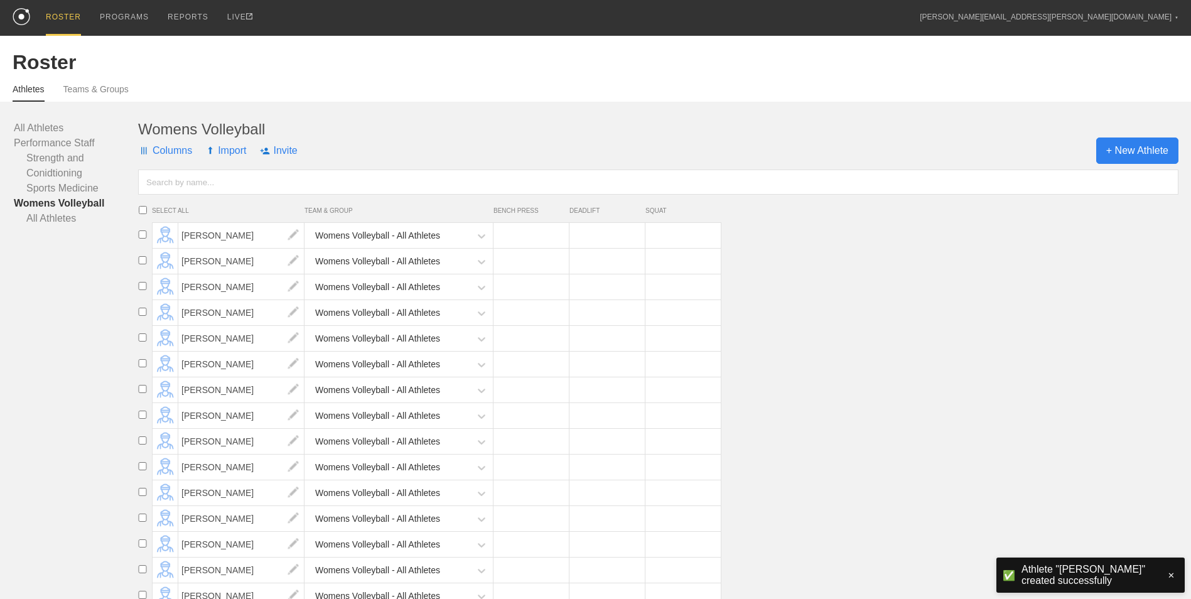
click at [1140, 147] on span "+ New Athlete" at bounding box center [1137, 150] width 82 height 26
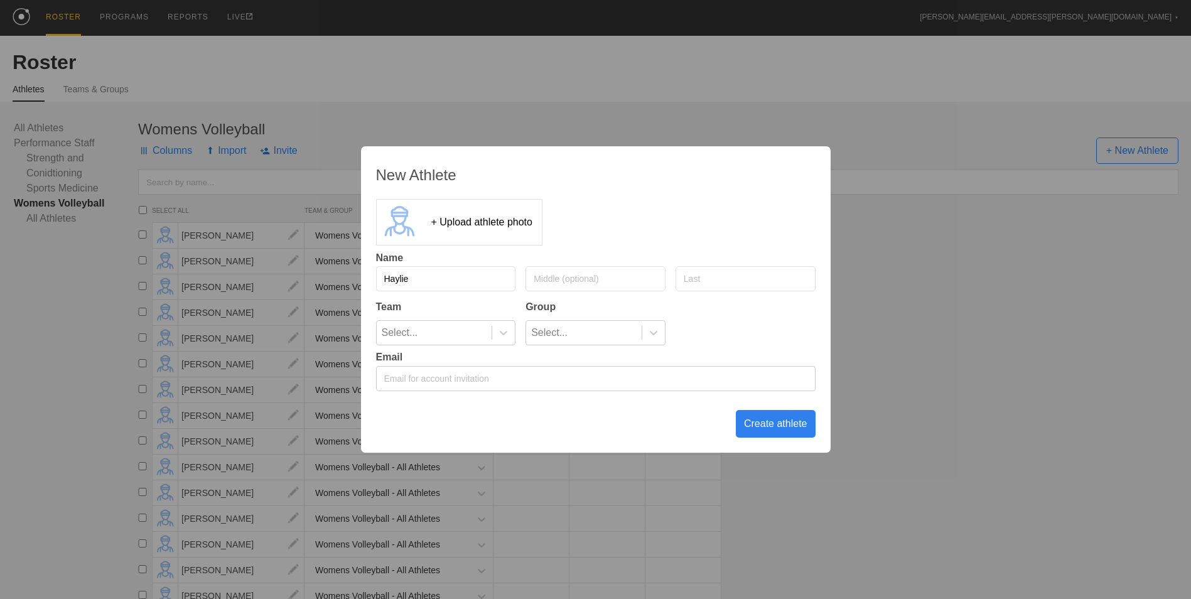
type input "Haylie"
type input "[PERSON_NAME]"
click at [518, 333] on div "Select... Select..." at bounding box center [595, 332] width 439 height 25
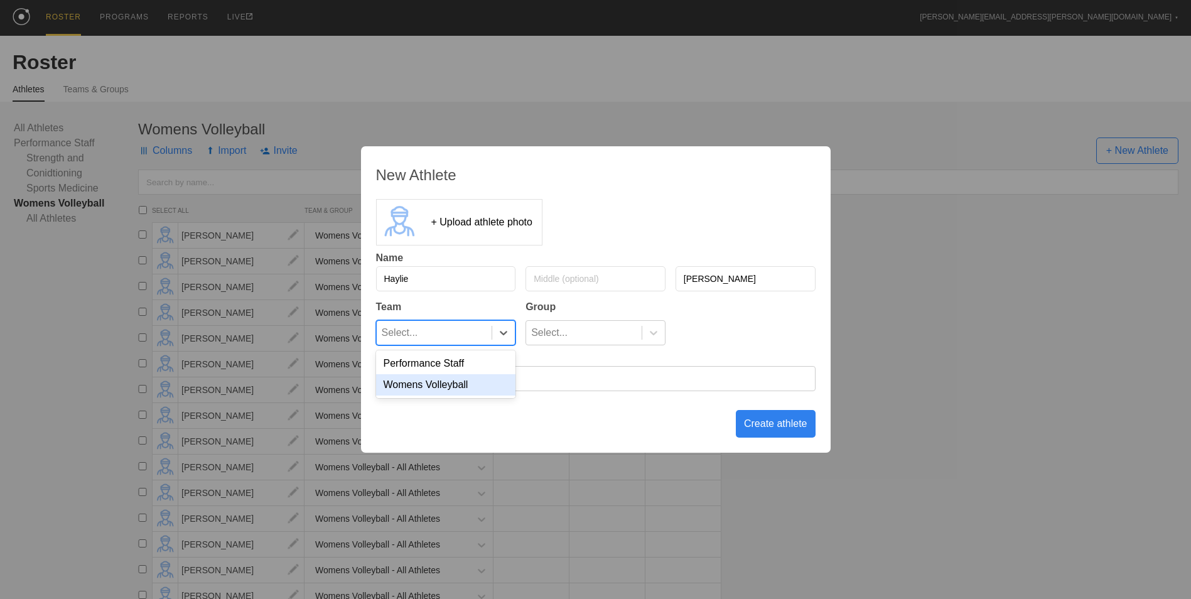
click at [472, 383] on div "Womens Volleyball" at bounding box center [446, 384] width 140 height 21
click at [657, 335] on icon at bounding box center [653, 332] width 13 height 13
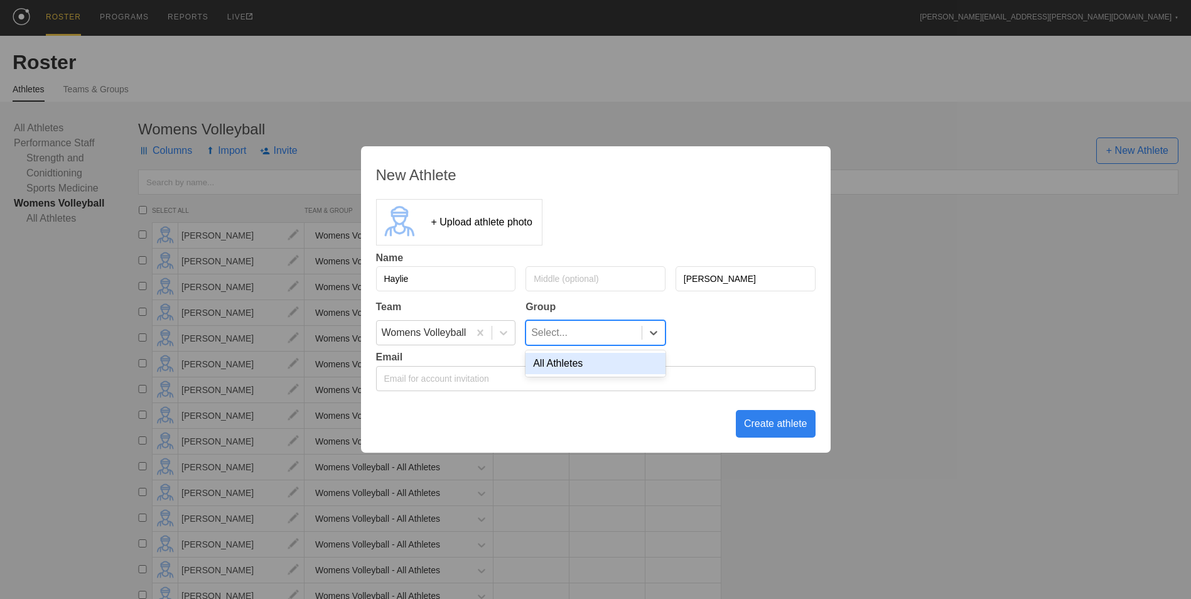
click at [617, 367] on div "All Athletes" at bounding box center [595, 363] width 140 height 21
click at [758, 424] on div "Create athlete" at bounding box center [776, 424] width 80 height 28
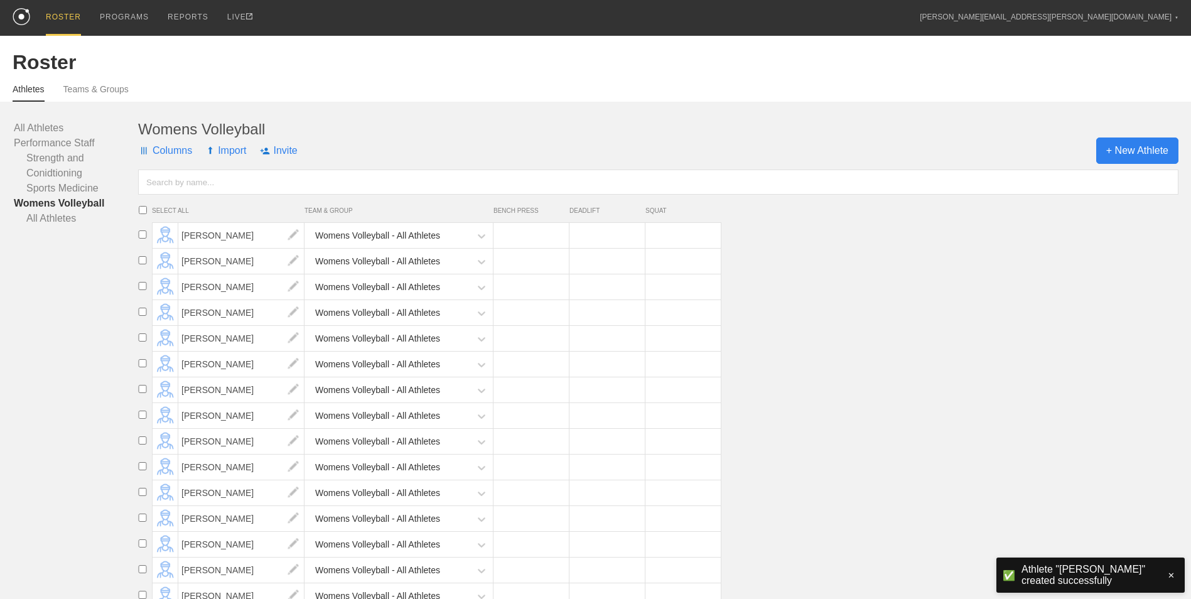
click at [1129, 154] on span "+ New Athlete" at bounding box center [1137, 150] width 82 height 26
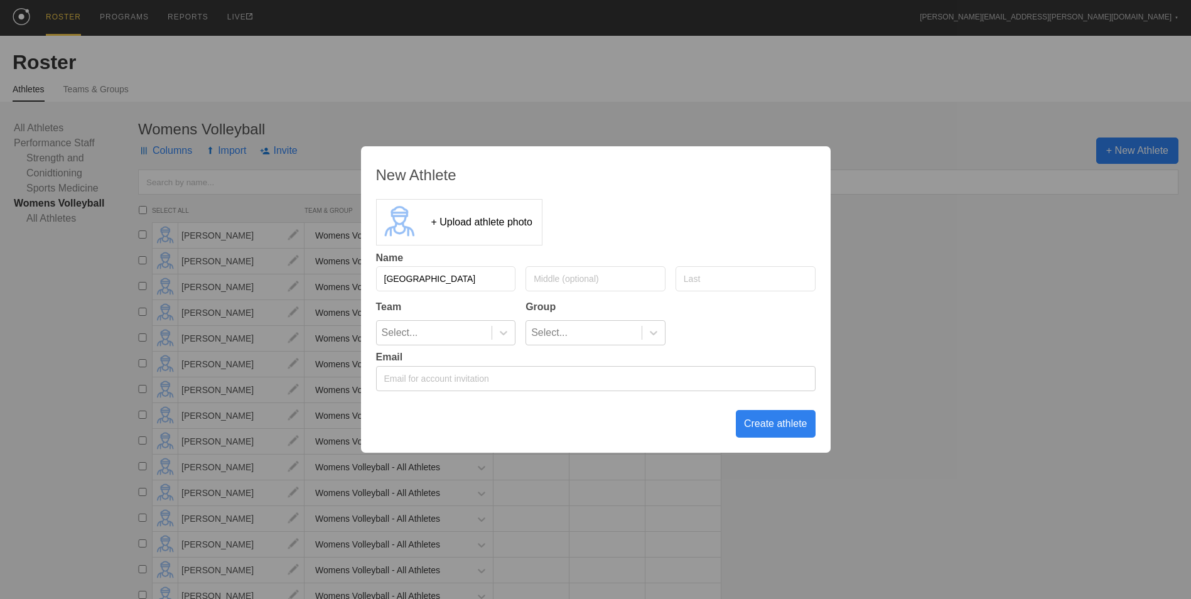
type input "[GEOGRAPHIC_DATA]"
type input "[PERSON_NAME]"
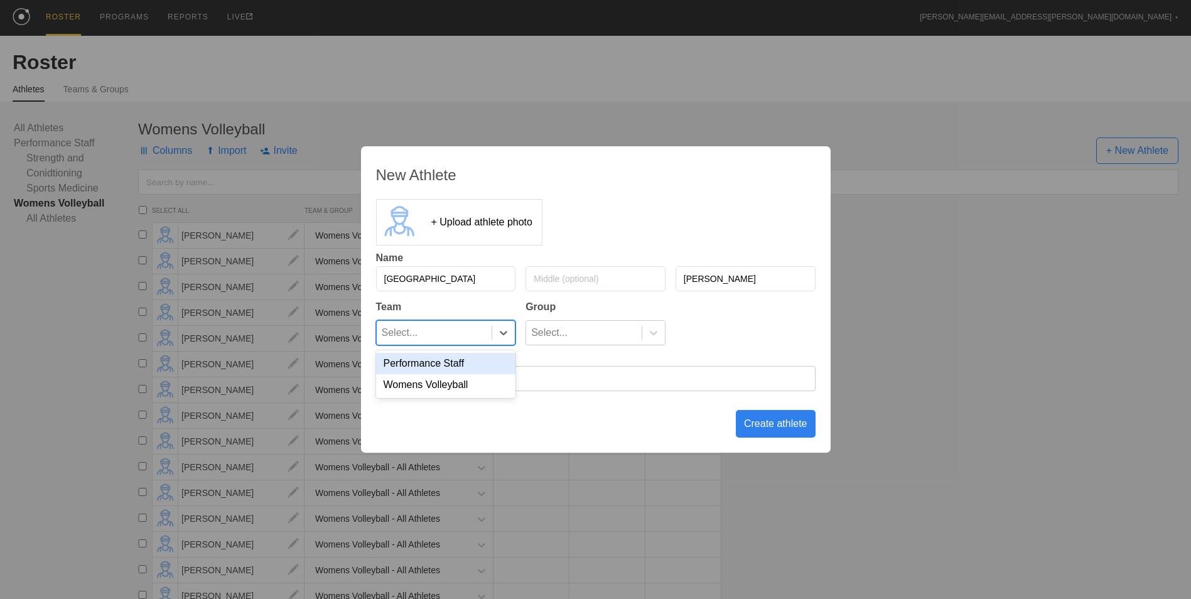
click at [435, 328] on div "Select..." at bounding box center [435, 333] width 116 height 24
click at [446, 385] on div "Womens Volleyball" at bounding box center [446, 384] width 140 height 21
click at [615, 338] on div "Select..." at bounding box center [584, 333] width 116 height 24
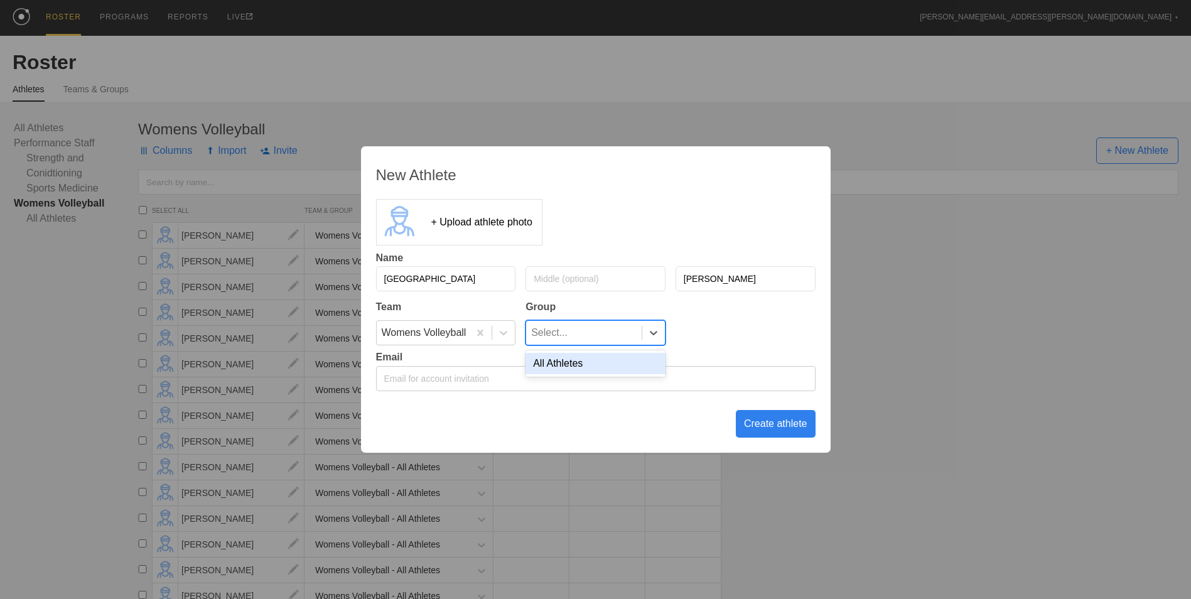
click at [612, 368] on div "All Athletes" at bounding box center [595, 363] width 140 height 21
click at [763, 424] on div "Create athlete" at bounding box center [776, 424] width 80 height 28
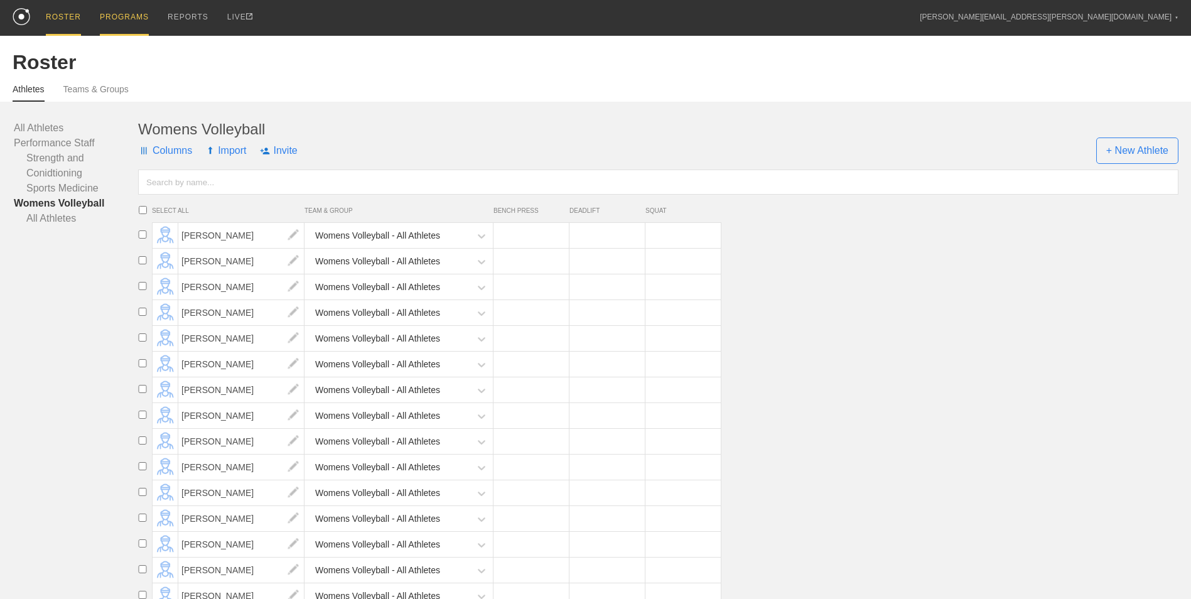
click at [108, 17] on div "PROGRAMS" at bounding box center [124, 18] width 49 height 36
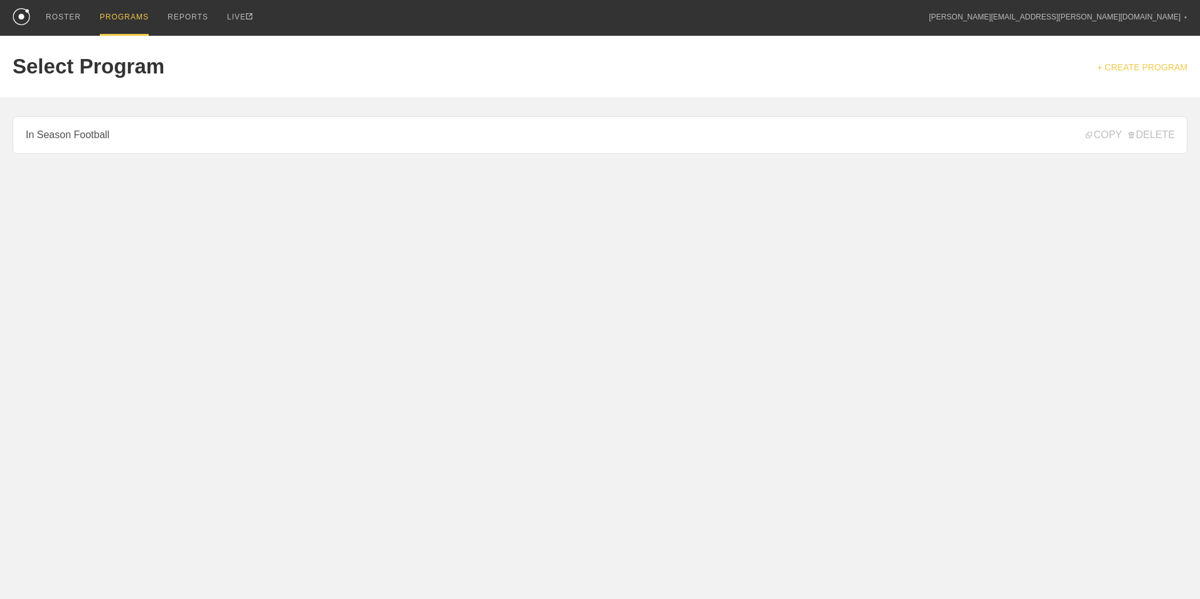
click at [1145, 68] on link "+ CREATE PROGRAM" at bounding box center [1142, 67] width 90 height 10
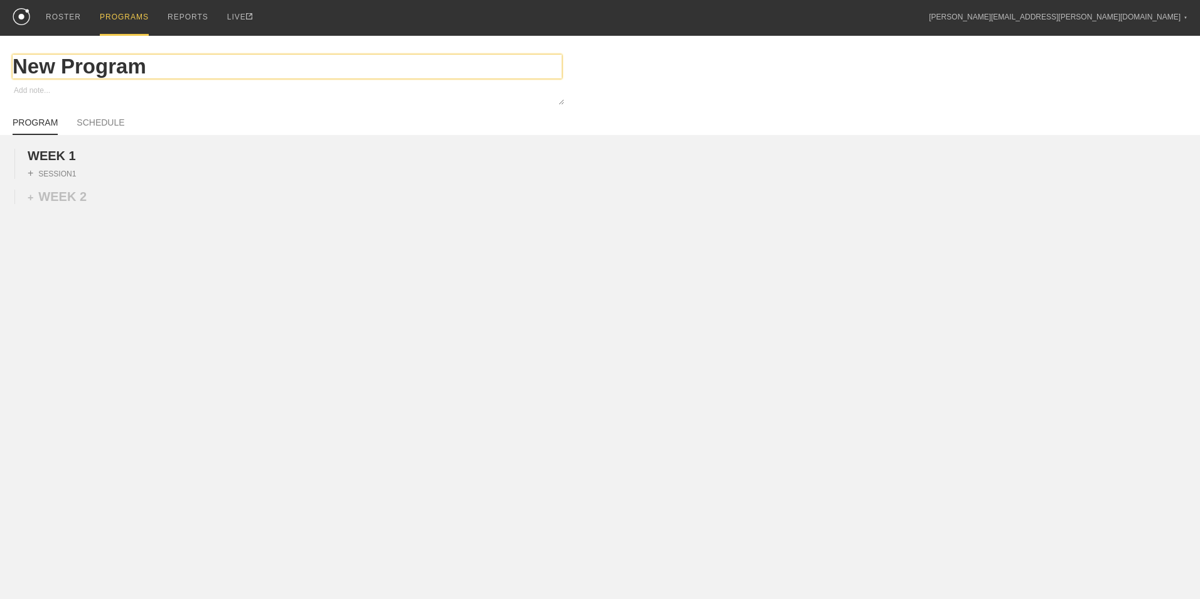
click at [161, 68] on input "New Program" at bounding box center [287, 67] width 549 height 24
click at [159, 69] on input "New Program" at bounding box center [287, 67] width 549 height 24
type textarea "x"
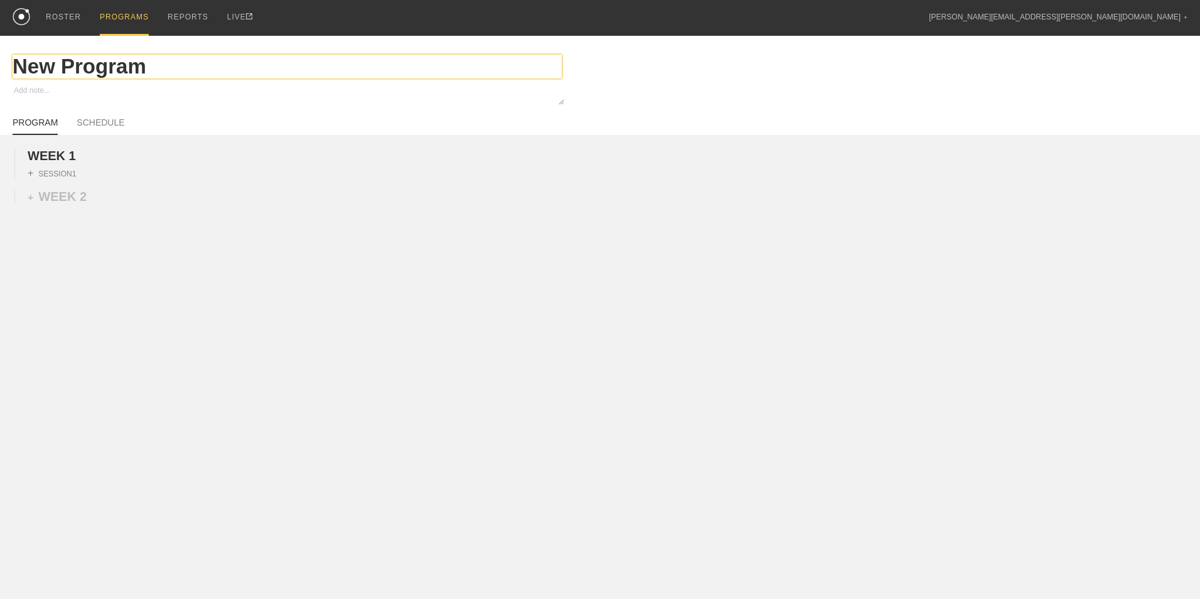
type input "I"
type textarea "x"
type input "In"
type textarea "x"
type input "In"
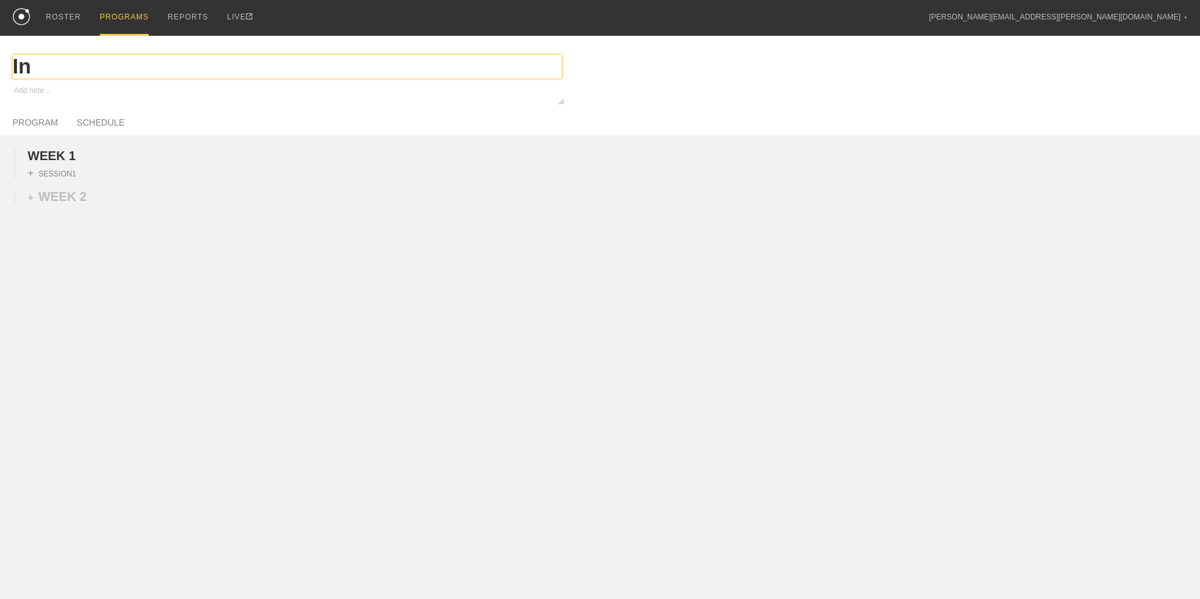
type textarea "x"
type input "In S"
type textarea "x"
type input "In Se"
type textarea "x"
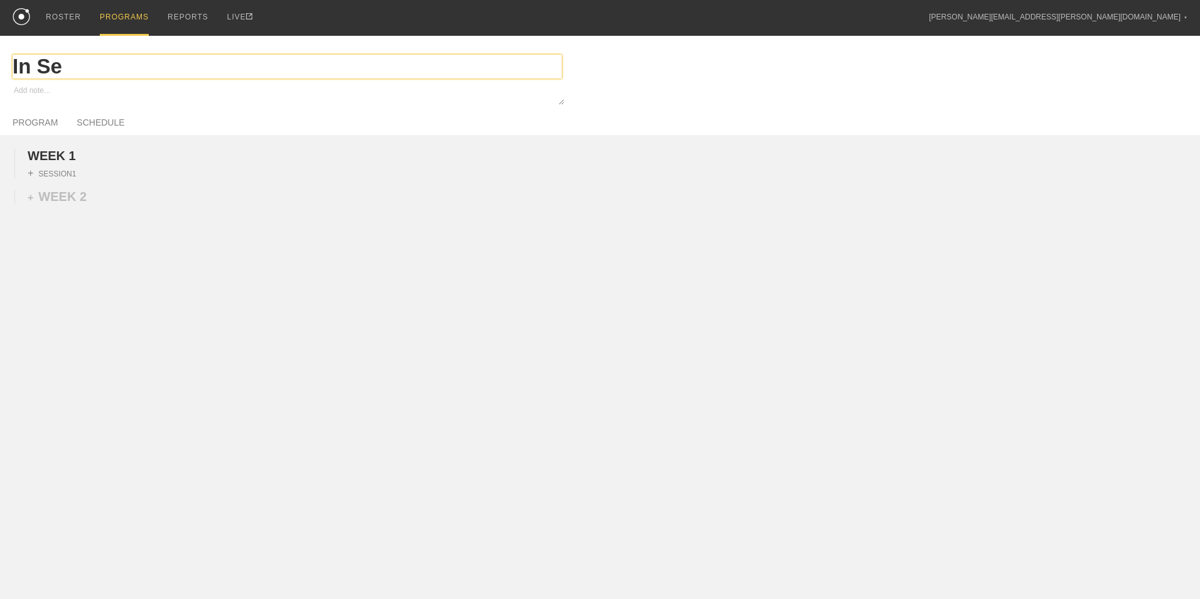
type input "In Sea"
type textarea "x"
type input "In Seas"
type textarea "x"
type input "In Seaso"
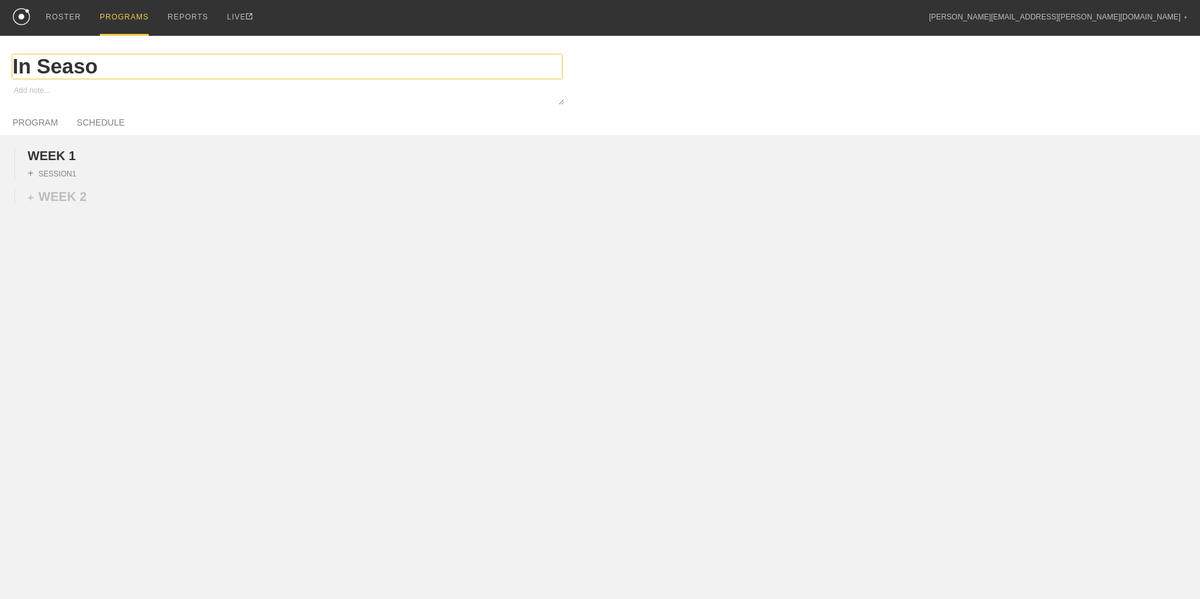
type textarea "x"
type input "In Season"
type textarea "x"
type input "In Season"
type textarea "x"
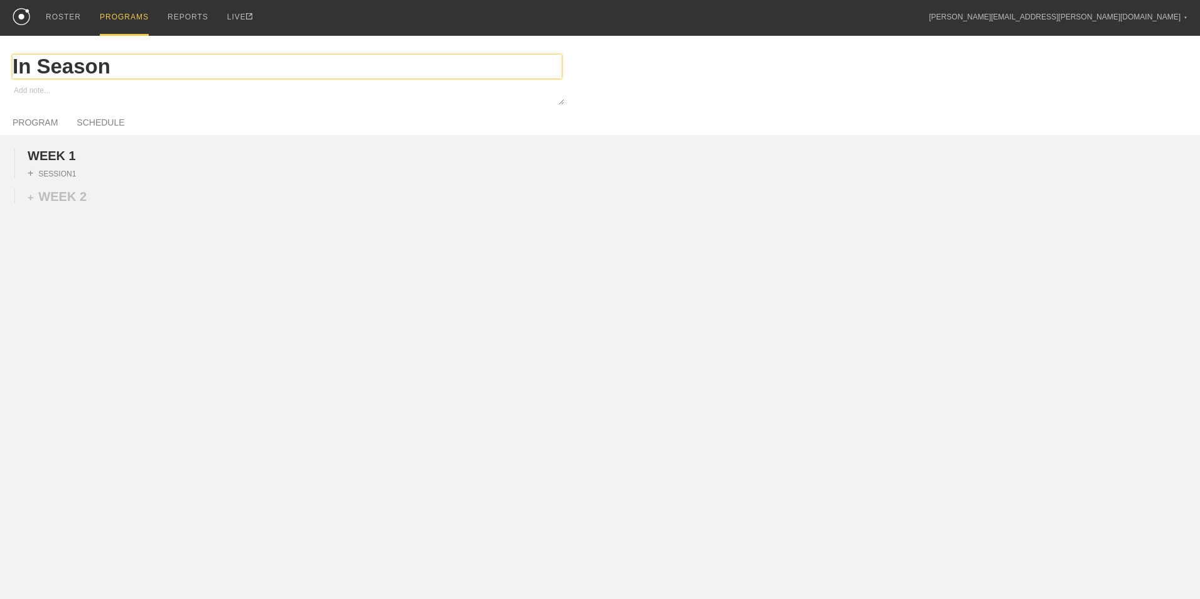
type input "In Season C"
type textarea "x"
type input "In Season"
type textarea "x"
type input "In Season W"
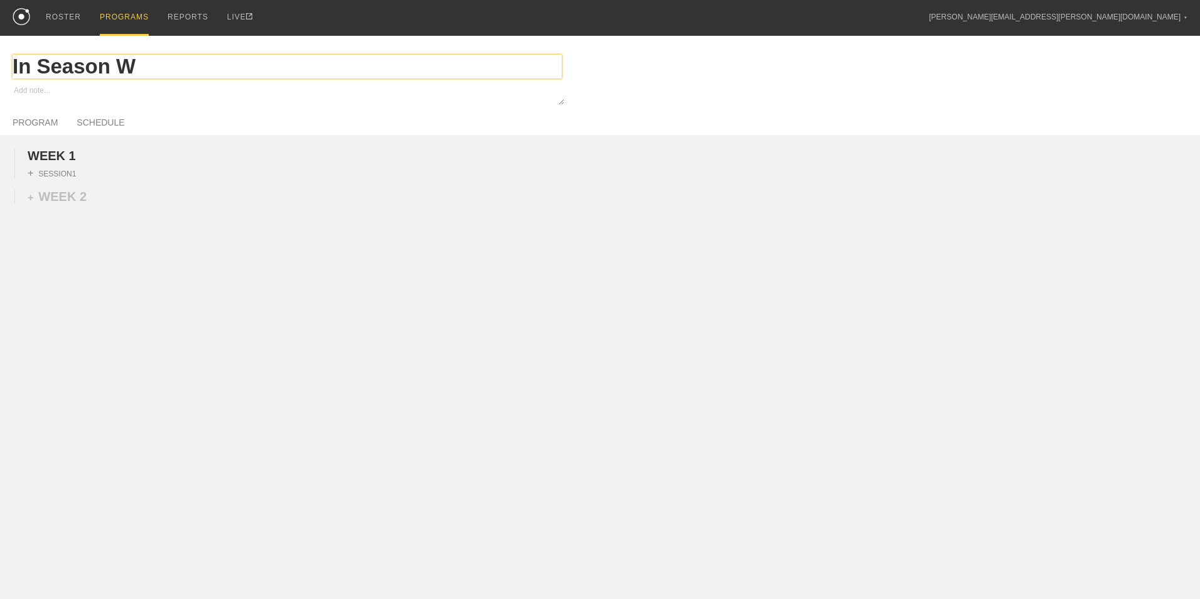
type textarea "x"
type input "In Season W."
type textarea "x"
type input "In Season W."
type textarea "x"
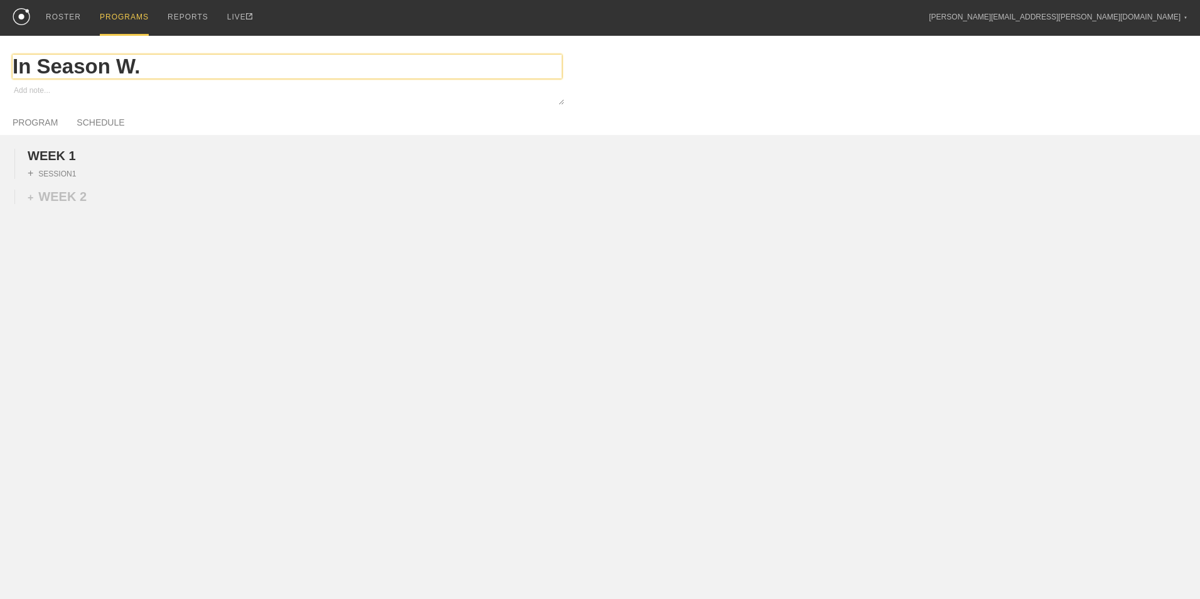
type input "In Season W. S"
type textarea "x"
type input "In Season W."
type textarea "x"
type input "In Season W. V"
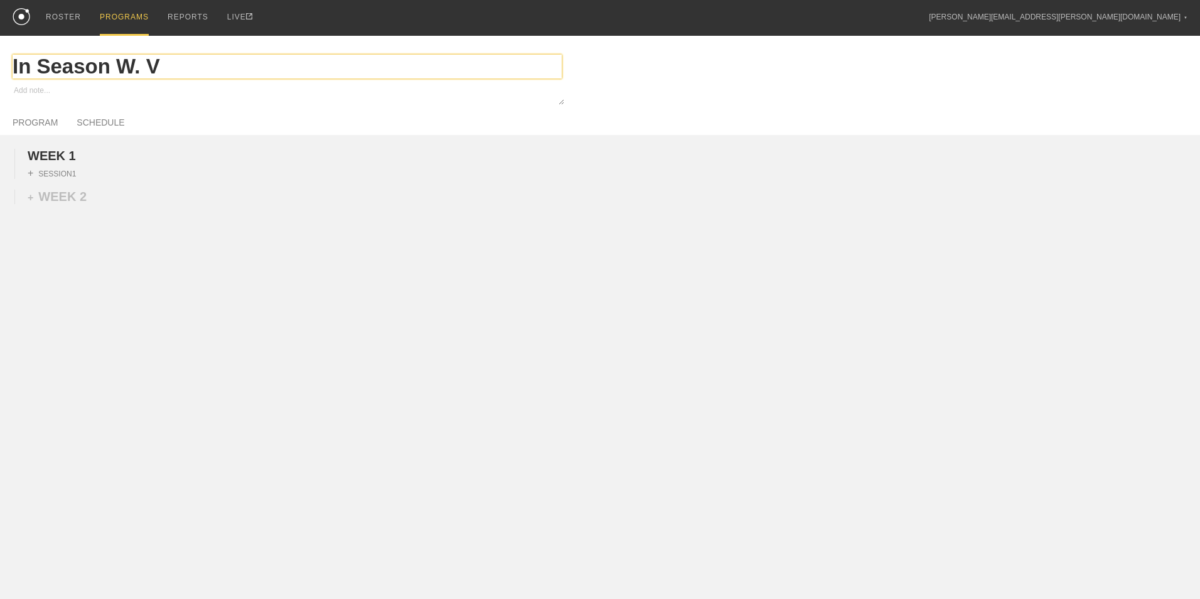
type textarea "x"
type input "In Season [PERSON_NAME]"
type textarea "x"
type input "In Season W. V"
type textarea "x"
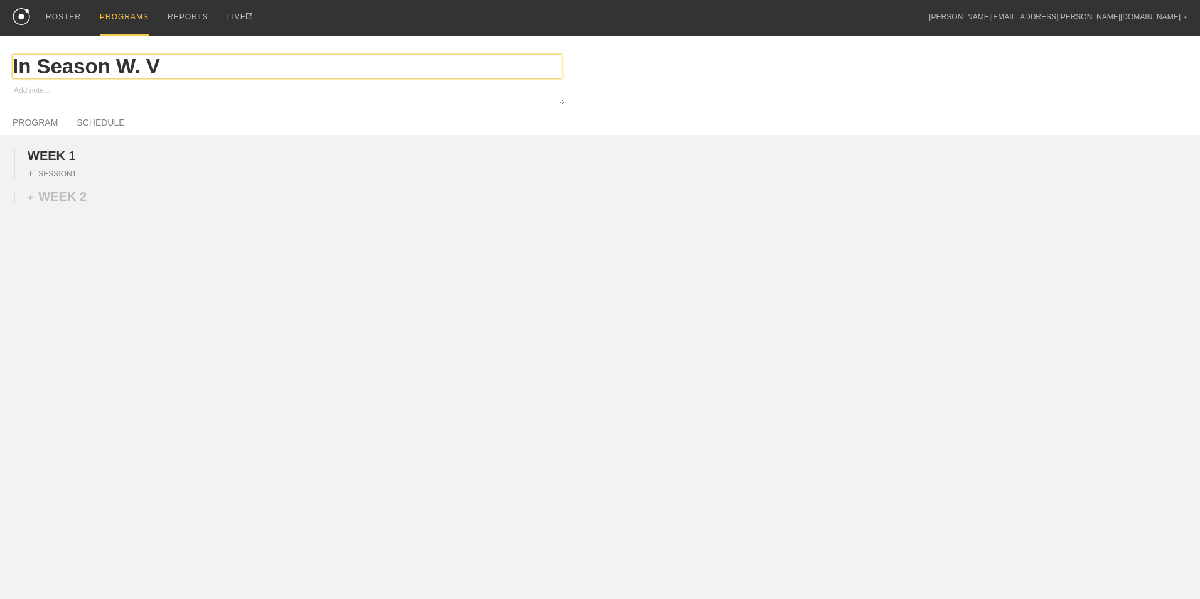
type input "In Season W."
type textarea "x"
type input "In Season W."
type textarea "x"
type input "In Season W"
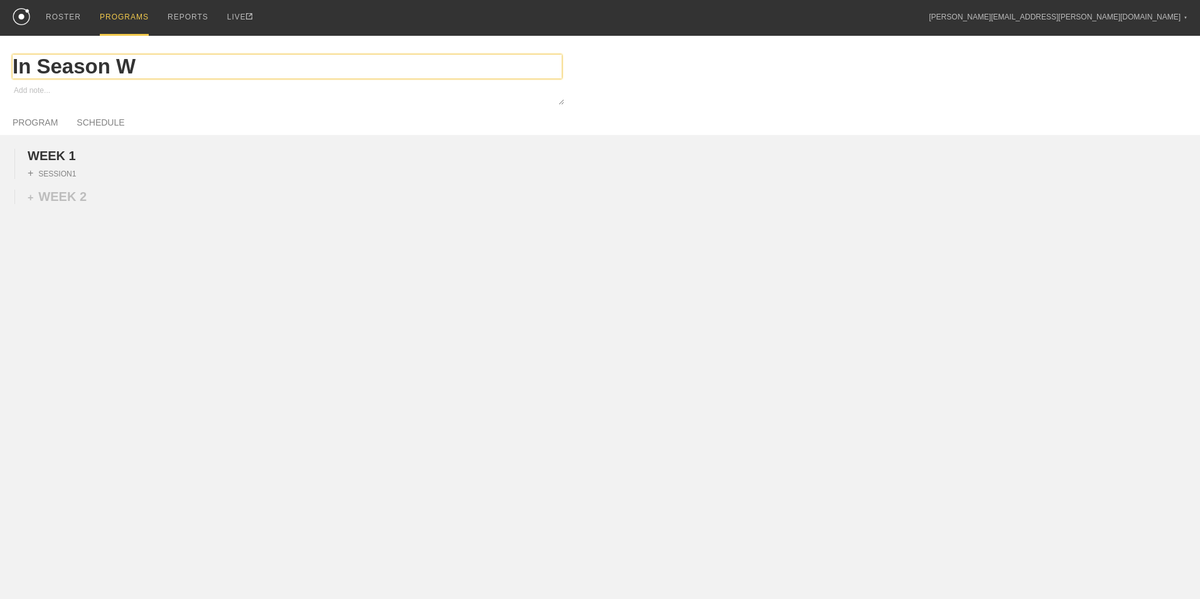
type textarea "x"
type input "In Season"
type textarea "x"
type input "In Season"
type textarea "x"
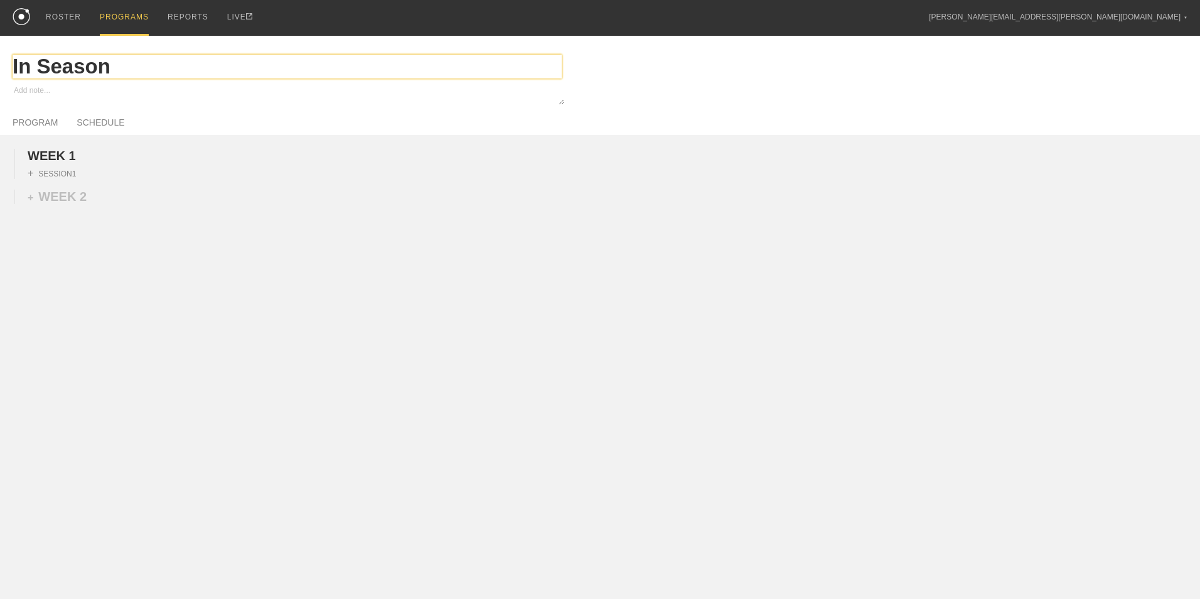
type input "In Seaso"
type textarea "x"
type input "In Seas"
type textarea "x"
type input "In Sea"
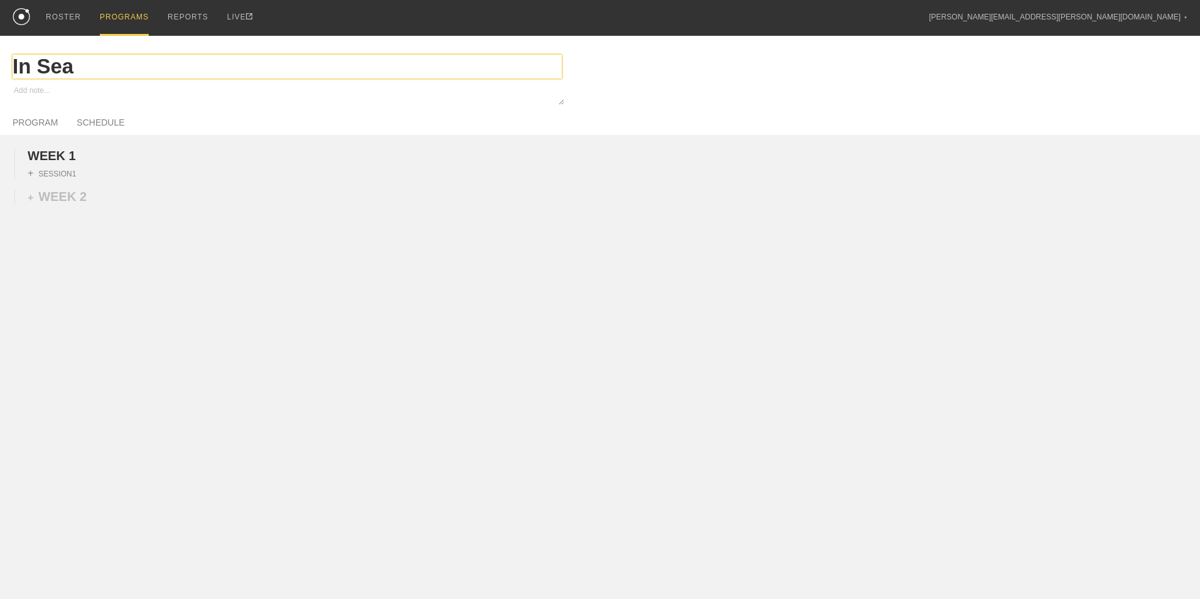
type textarea "x"
type input "In Se"
type textarea "x"
type input "In S"
type textarea "x"
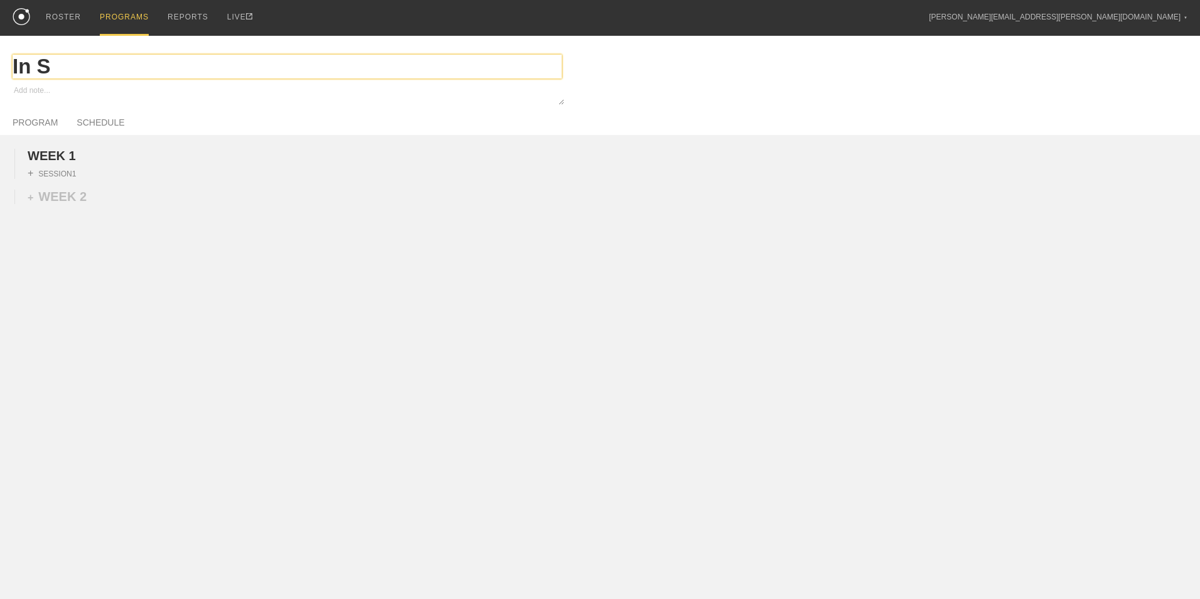
type input "In"
type textarea "x"
type input "In"
type textarea "x"
type input "I"
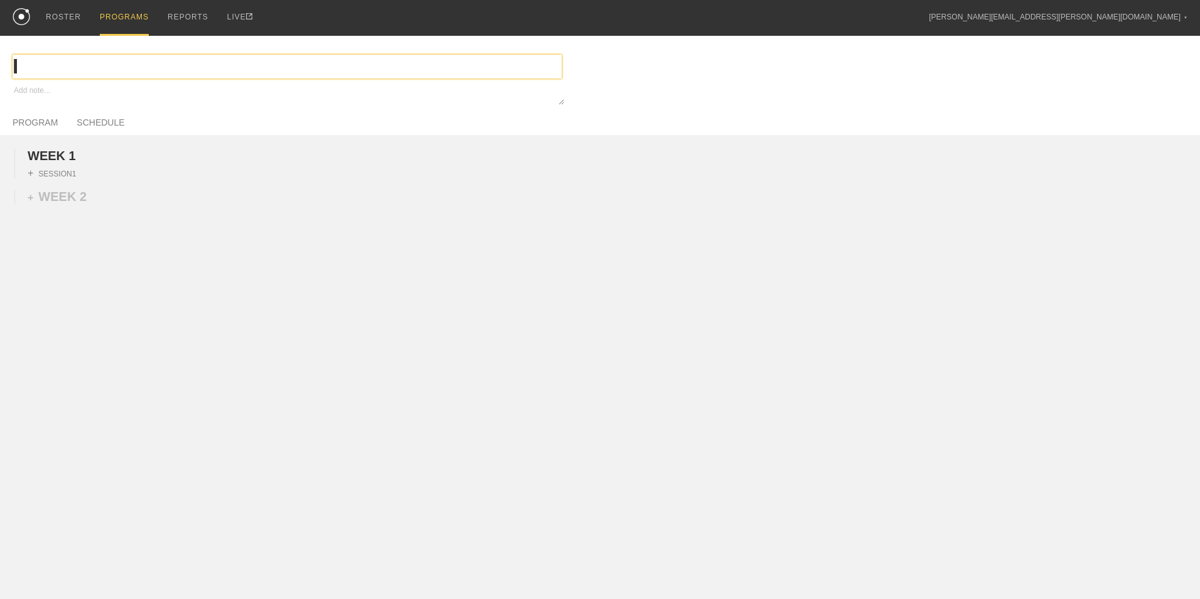
type textarea "x"
type input "W"
type textarea "x"
type input "Wo"
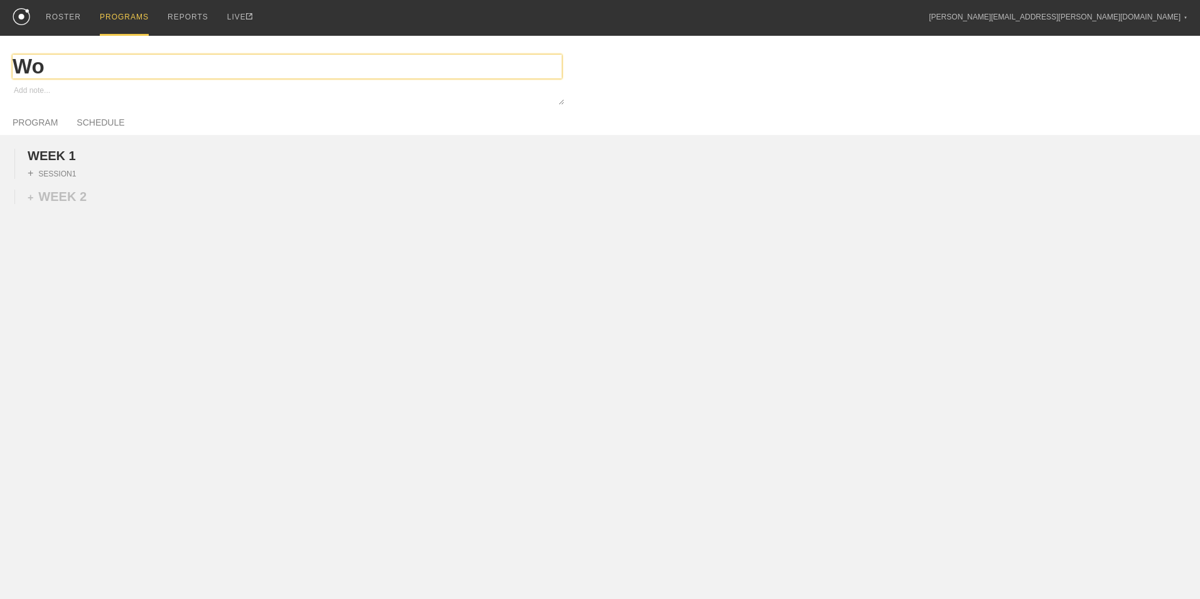
type textarea "x"
type input "Wom"
type textarea "x"
type input "Wome"
type textarea "x"
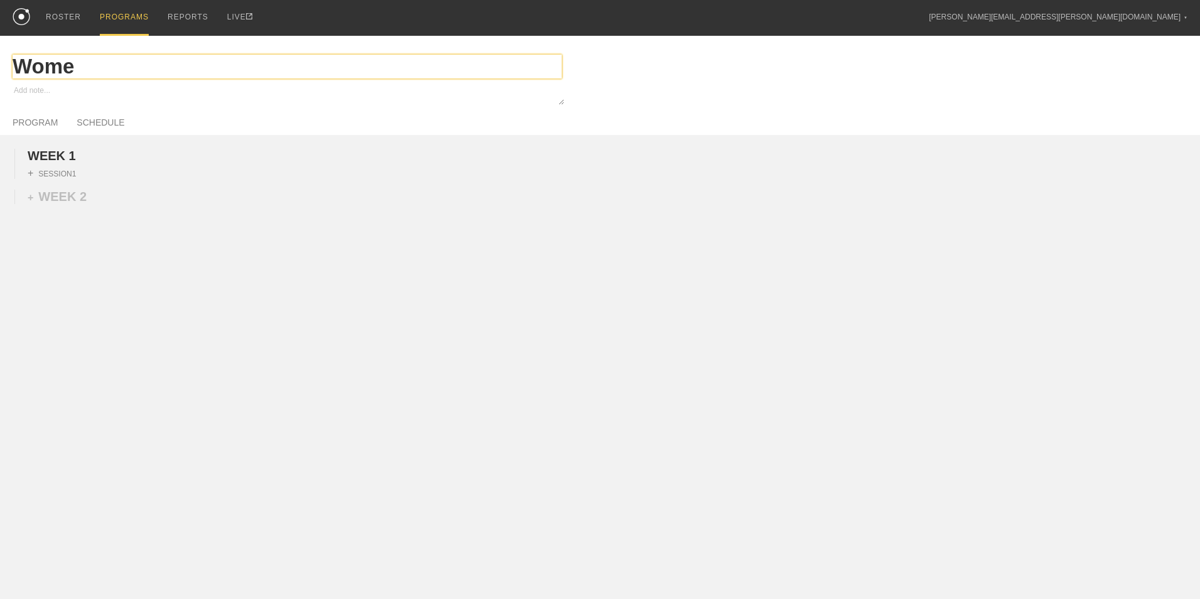
type input "Women"
type textarea "x"
type input "Womens"
type textarea "x"
type input "Womens"
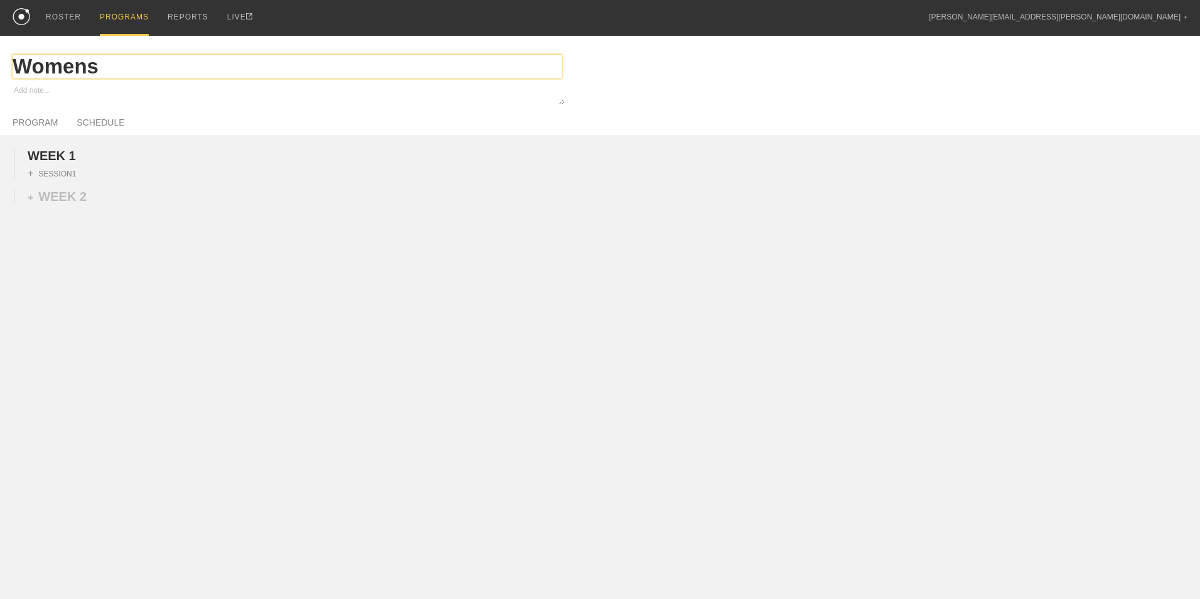
type textarea "x"
type input "Womens V"
type textarea "x"
type input "Womens Vo"
type textarea "x"
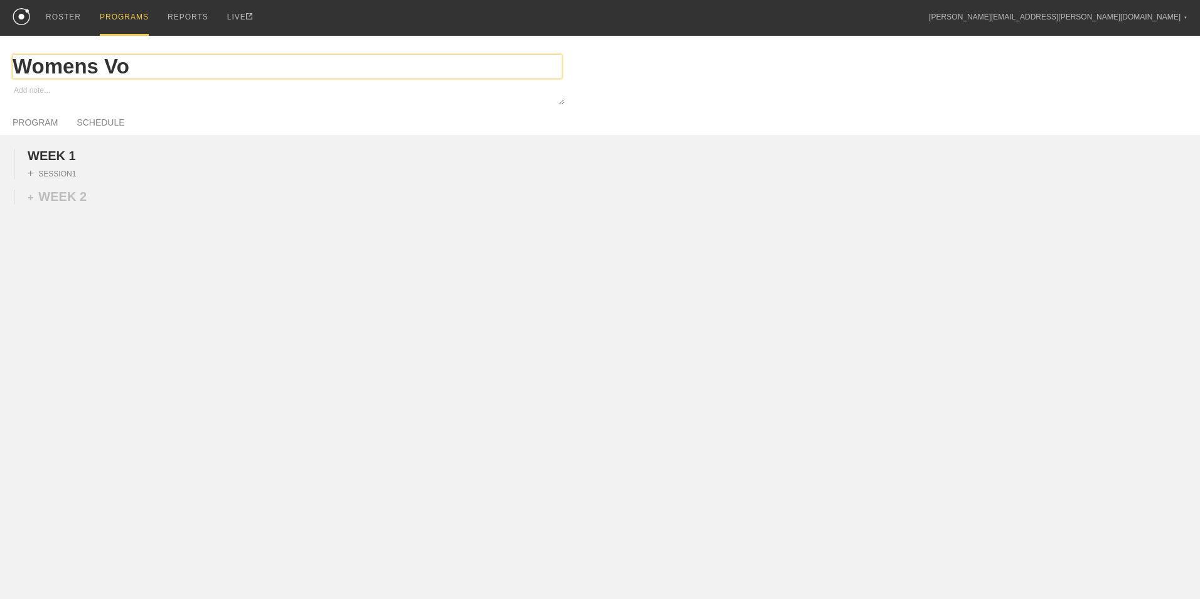
type input "Womens Vol"
type textarea "x"
type input "Womens Volle"
type textarea "x"
type input "Womens Volley"
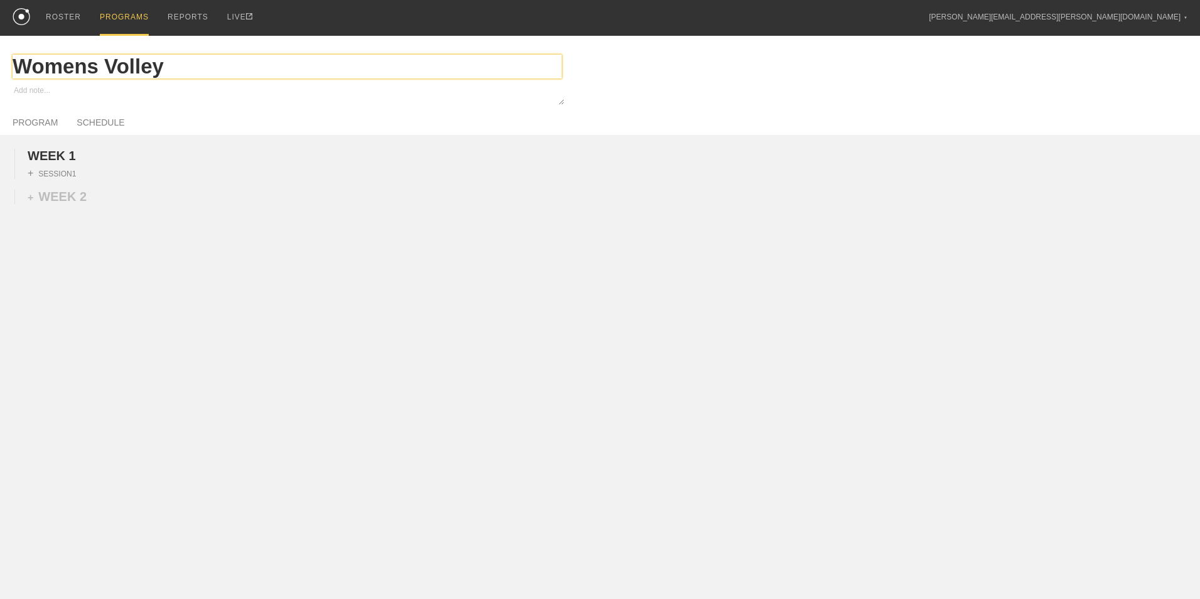
type textarea "x"
type input "Womens Volleyb"
type textarea "x"
type input "Womens Volleybal"
type textarea "x"
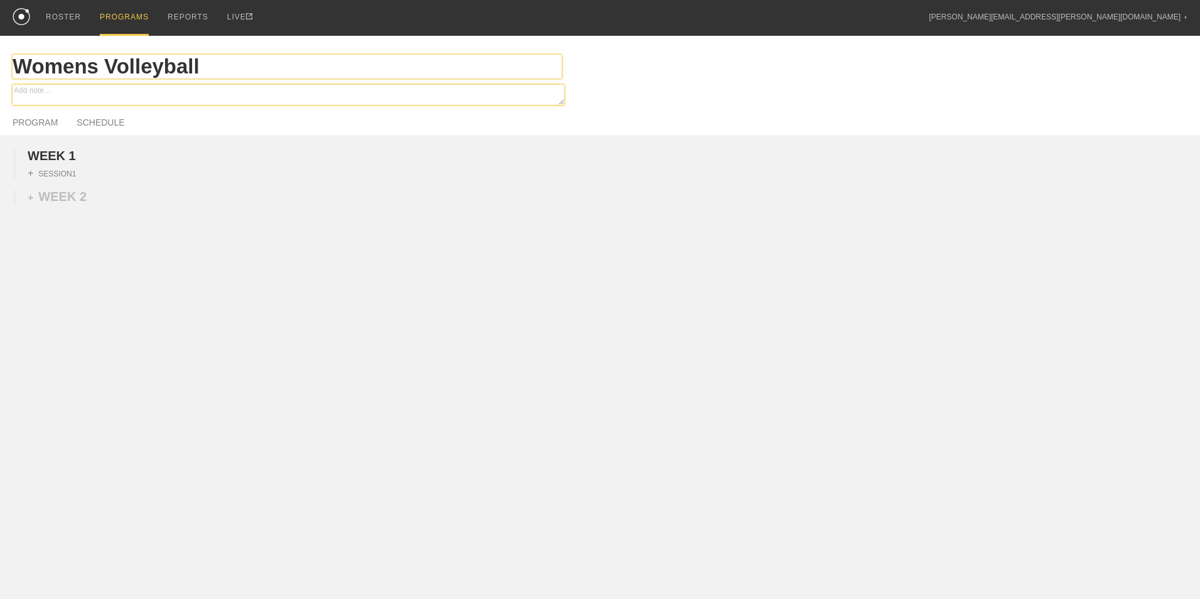
type input "Womens Volleyball"
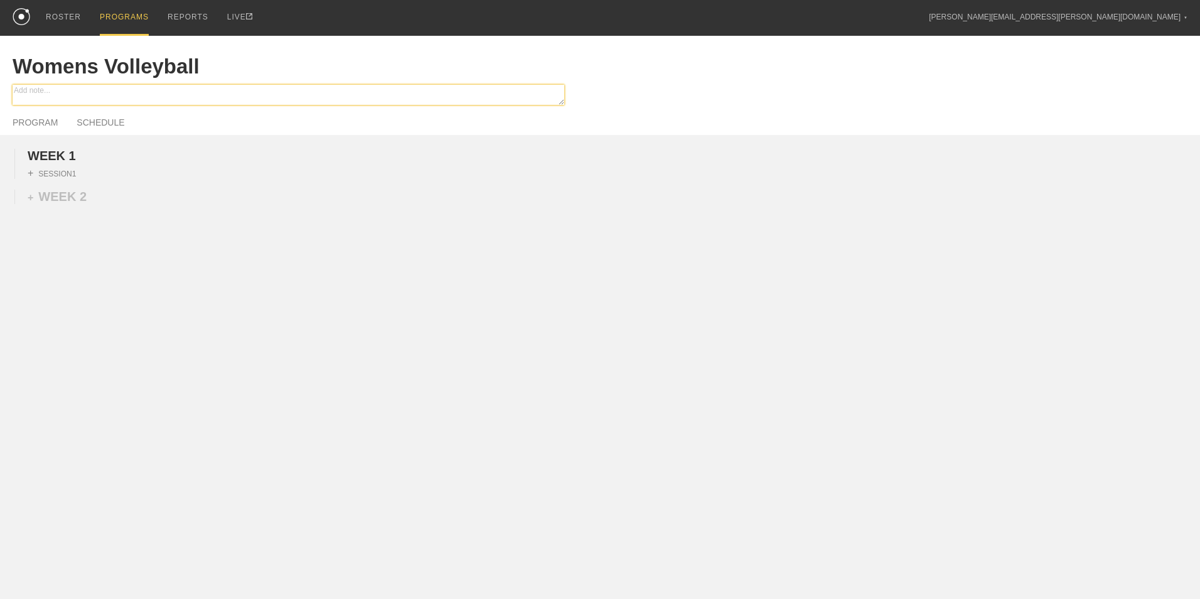
click at [50, 90] on textarea at bounding box center [289, 95] width 552 height 20
type textarea "x"
type textarea "I"
type textarea "x"
type textarea "In"
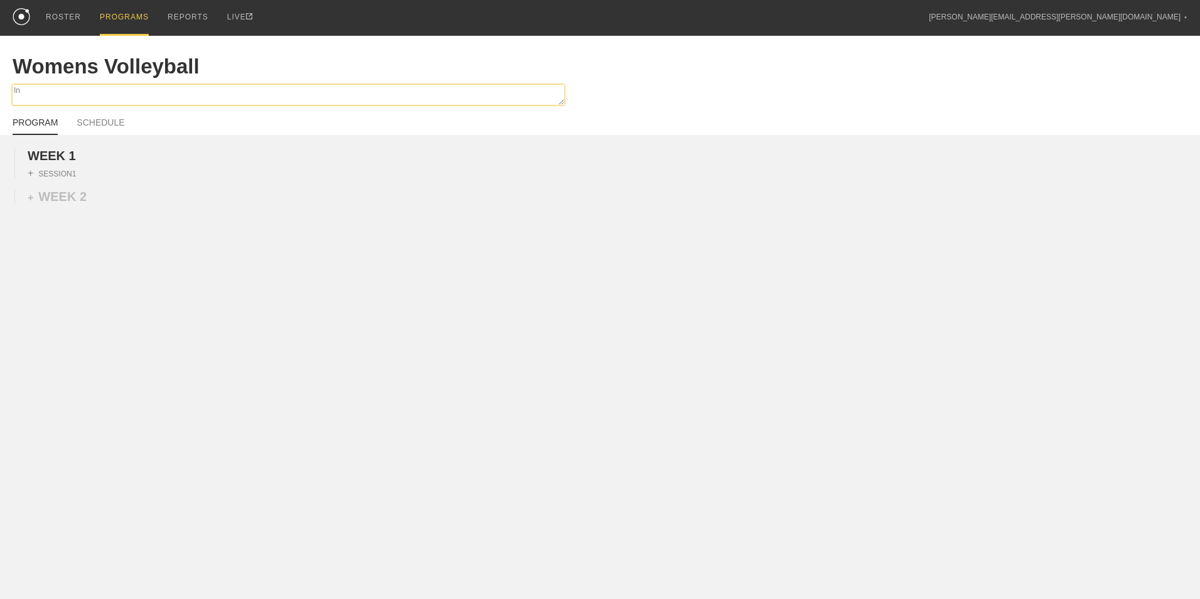
type textarea "x"
type textarea "Ins"
type textarea "x"
type textarea "Inse"
type textarea "x"
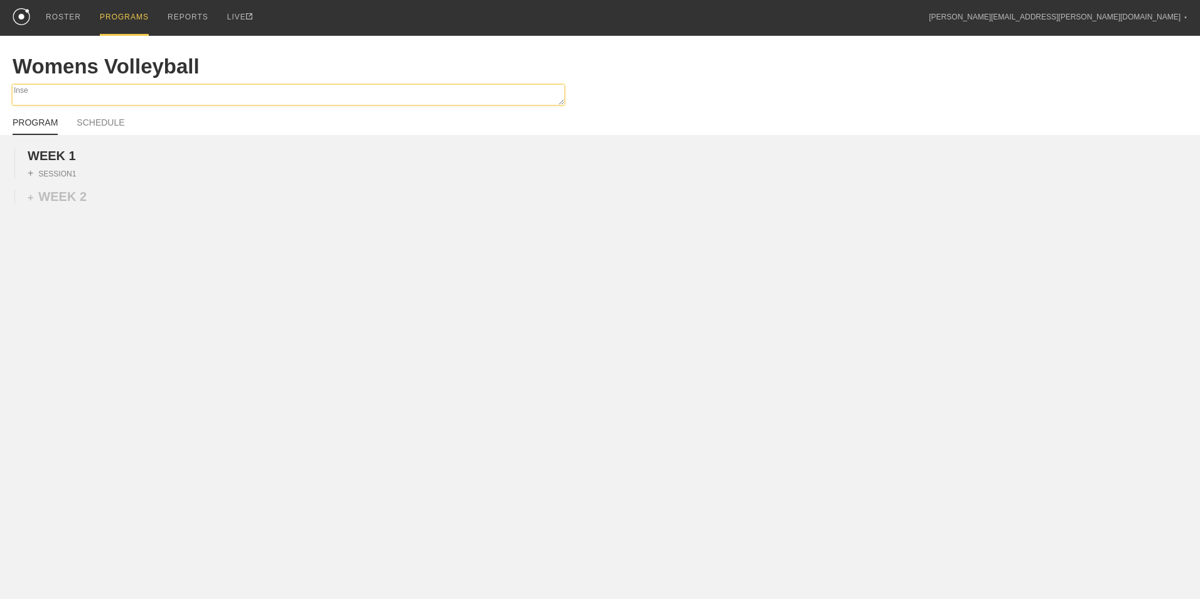
type textarea "Insea"
type textarea "x"
type textarea "Inseas"
type textarea "x"
type textarea "Inseaso"
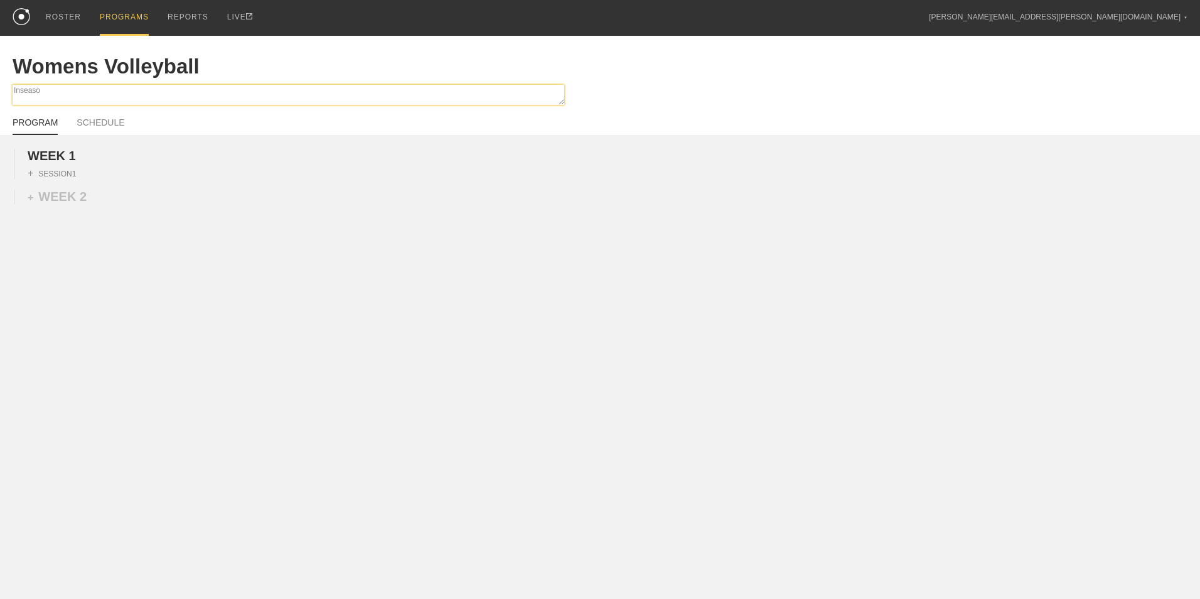
type textarea "x"
type textarea "Inseas"
type textarea "x"
type textarea "Insea"
type textarea "x"
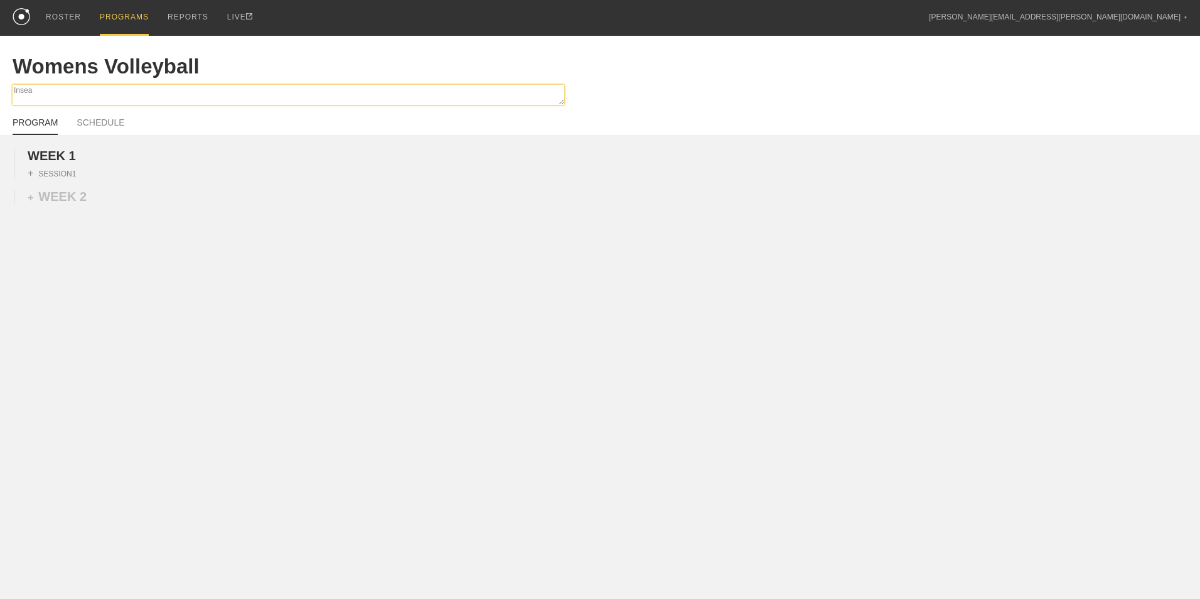
type textarea "Inse"
type textarea "x"
type textarea "Ins"
type textarea "x"
type textarea "In"
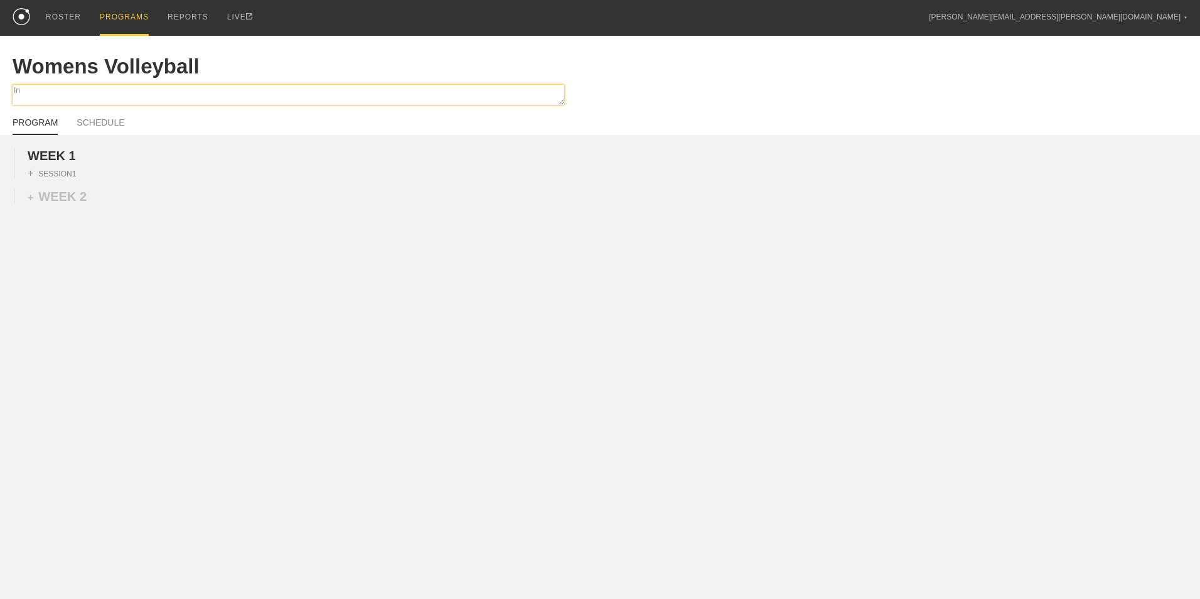
type textarea "x"
type textarea "In"
type textarea "x"
type textarea "In S"
type textarea "x"
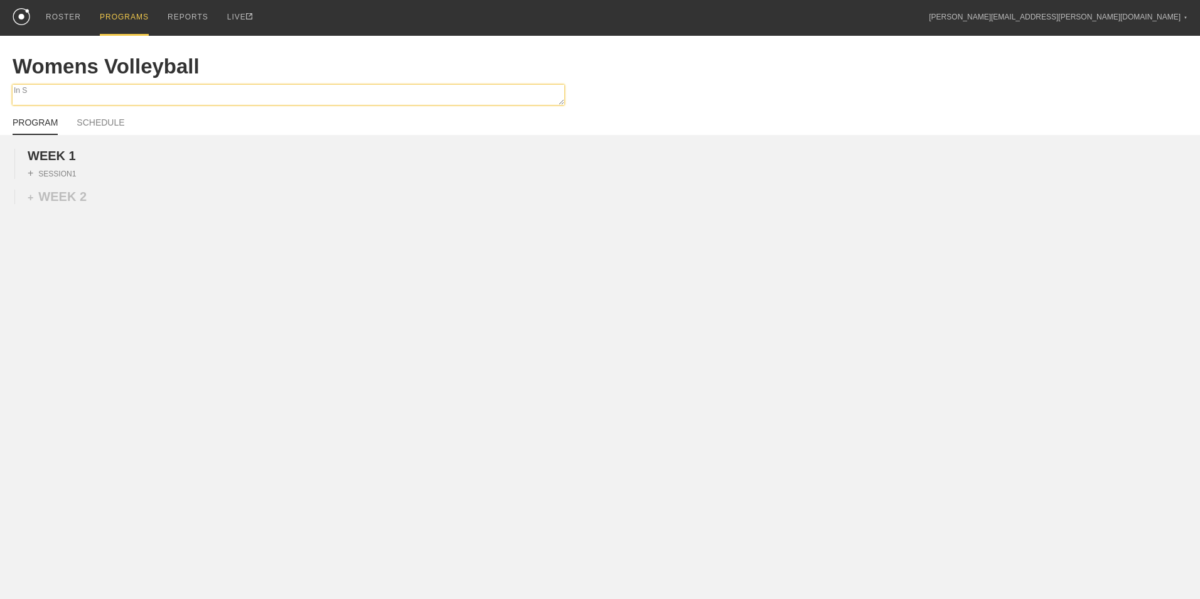
type textarea "In Se"
type textarea "x"
type textarea "In Sea"
type textarea "x"
type textarea "In Seao"
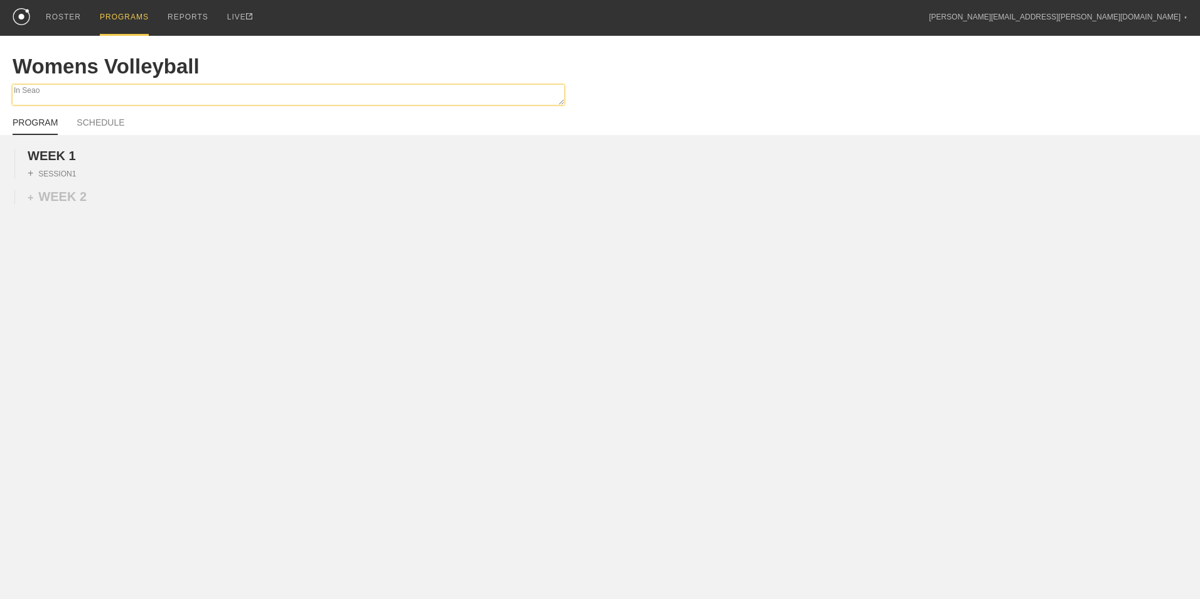
type textarea "x"
type textarea "In Sea"
type textarea "x"
type textarea "In Seas"
type textarea "x"
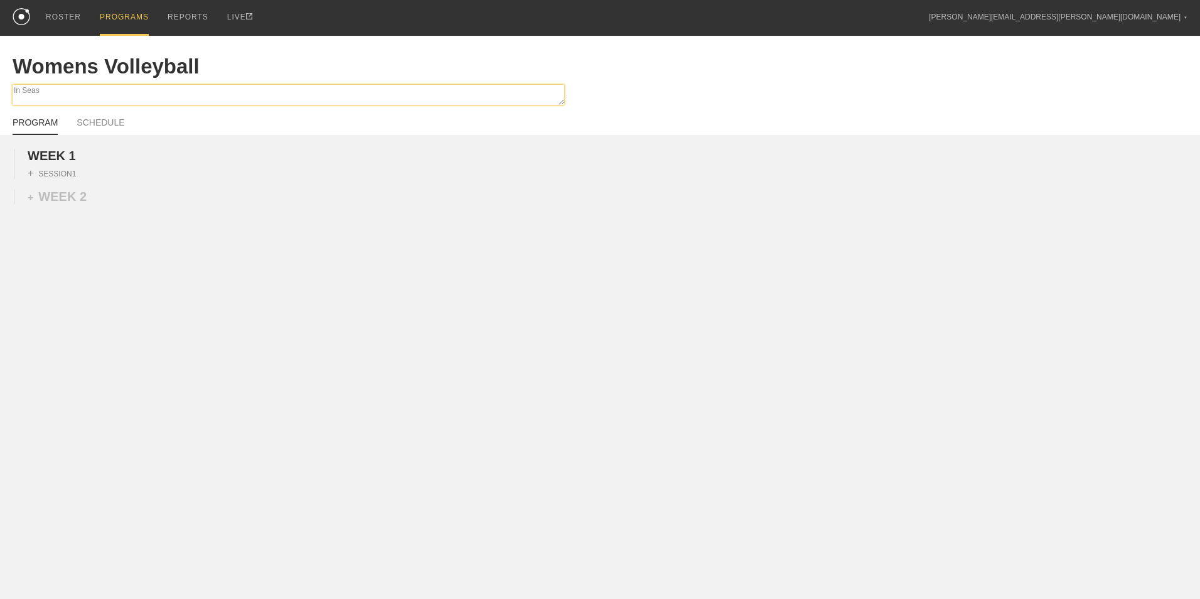
type textarea "In Seaso"
type textarea "x"
type textarea "In Season"
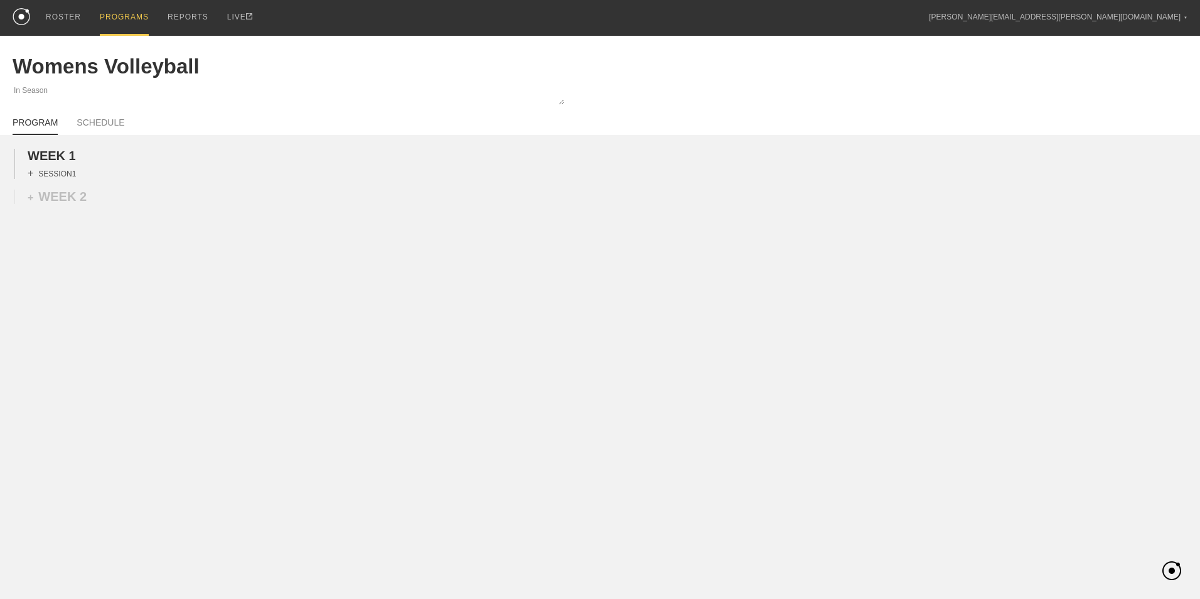
click at [69, 175] on div "+ SESSION 1" at bounding box center [52, 173] width 48 height 11
click at [79, 197] on div "+ BLOCK" at bounding box center [107, 196] width 158 height 20
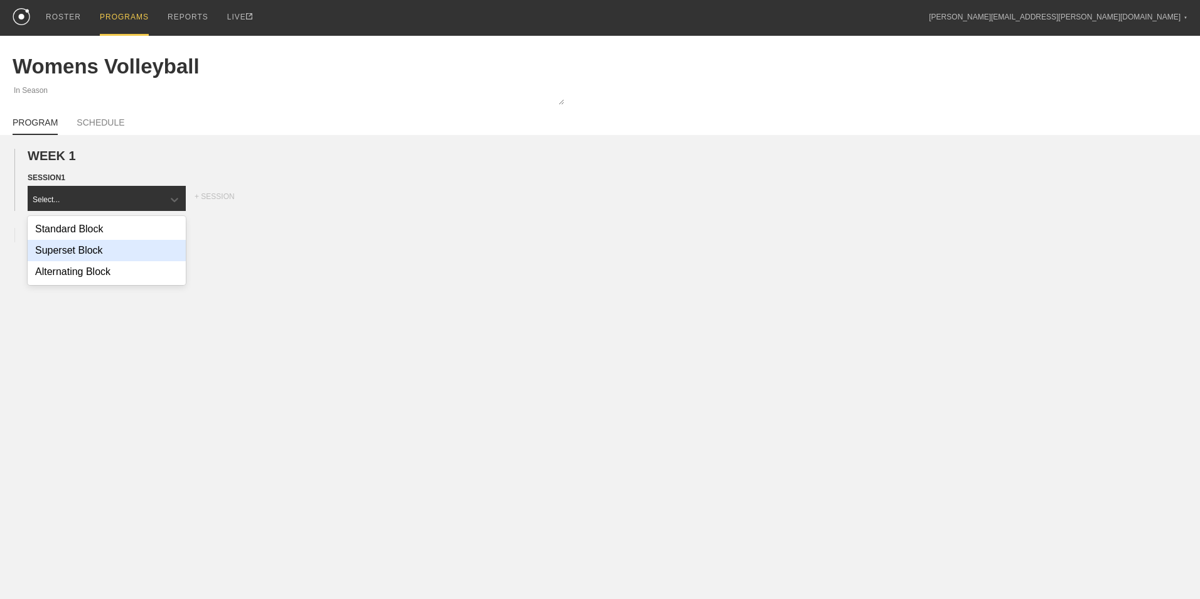
click at [119, 250] on div "Superset Block" at bounding box center [107, 250] width 158 height 21
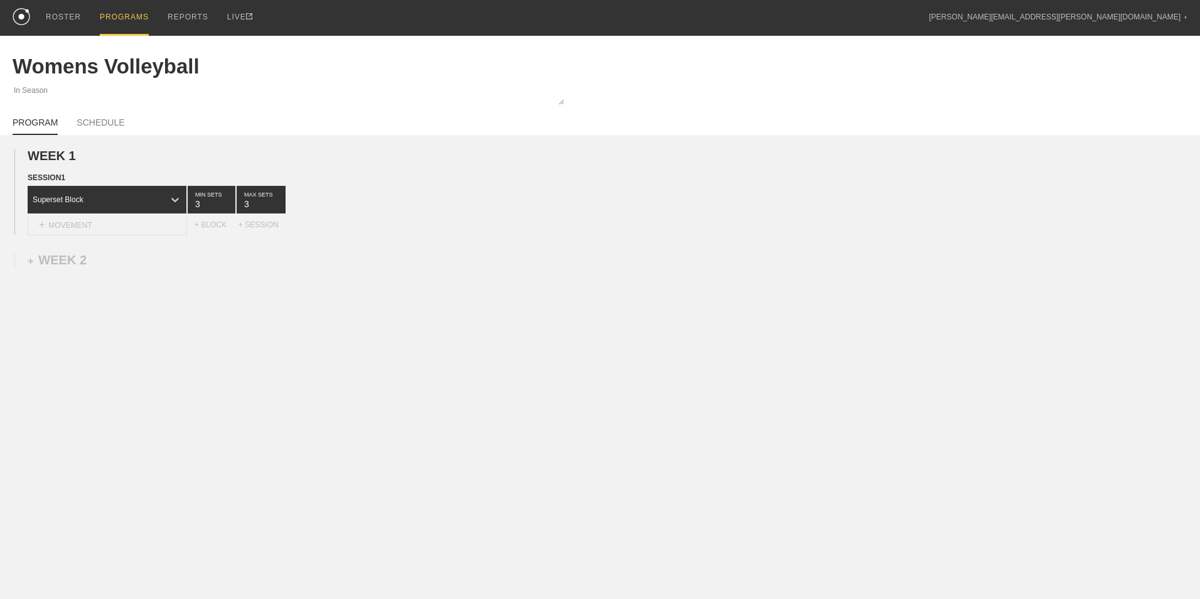
click at [144, 225] on div "+ MOVEMENT" at bounding box center [107, 225] width 159 height 21
type input "h"
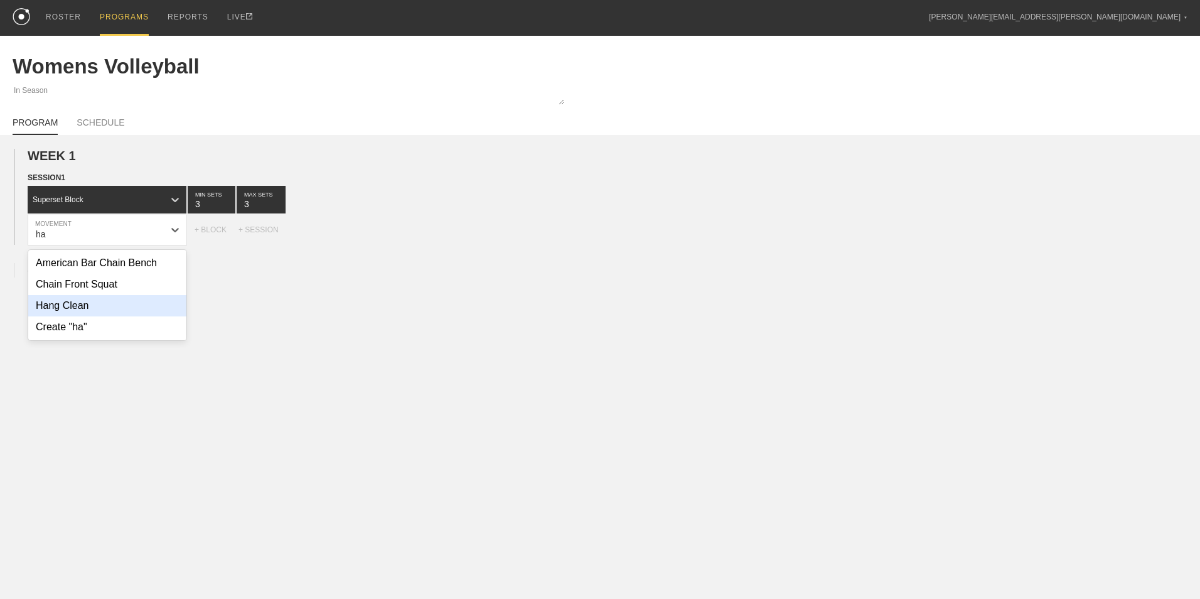
type input "h"
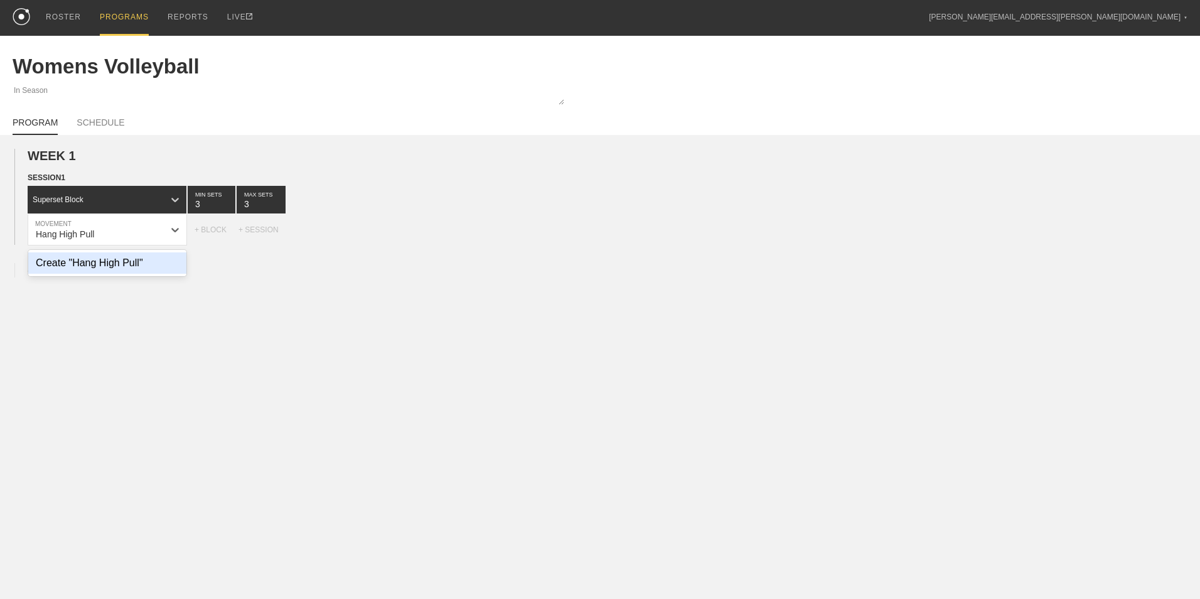
click at [107, 265] on div "Create "Hang High Pull"" at bounding box center [107, 262] width 158 height 21
click at [227, 232] on div "None" at bounding box center [224, 229] width 74 height 21
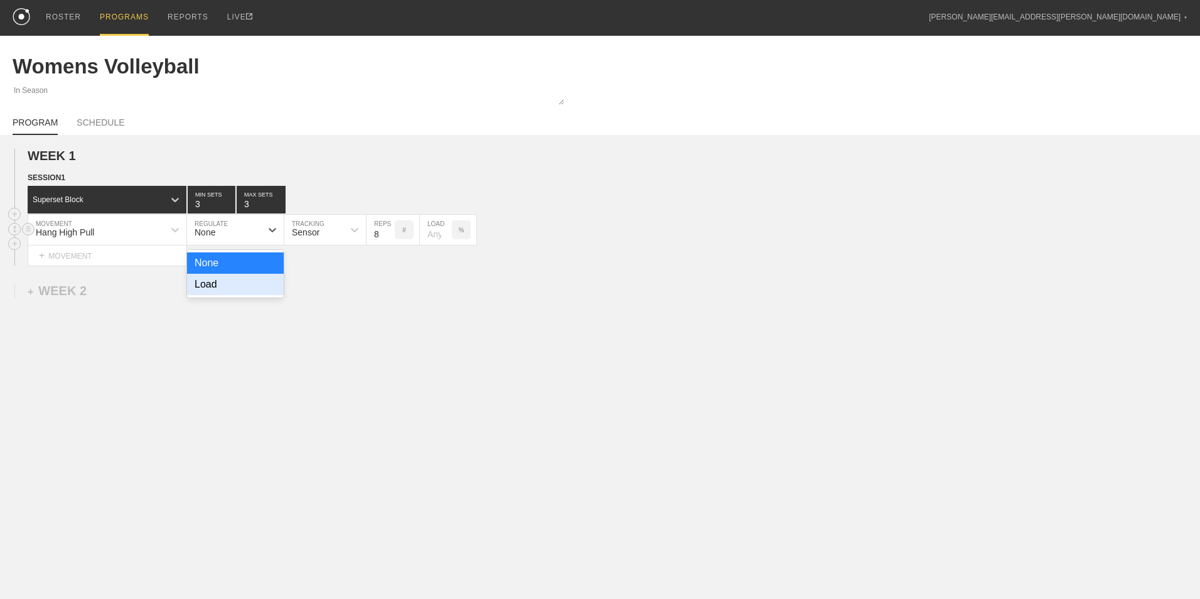
click at [246, 283] on div "Load" at bounding box center [235, 284] width 97 height 21
click at [296, 234] on input "8" at bounding box center [298, 230] width 28 height 30
click at [518, 227] on icon at bounding box center [516, 230] width 13 height 13
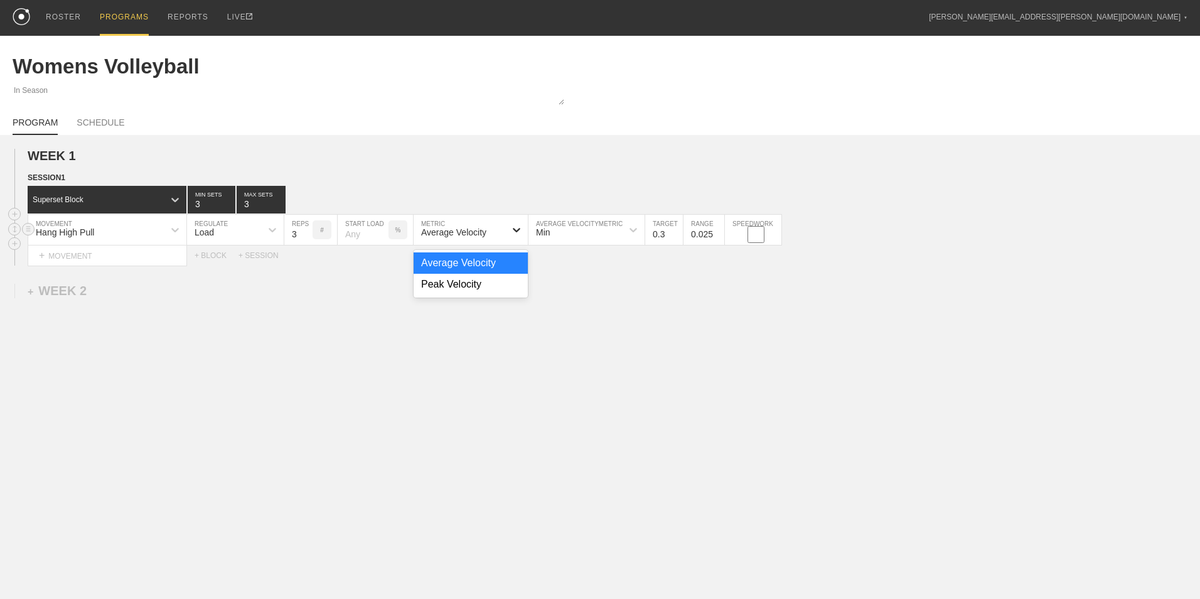
click at [518, 227] on icon at bounding box center [516, 230] width 13 height 13
click at [264, 233] on div at bounding box center [272, 229] width 23 height 23
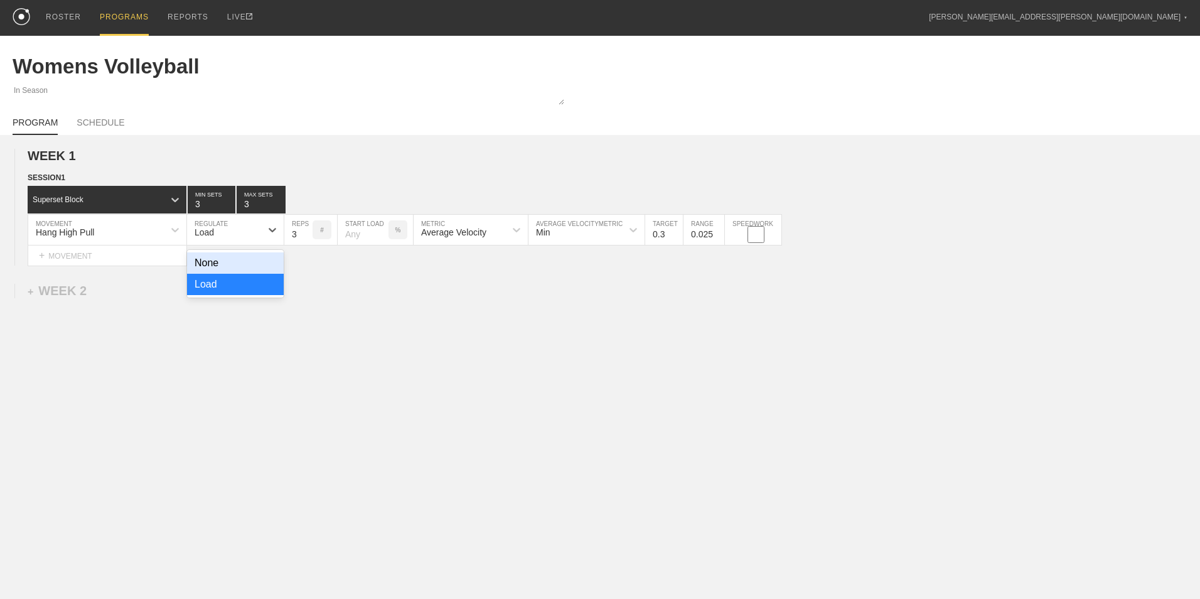
click at [259, 266] on div "None" at bounding box center [235, 262] width 97 height 21
click at [117, 255] on div "+ MOVEMENT" at bounding box center [107, 255] width 159 height 21
click at [96, 257] on div "+ MOVEMENT" at bounding box center [107, 255] width 159 height 21
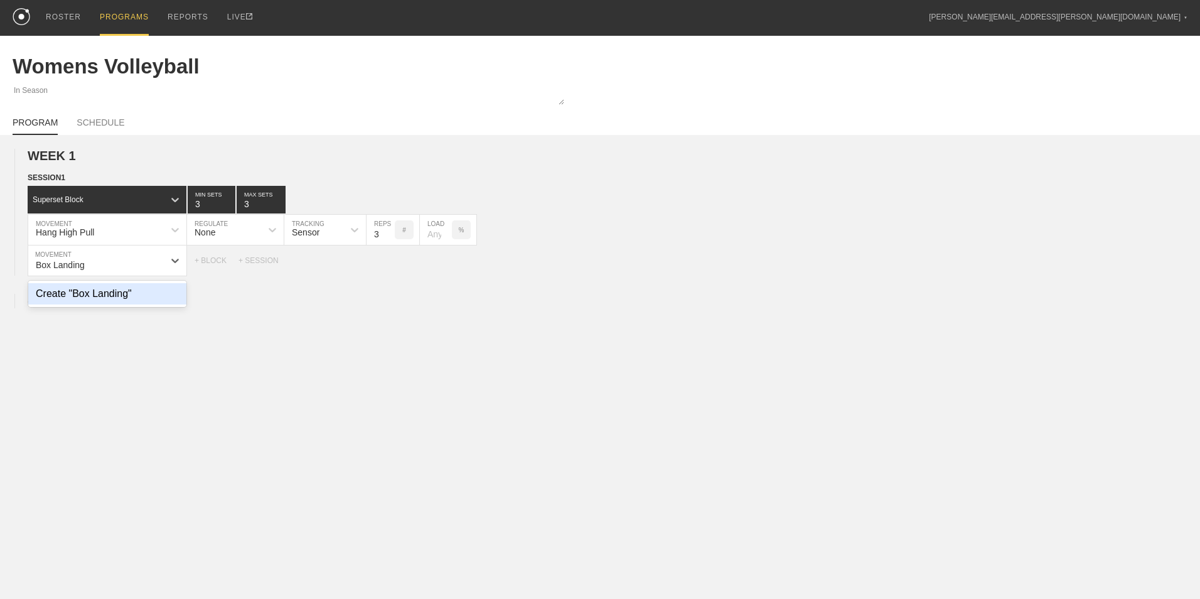
click at [100, 294] on div "Create "Box Landing"" at bounding box center [107, 293] width 158 height 21
click at [390, 267] on input "7" at bounding box center [381, 260] width 28 height 30
click at [390, 267] on input "6" at bounding box center [381, 260] width 28 height 30
click at [390, 267] on input "5" at bounding box center [381, 260] width 28 height 30
click at [390, 267] on input "4" at bounding box center [381, 260] width 28 height 30
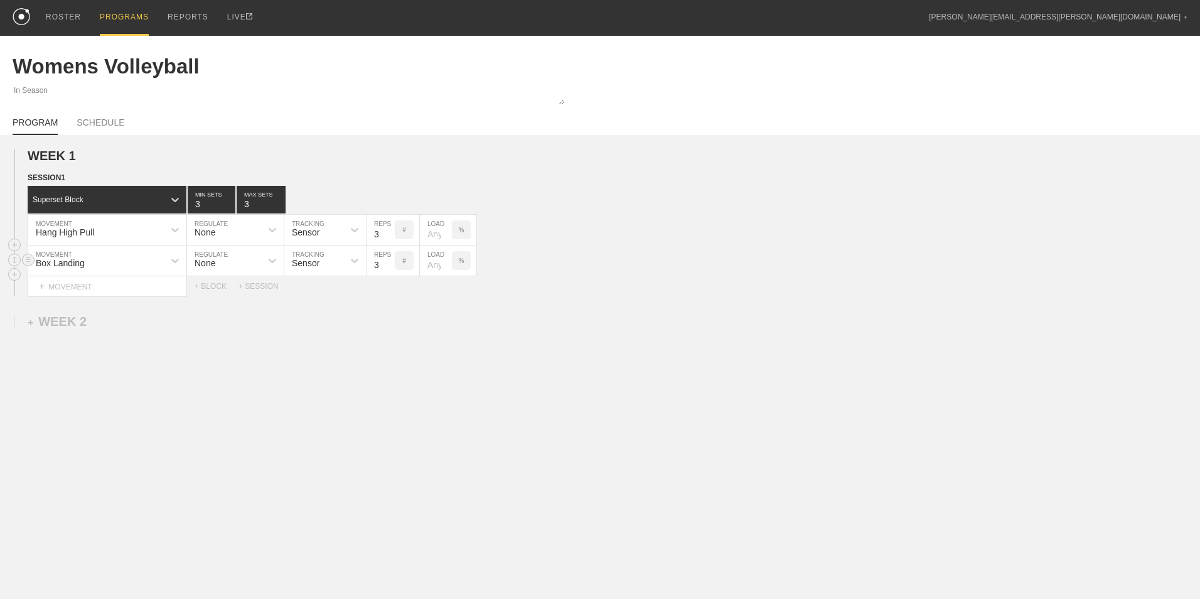
click at [390, 267] on input "3" at bounding box center [381, 260] width 28 height 30
click at [390, 267] on input "2" at bounding box center [381, 260] width 28 height 30
click at [388, 261] on input "3" at bounding box center [381, 260] width 28 height 30
click at [128, 286] on div "+ MOVEMENT" at bounding box center [107, 286] width 159 height 21
click at [130, 331] on div "Create "Couch Stretch"" at bounding box center [107, 324] width 158 height 21
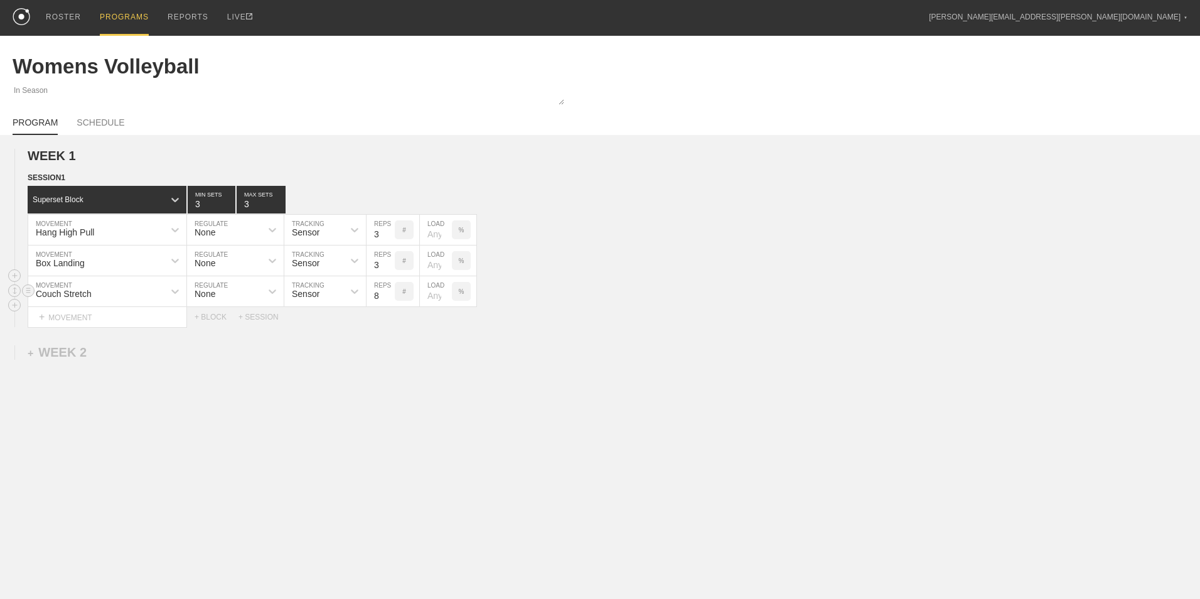
click at [401, 290] on div "#" at bounding box center [404, 291] width 19 height 19
click at [406, 290] on p "AM RAP" at bounding box center [404, 291] width 19 height 14
click at [406, 294] on p "#" at bounding box center [404, 291] width 4 height 7
click at [382, 285] on div "N/A" at bounding box center [381, 291] width 28 height 20
click at [409, 296] on p "AM RAP" at bounding box center [404, 291] width 19 height 14
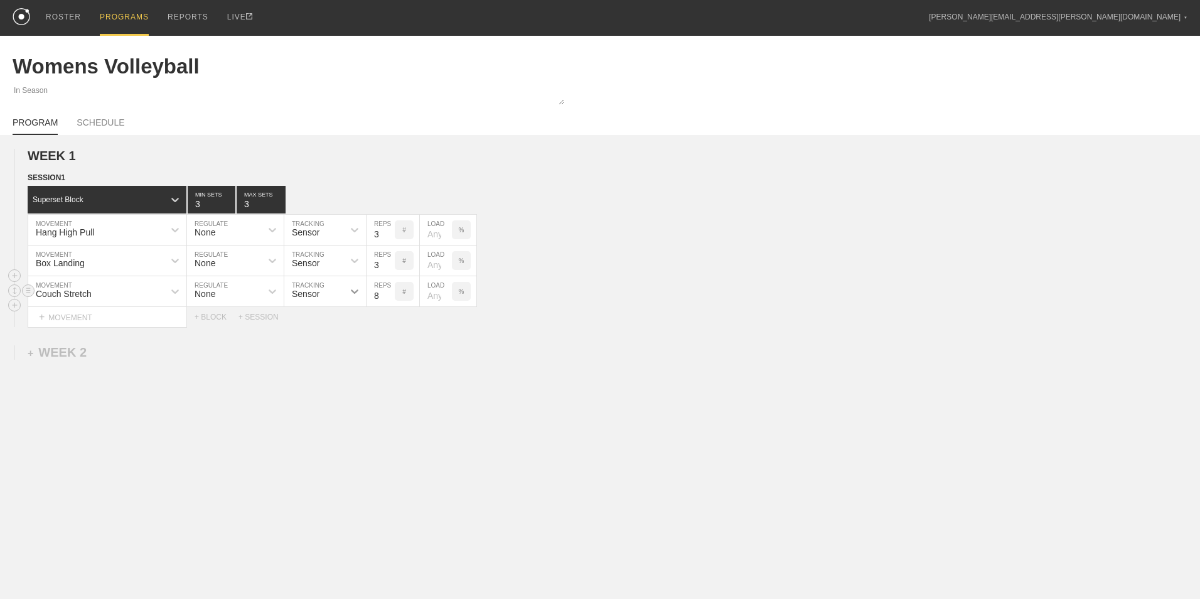
click at [357, 295] on icon at bounding box center [354, 291] width 13 height 13
click at [404, 295] on p "#" at bounding box center [404, 291] width 4 height 7
click at [404, 296] on p "AM RAP" at bounding box center [404, 291] width 19 height 14
click at [386, 286] on input "8" at bounding box center [381, 291] width 28 height 30
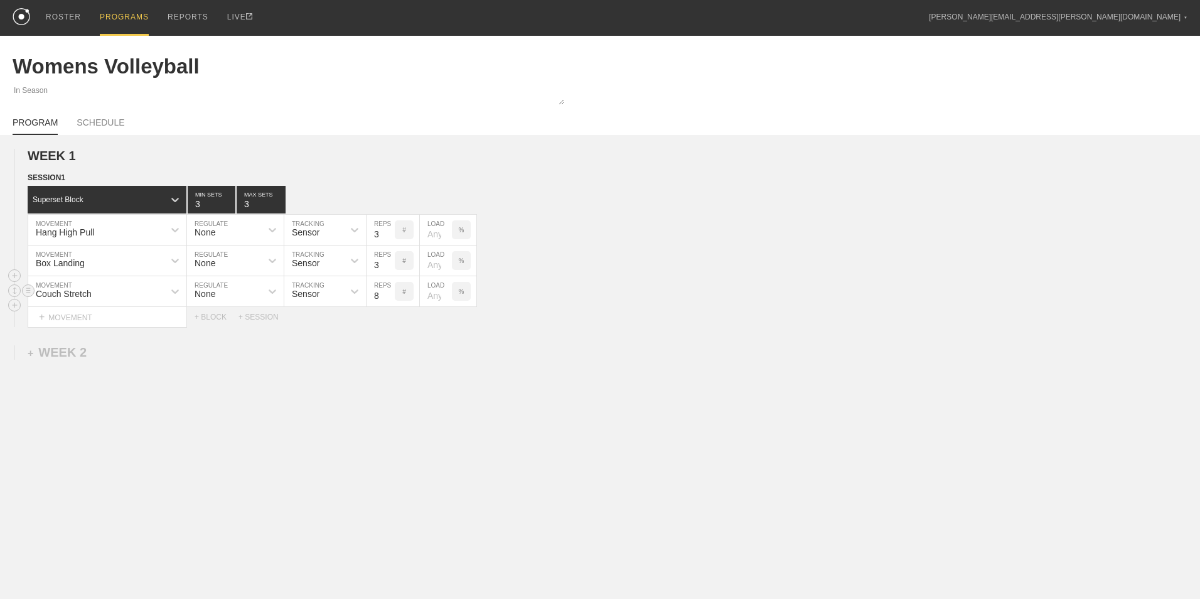
click at [401, 297] on div "#" at bounding box center [404, 291] width 19 height 19
click at [384, 293] on div "N/A" at bounding box center [381, 291] width 28 height 20
click at [409, 296] on p "AM RAP" at bounding box center [404, 291] width 19 height 14
click at [389, 294] on input "9" at bounding box center [381, 291] width 28 height 30
click at [389, 294] on input "10" at bounding box center [381, 291] width 28 height 30
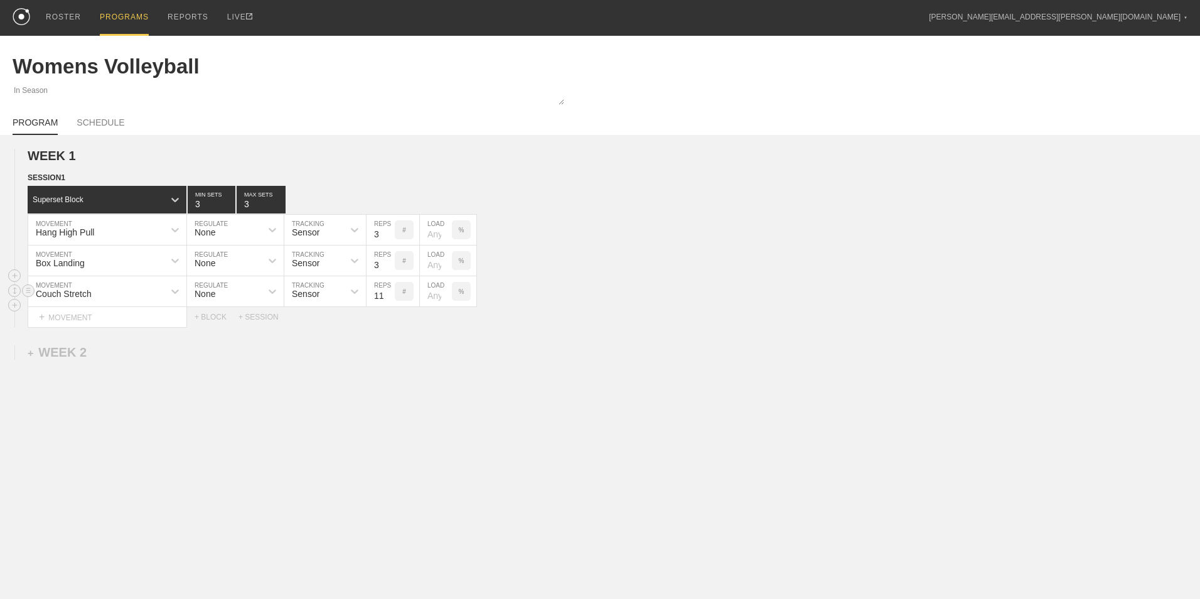
click at [389, 294] on input "11" at bounding box center [381, 291] width 28 height 30
click at [389, 294] on input "12" at bounding box center [381, 291] width 28 height 30
click at [389, 294] on input "13" at bounding box center [381, 291] width 28 height 30
click at [389, 294] on input "14" at bounding box center [381, 291] width 28 height 30
click at [389, 294] on input "15" at bounding box center [381, 291] width 28 height 30
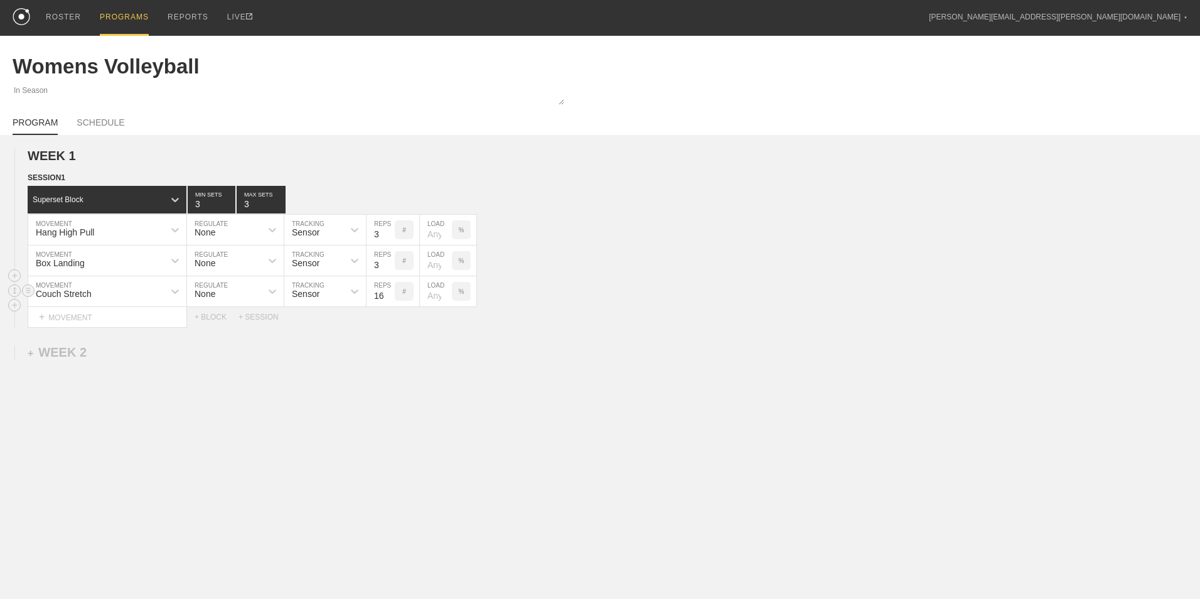
click at [389, 294] on input "16" at bounding box center [381, 291] width 28 height 30
click at [389, 294] on input "17" at bounding box center [381, 291] width 28 height 30
click at [389, 294] on input "18" at bounding box center [381, 291] width 28 height 30
click at [389, 294] on input "19" at bounding box center [381, 291] width 28 height 30
click at [389, 294] on input "20" at bounding box center [381, 291] width 28 height 30
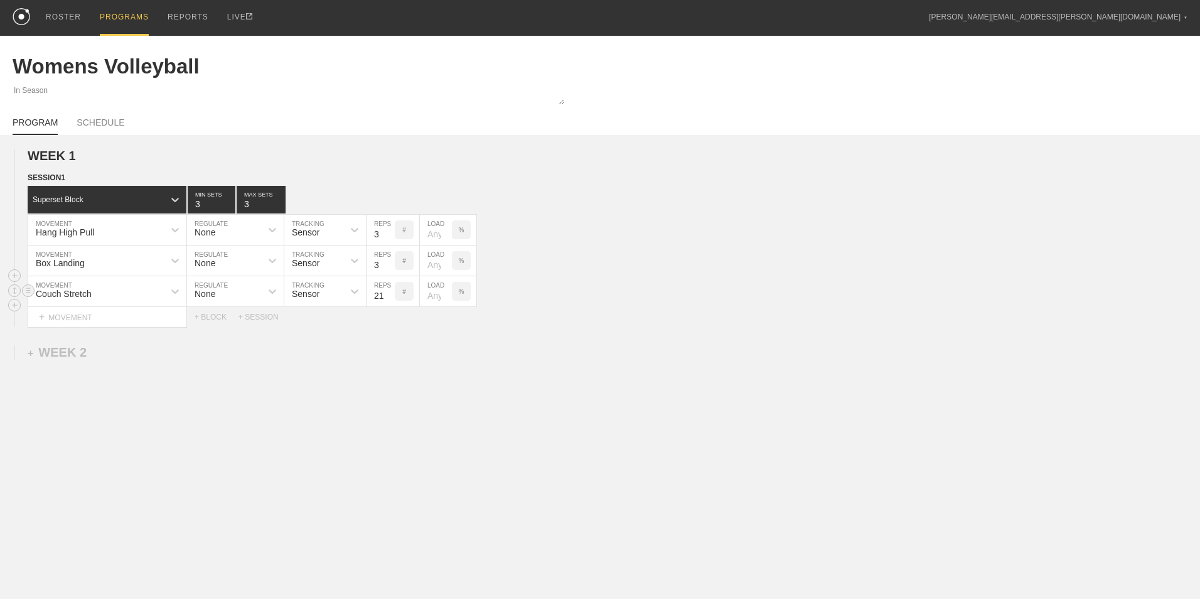
click at [389, 294] on input "21" at bounding box center [381, 291] width 28 height 30
click at [389, 294] on input "22" at bounding box center [381, 291] width 28 height 30
click at [389, 294] on input "23" at bounding box center [381, 291] width 28 height 30
click at [389, 294] on input "24" at bounding box center [381, 291] width 28 height 30
click at [389, 294] on input "25" at bounding box center [381, 291] width 28 height 30
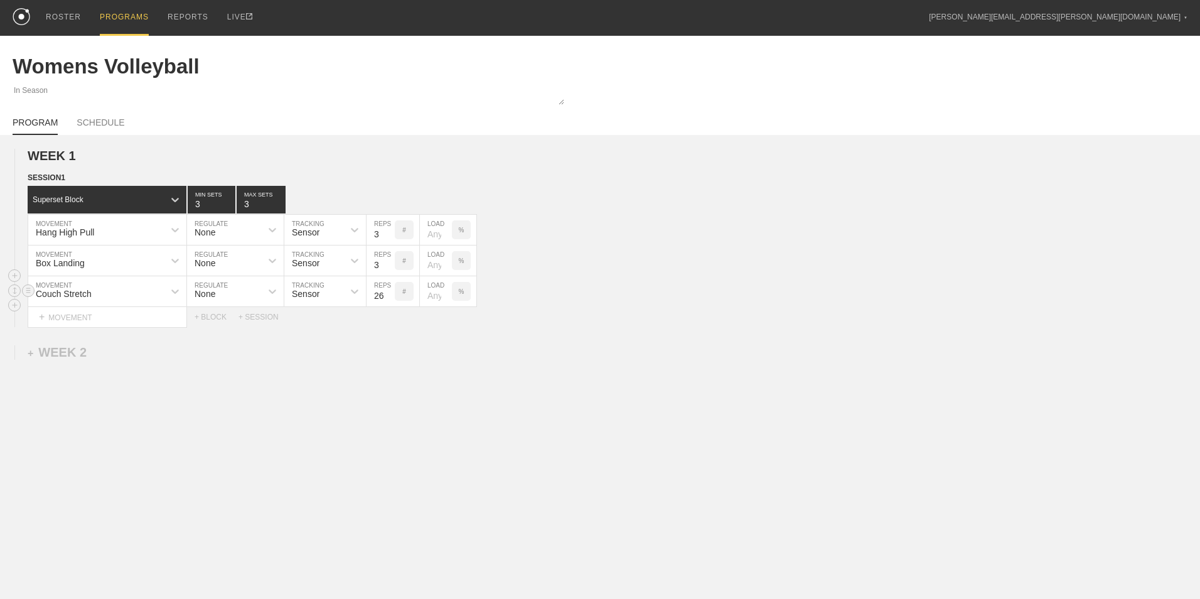
click at [389, 294] on input "26" at bounding box center [381, 291] width 28 height 30
click at [389, 294] on input "27" at bounding box center [381, 291] width 28 height 30
click at [389, 294] on input "28" at bounding box center [381, 291] width 28 height 30
click at [389, 294] on input "29" at bounding box center [381, 291] width 28 height 30
click at [389, 294] on input "30" at bounding box center [381, 291] width 28 height 30
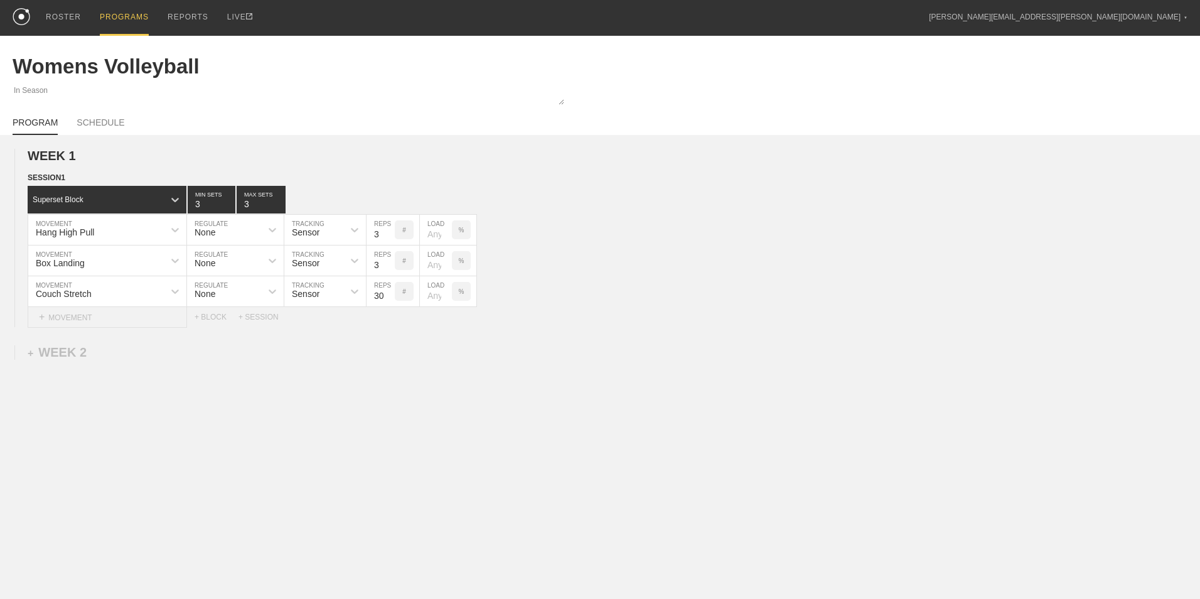
click at [96, 315] on div "+ MOVEMENT" at bounding box center [107, 317] width 159 height 21
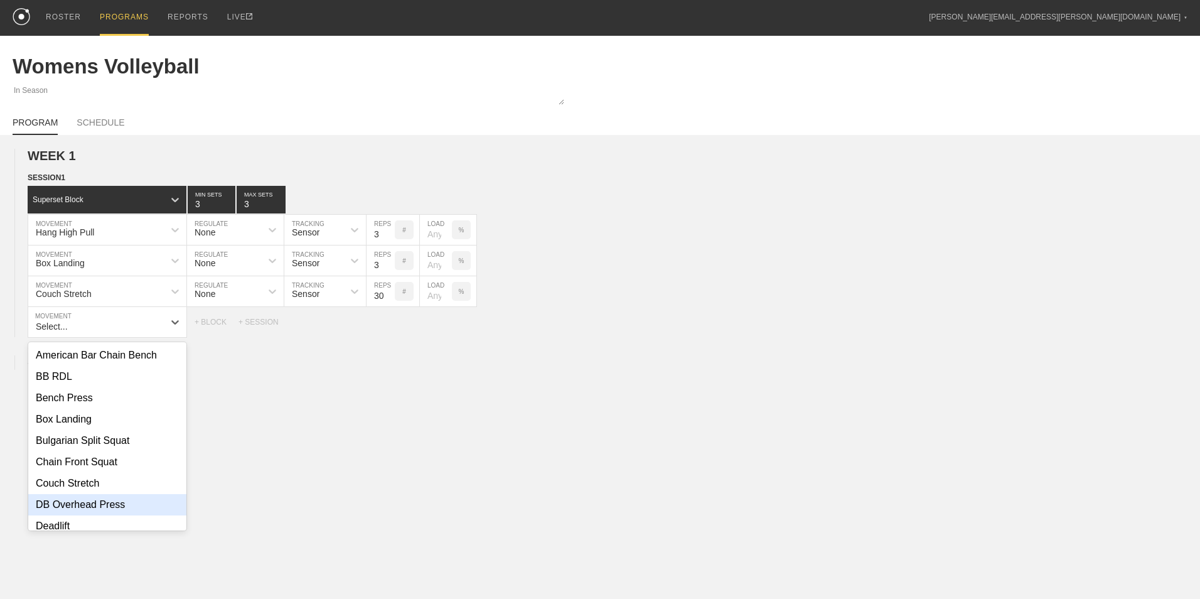
click at [259, 398] on div "WEEK 1 DUPLICATE DELETE SESSION 1 Superset Block 3 MIN SETS 3 MAX SETS DUPLICAT…" at bounding box center [600, 346] width 1200 height 423
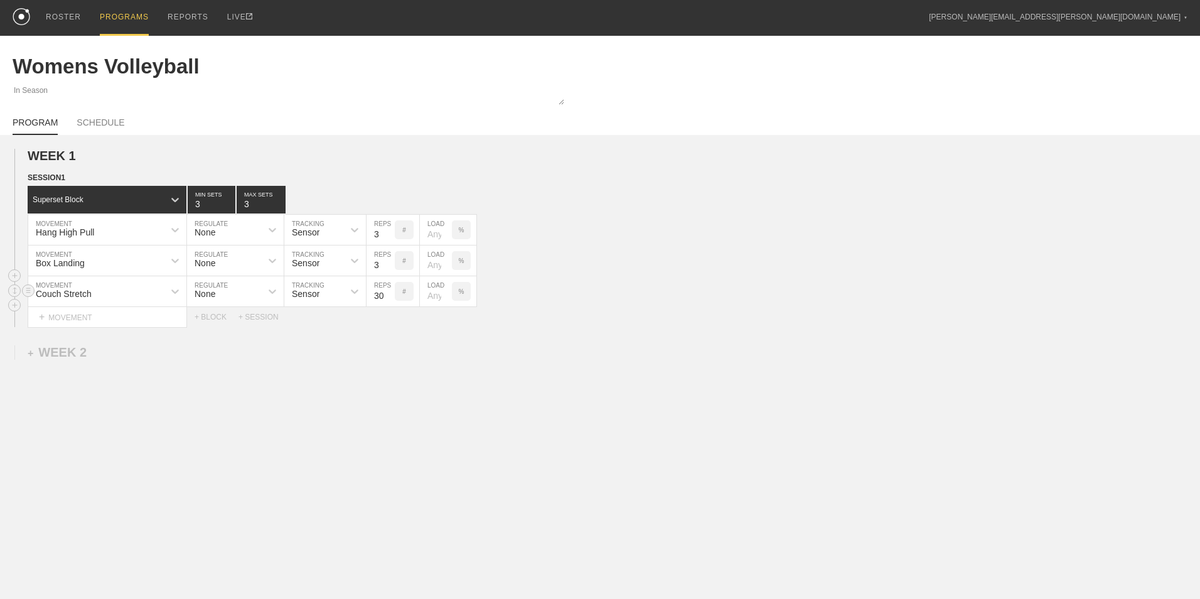
click at [111, 296] on div "Couch Stretch" at bounding box center [96, 291] width 136 height 21
click at [81, 362] on div "DELETE" at bounding box center [84, 364] width 105 height 19
click at [30, 260] on circle at bounding box center [28, 259] width 14 height 14
click at [65, 284] on div "DELETE" at bounding box center [88, 287] width 100 height 19
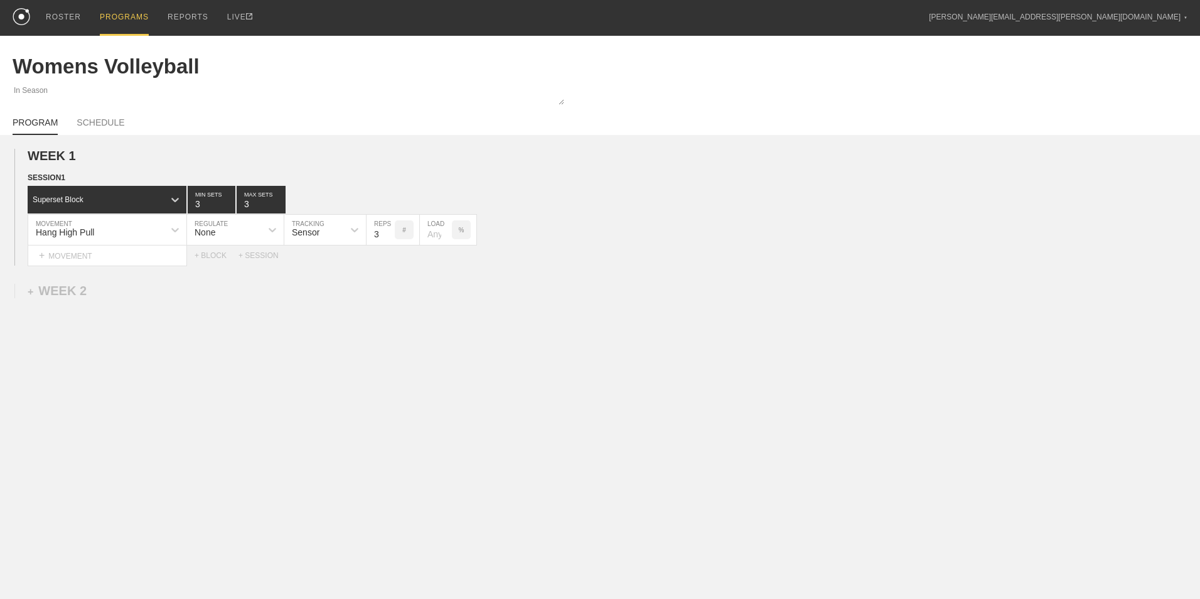
click at [439, 384] on div "WEEK 1 DUPLICATE DELETE SESSION 1 Superset Block 3 MIN SETS 3 MAX SETS DUPLICAT…" at bounding box center [600, 311] width 1200 height 352
click at [110, 123] on link "SCHEDULE" at bounding box center [101, 126] width 48 height 18
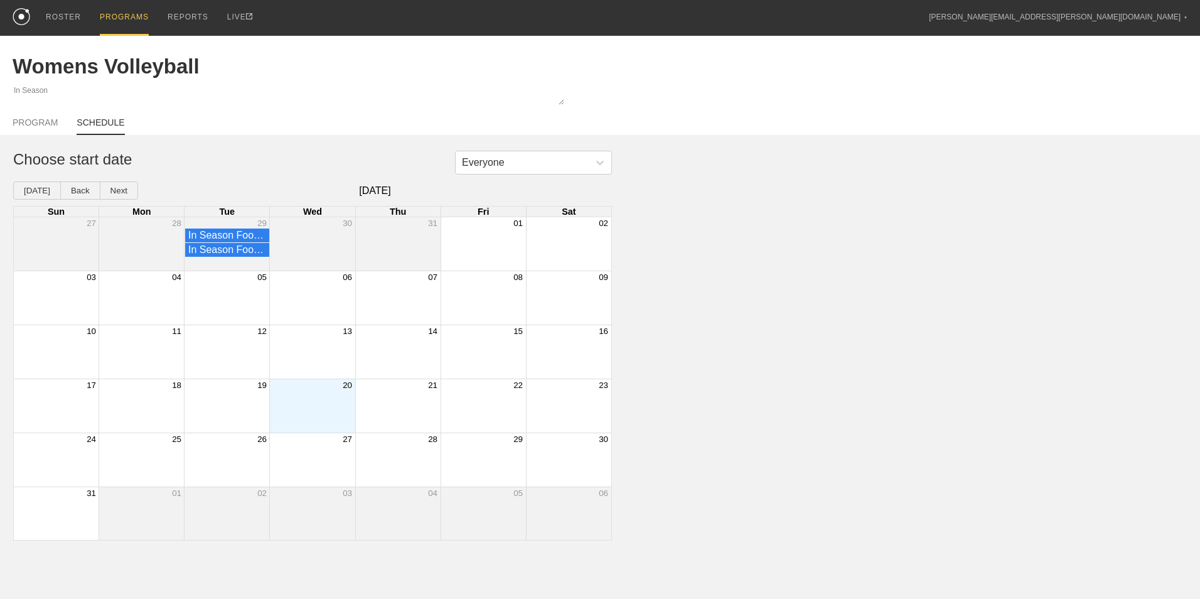
click at [311, 391] on div "20" at bounding box center [312, 384] width 85 height 11
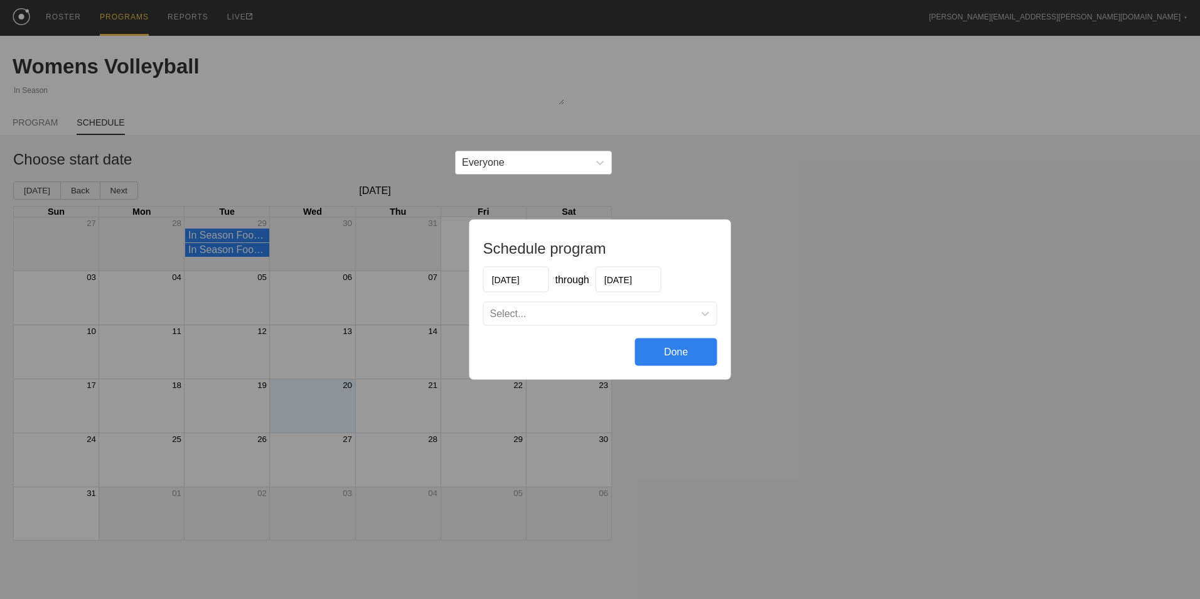
click at [546, 316] on div "Select..." at bounding box center [589, 314] width 210 height 13
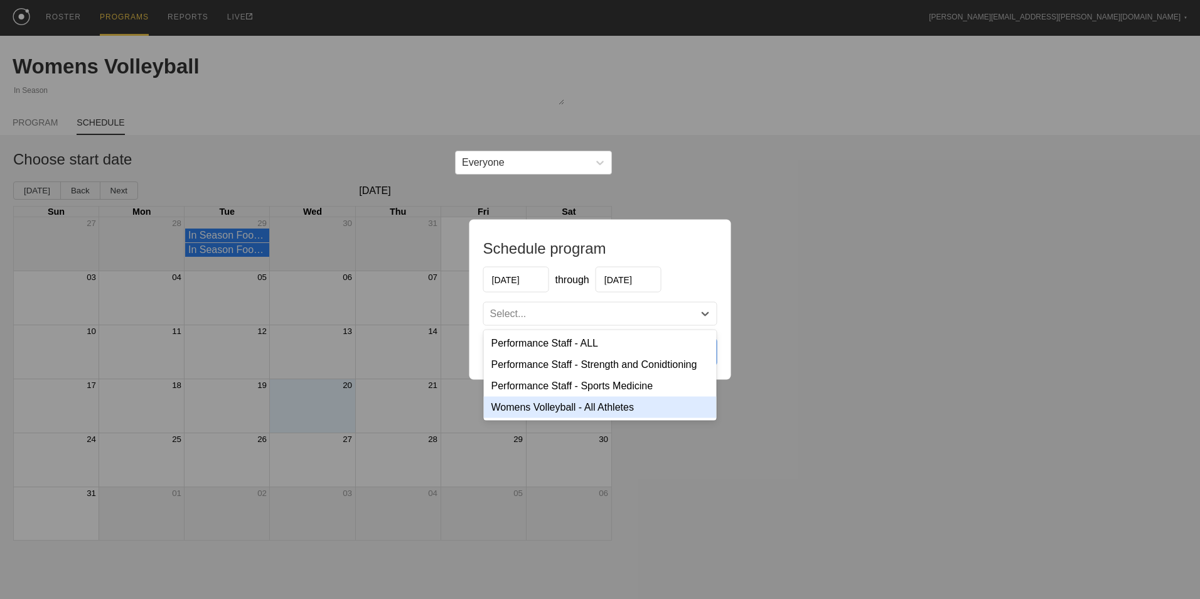
click at [585, 404] on div "Womens Volleyball - All Athletes" at bounding box center [600, 407] width 233 height 21
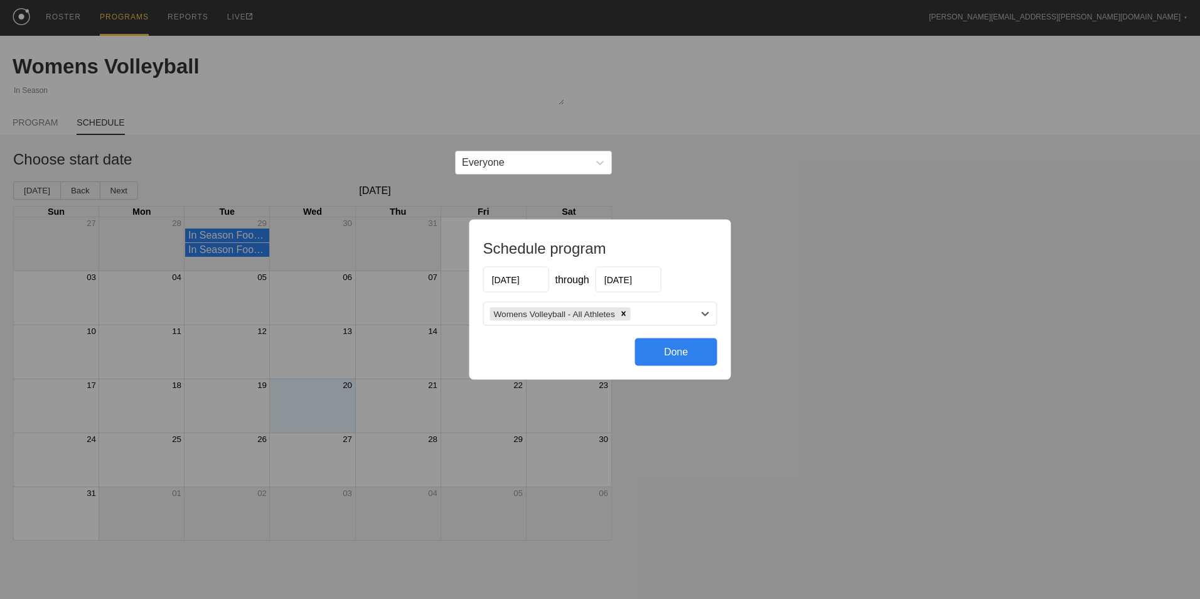
click at [664, 352] on div "Done" at bounding box center [676, 352] width 82 height 28
